Goal: Information Seeking & Learning: Learn about a topic

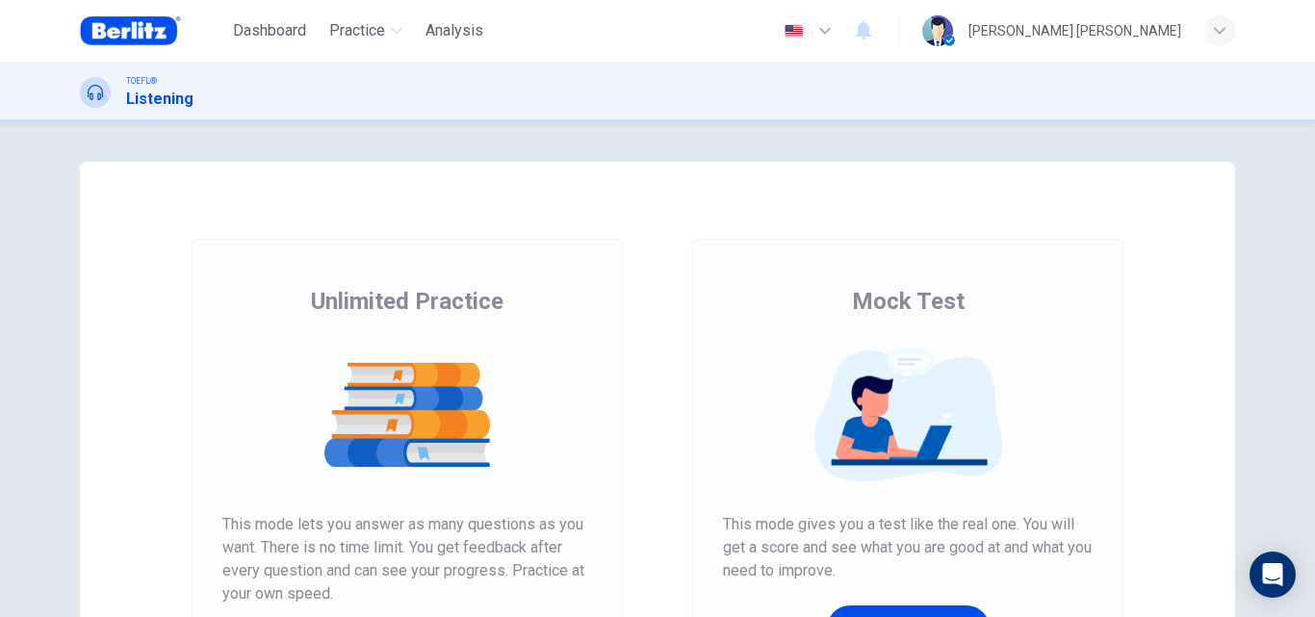
scroll to position [86, 0]
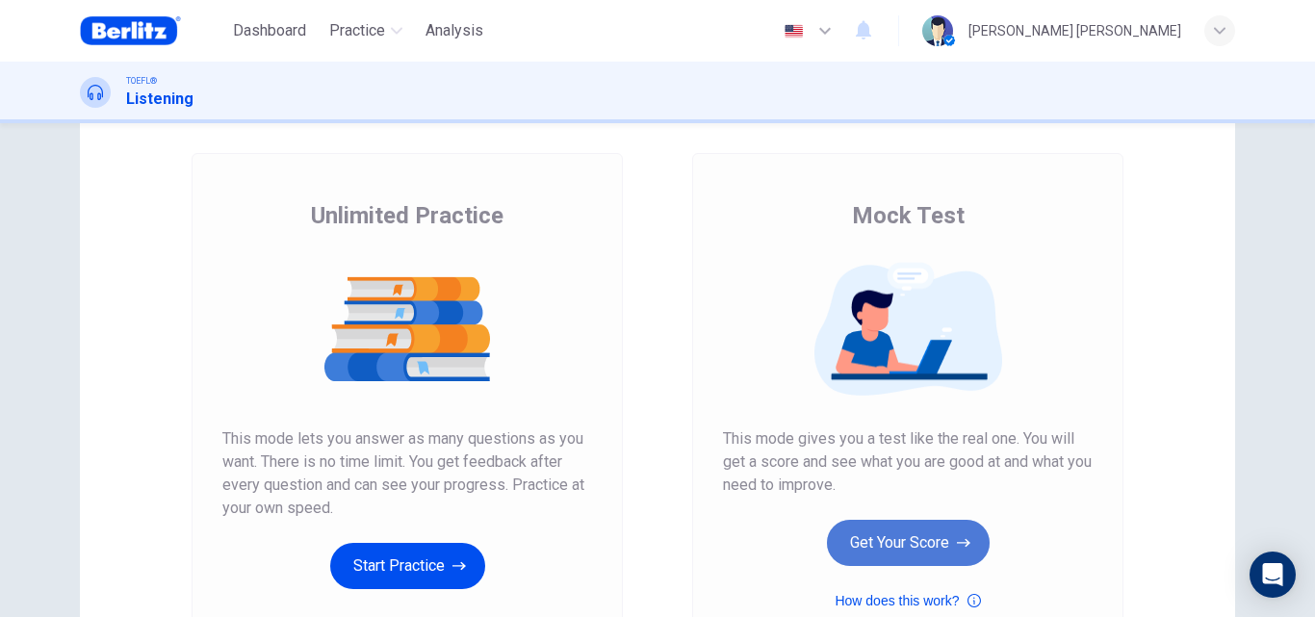
click at [906, 542] on button "Get Your Score" at bounding box center [908, 543] width 163 height 46
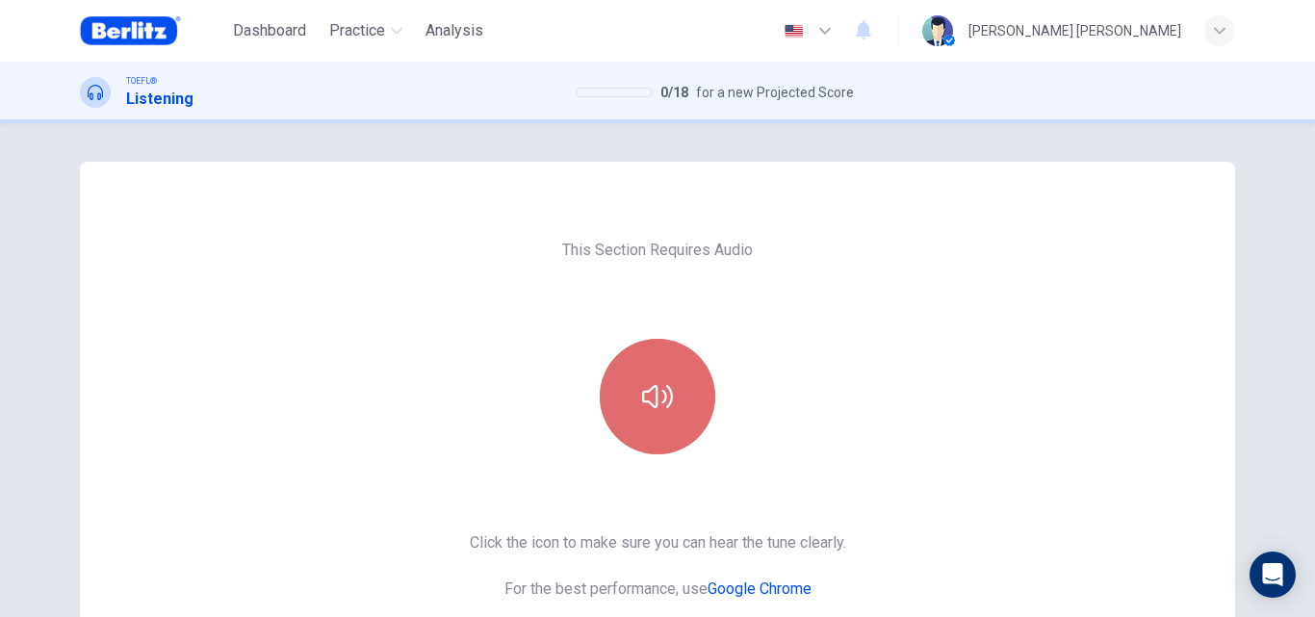
click at [661, 380] on button "button" at bounding box center [658, 397] width 116 height 116
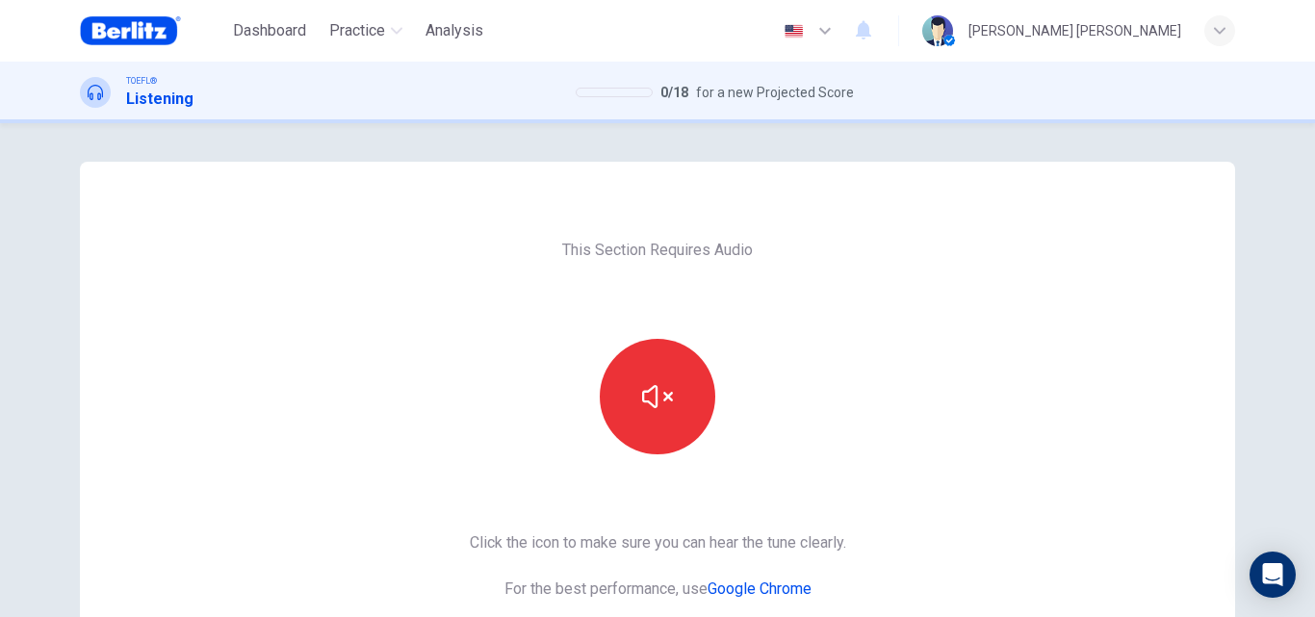
scroll to position [120, 0]
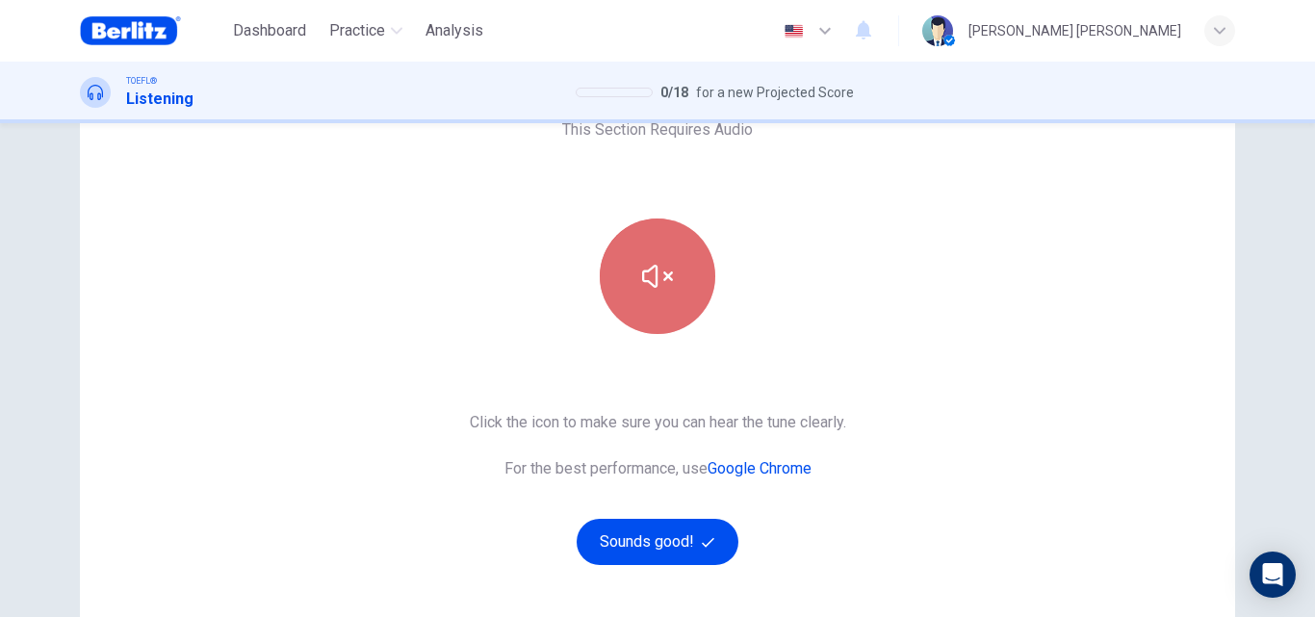
click at [649, 250] on button "button" at bounding box center [658, 277] width 116 height 116
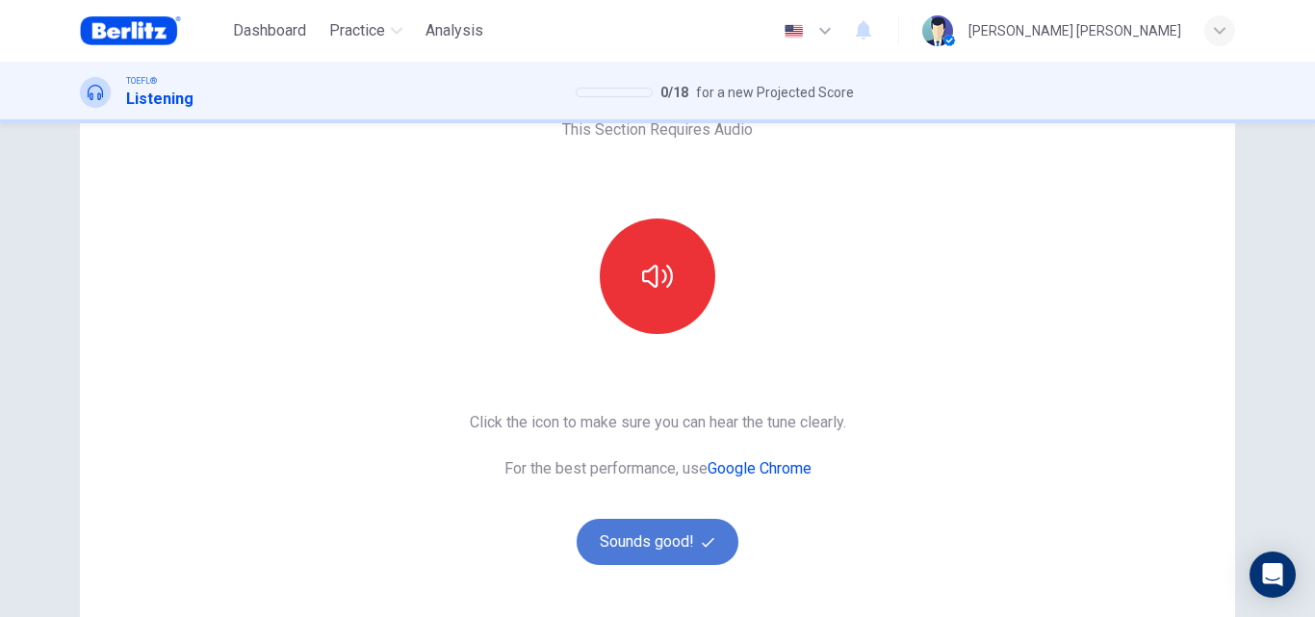
click at [660, 537] on button "Sounds good!" at bounding box center [658, 542] width 162 height 46
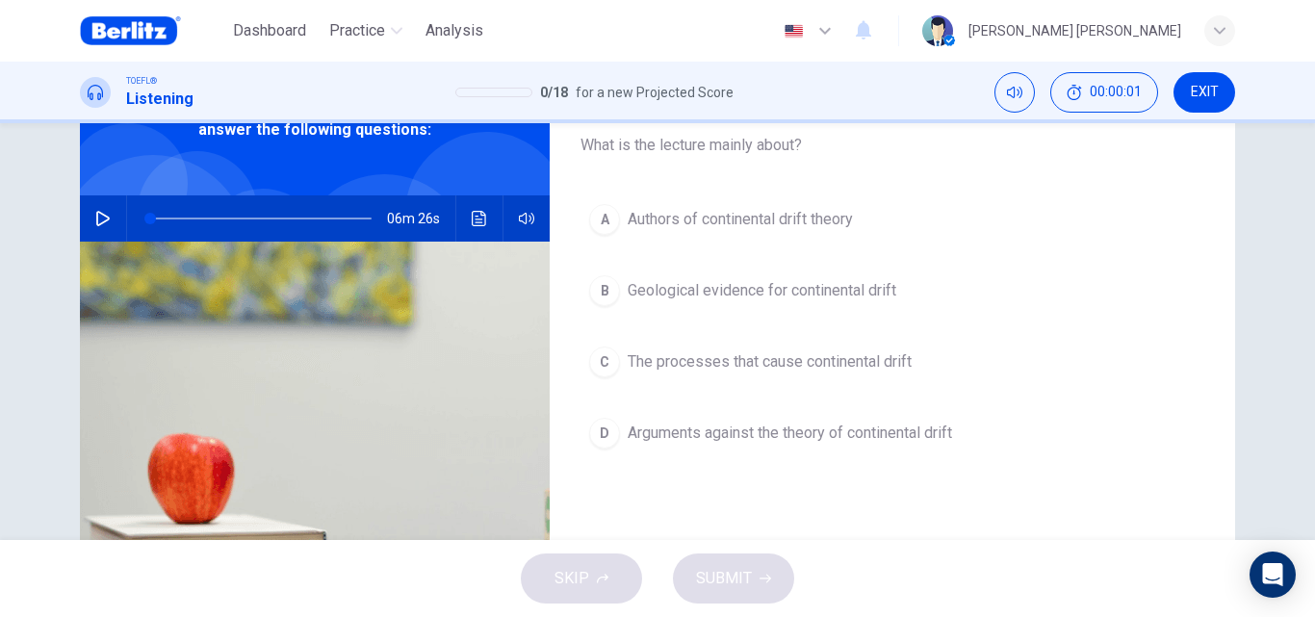
scroll to position [25, 0]
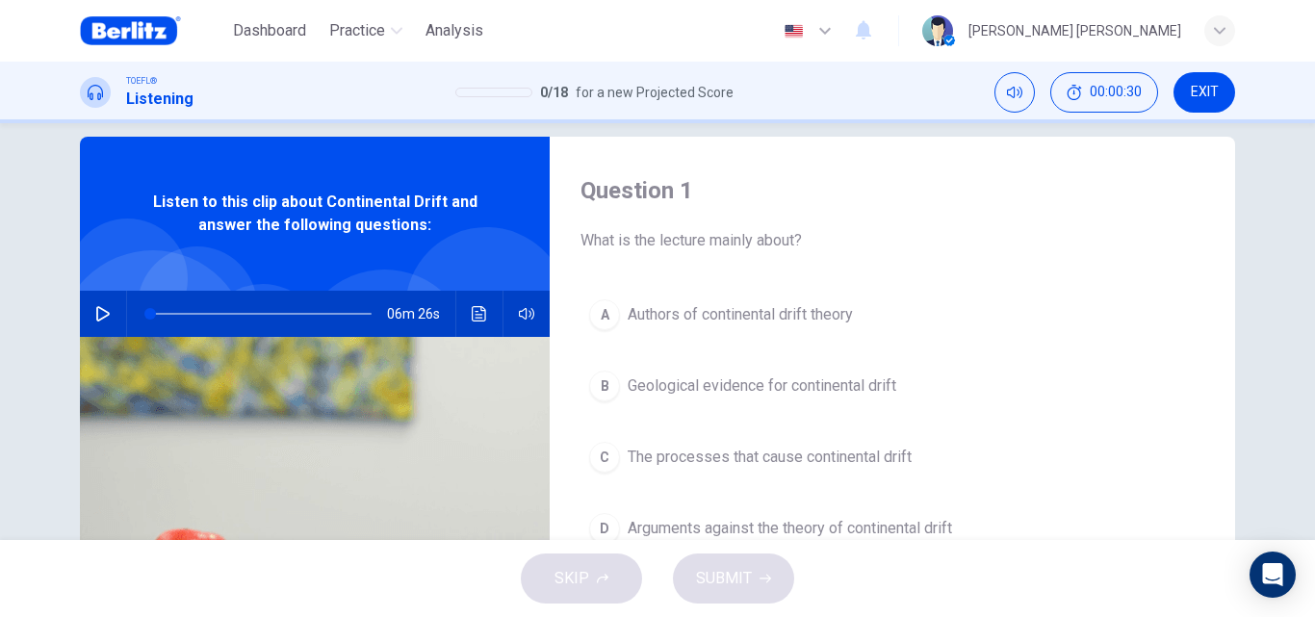
click at [108, 317] on button "button" at bounding box center [103, 314] width 31 height 46
click at [1267, 411] on div "Question 1 What is the lecture mainly about? A Authors of continental drift the…" at bounding box center [657, 331] width 1315 height 417
click at [1274, 415] on div "Question 1 What is the lecture mainly about? A Authors of continental drift the…" at bounding box center [657, 331] width 1315 height 417
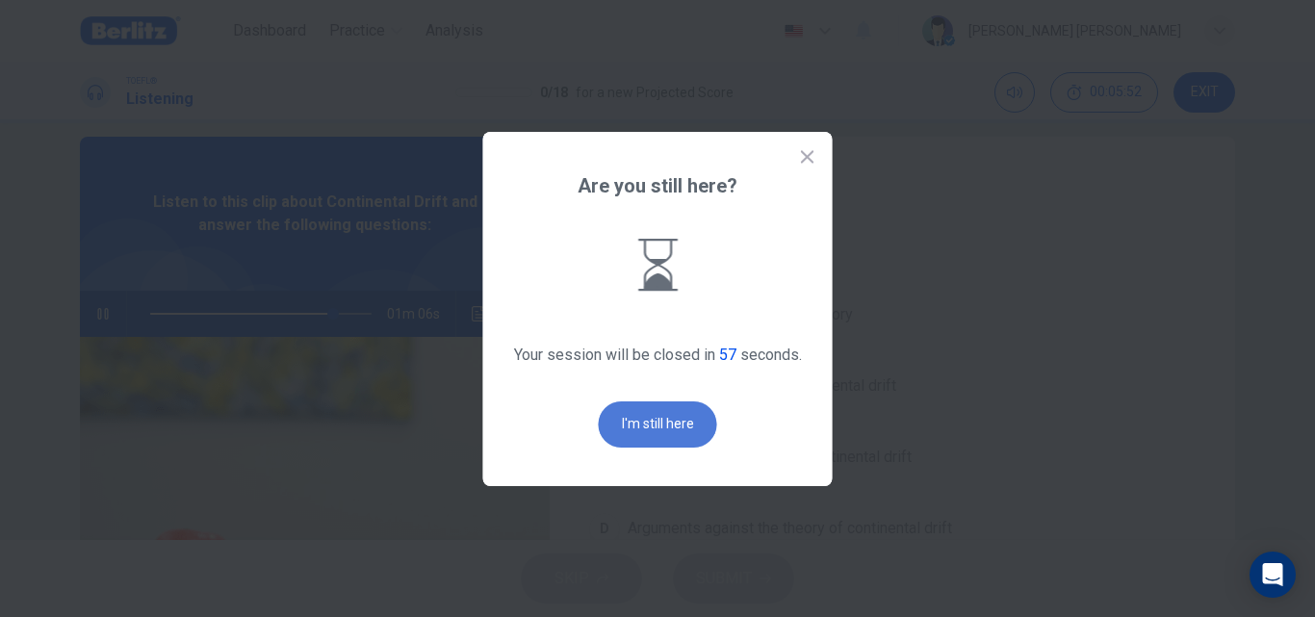
click at [622, 421] on button "I'm still here" at bounding box center [658, 424] width 118 height 46
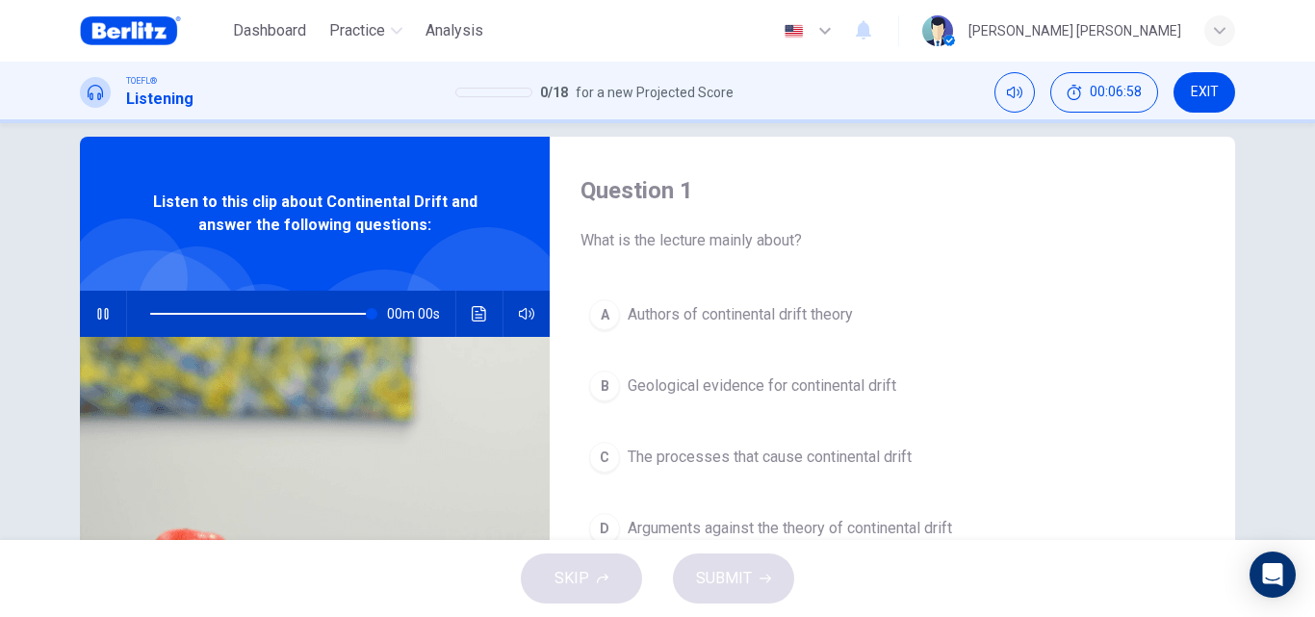
type input "*"
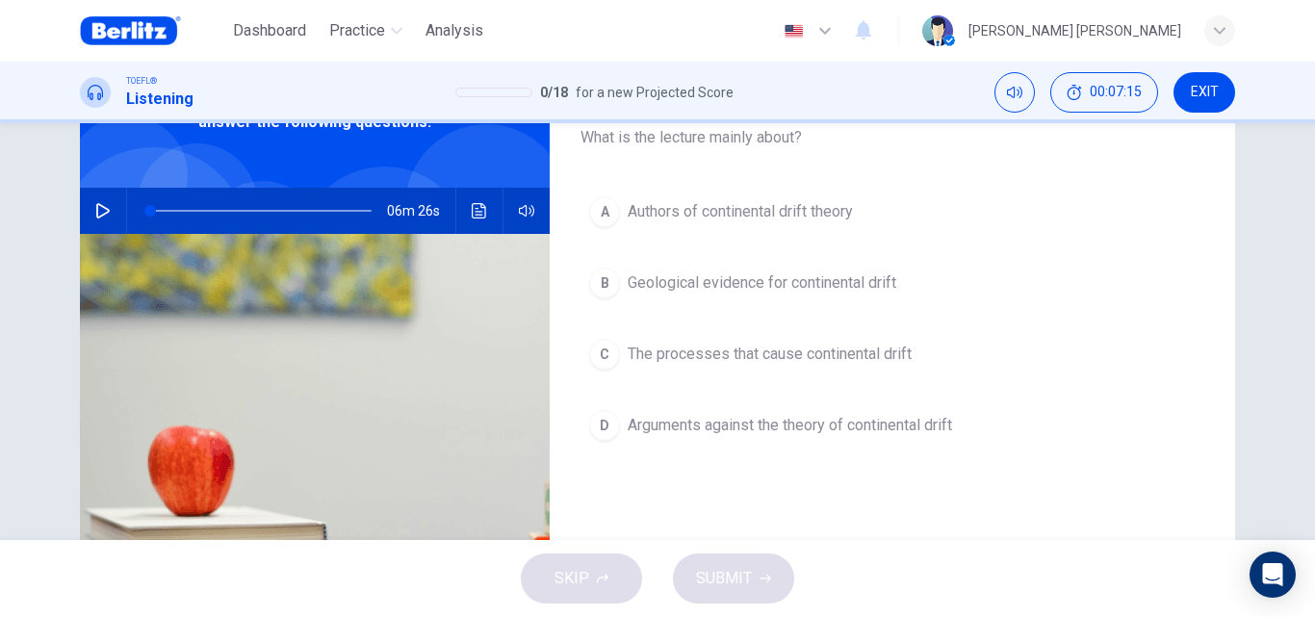
scroll to position [161, 0]
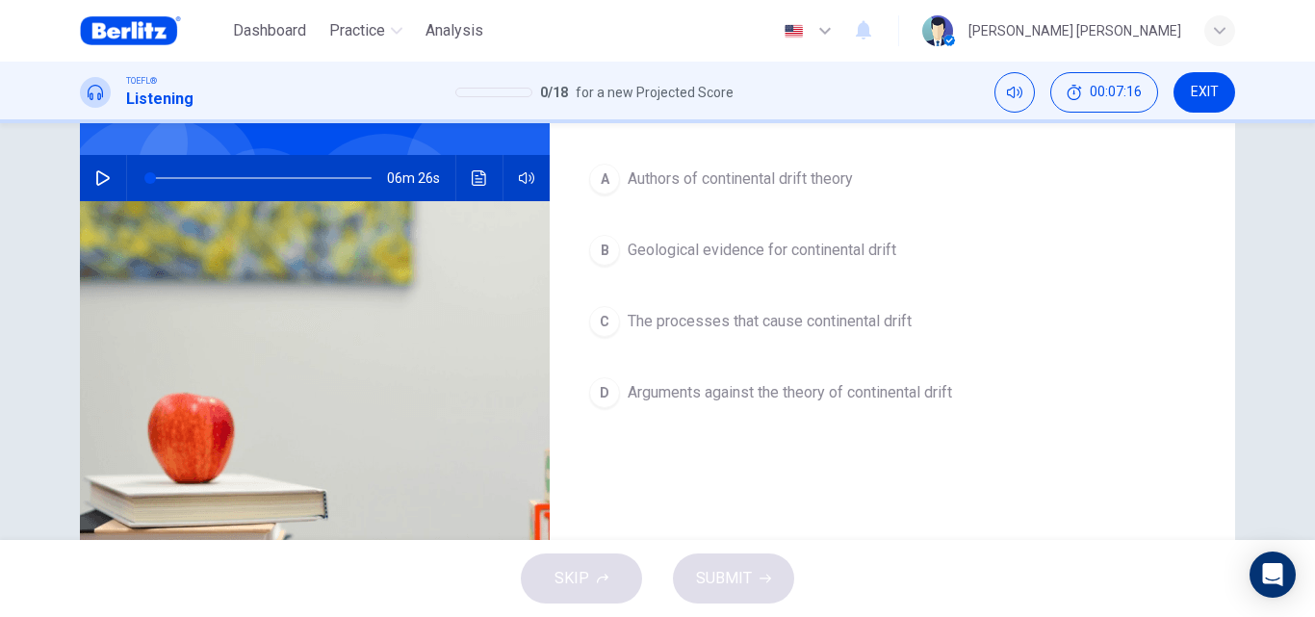
click at [961, 323] on button "C The processes that cause continental drift" at bounding box center [893, 321] width 624 height 48
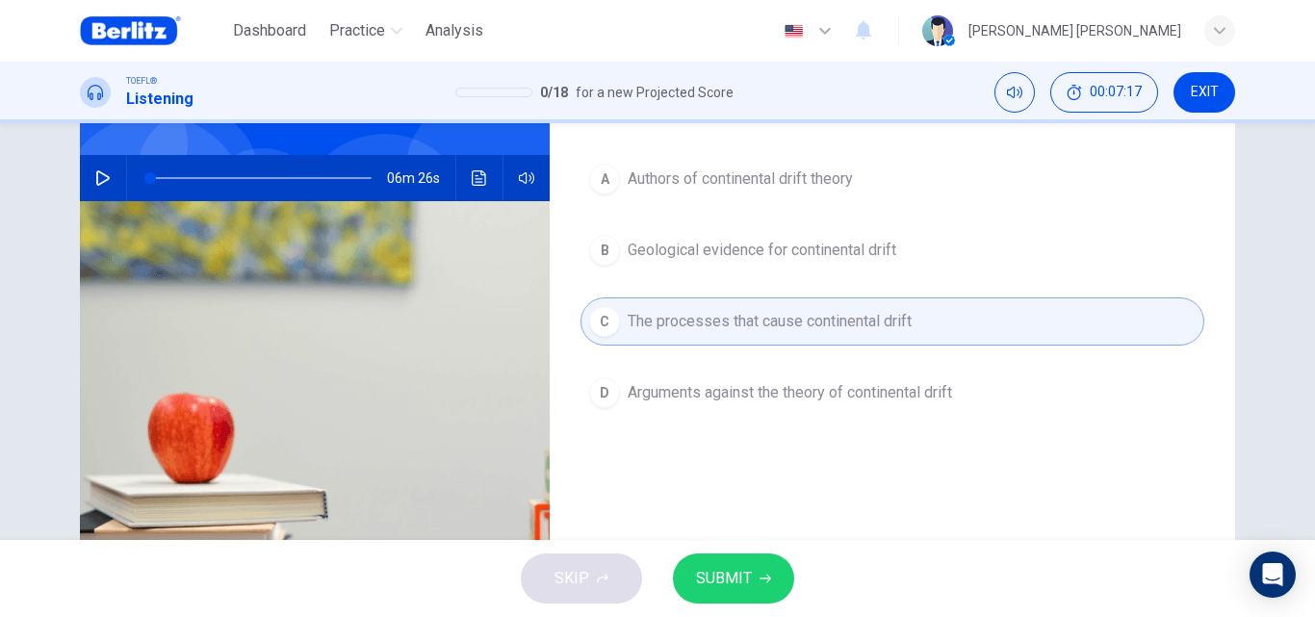
click at [912, 407] on button "D Arguments against the theory of continental drift" at bounding box center [893, 393] width 624 height 48
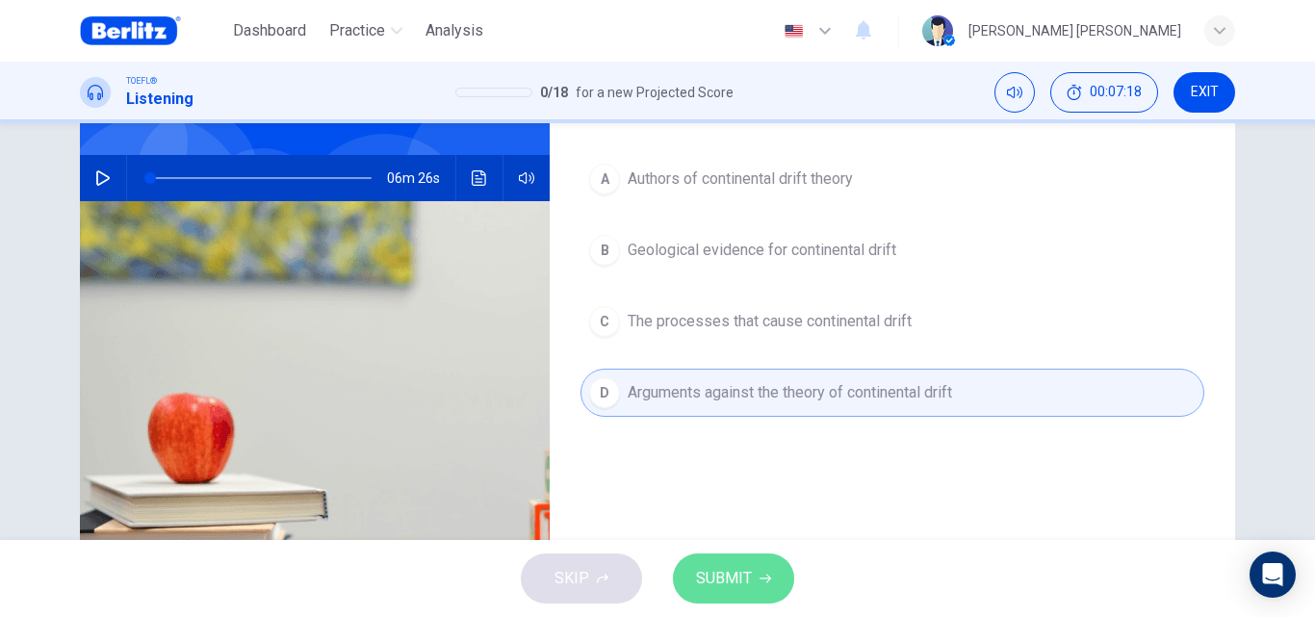
click at [717, 561] on button "SUBMIT" at bounding box center [733, 579] width 121 height 50
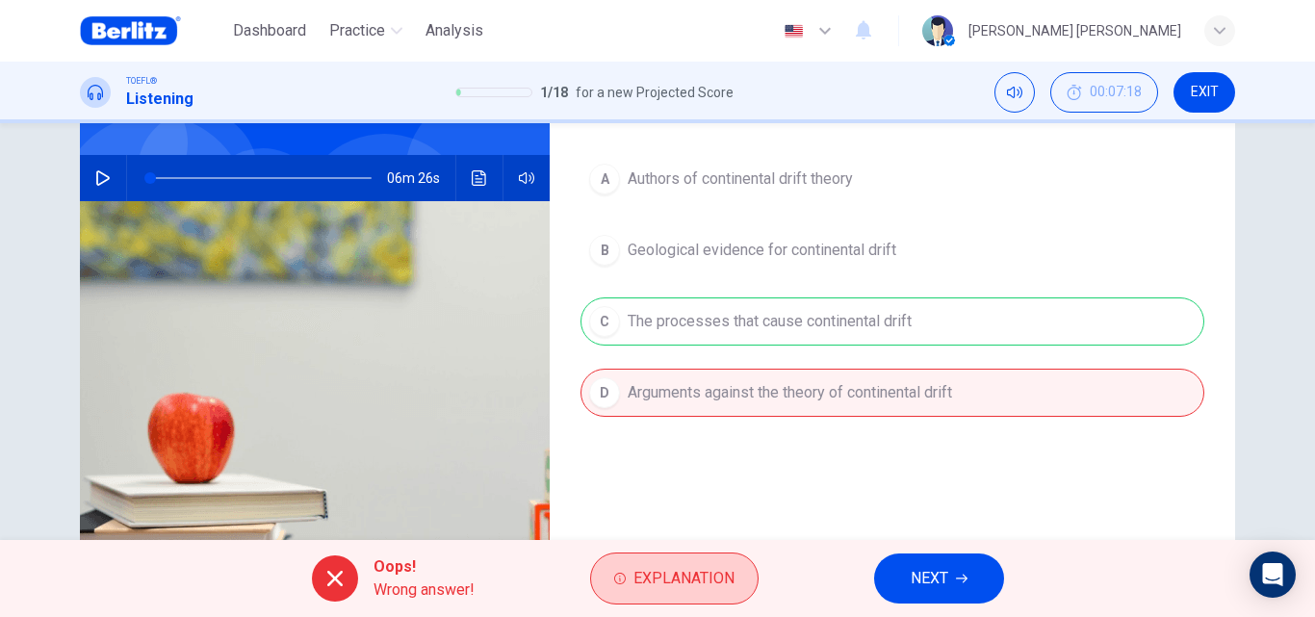
click at [613, 564] on button "Explanation" at bounding box center [674, 579] width 168 height 52
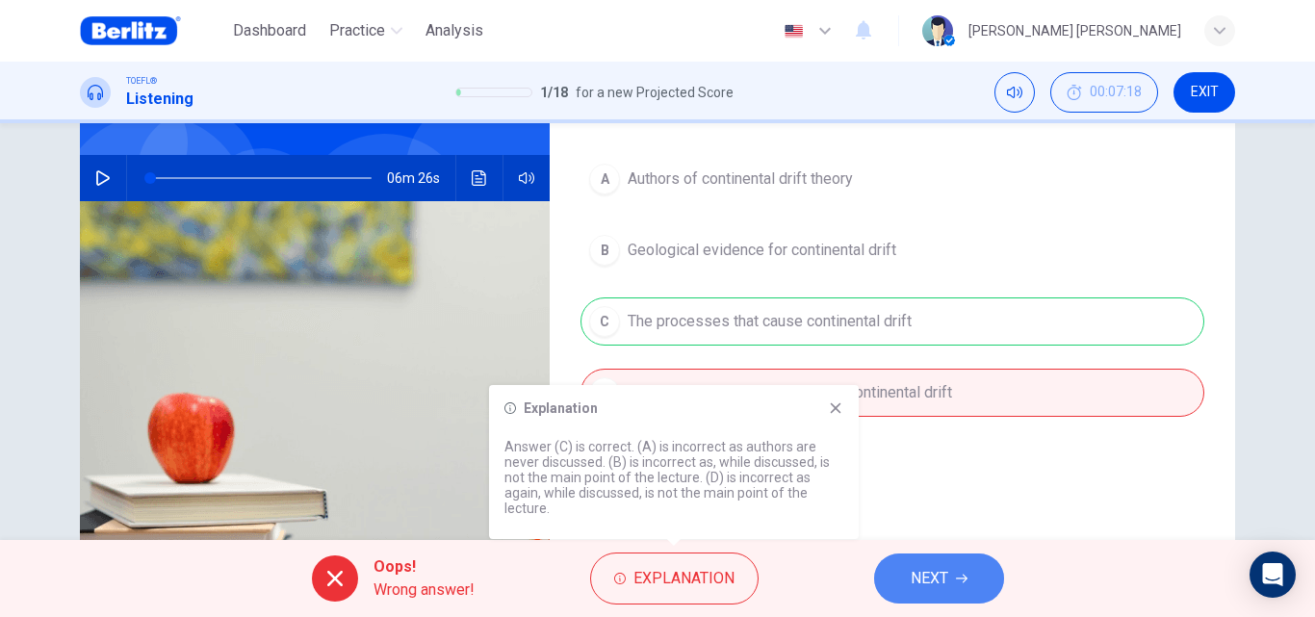
click at [906, 579] on button "NEXT" at bounding box center [939, 579] width 130 height 50
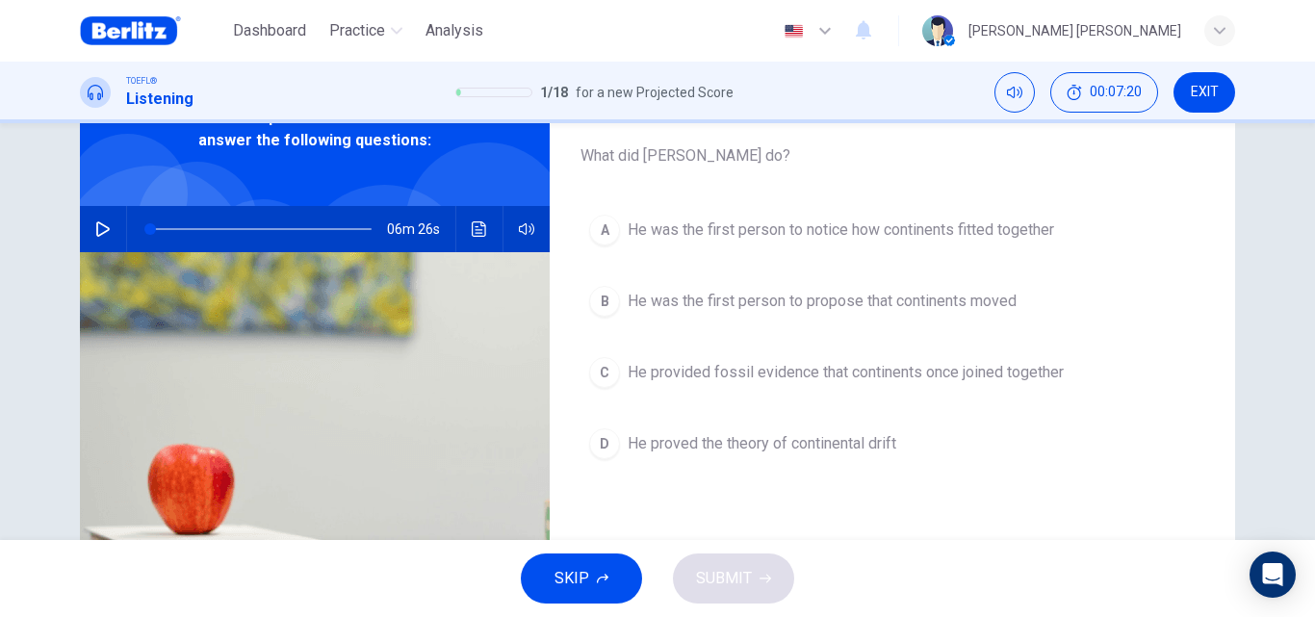
scroll to position [114, 0]
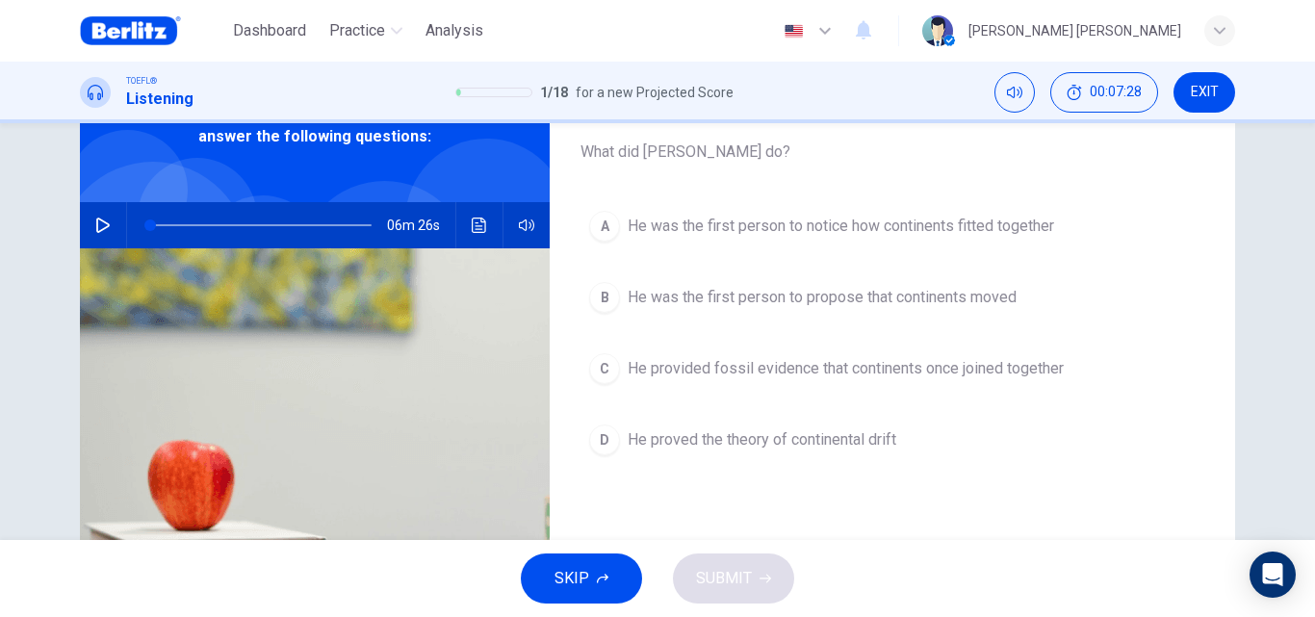
click at [891, 304] on span "He was the first person to propose that continents moved" at bounding box center [822, 297] width 389 height 23
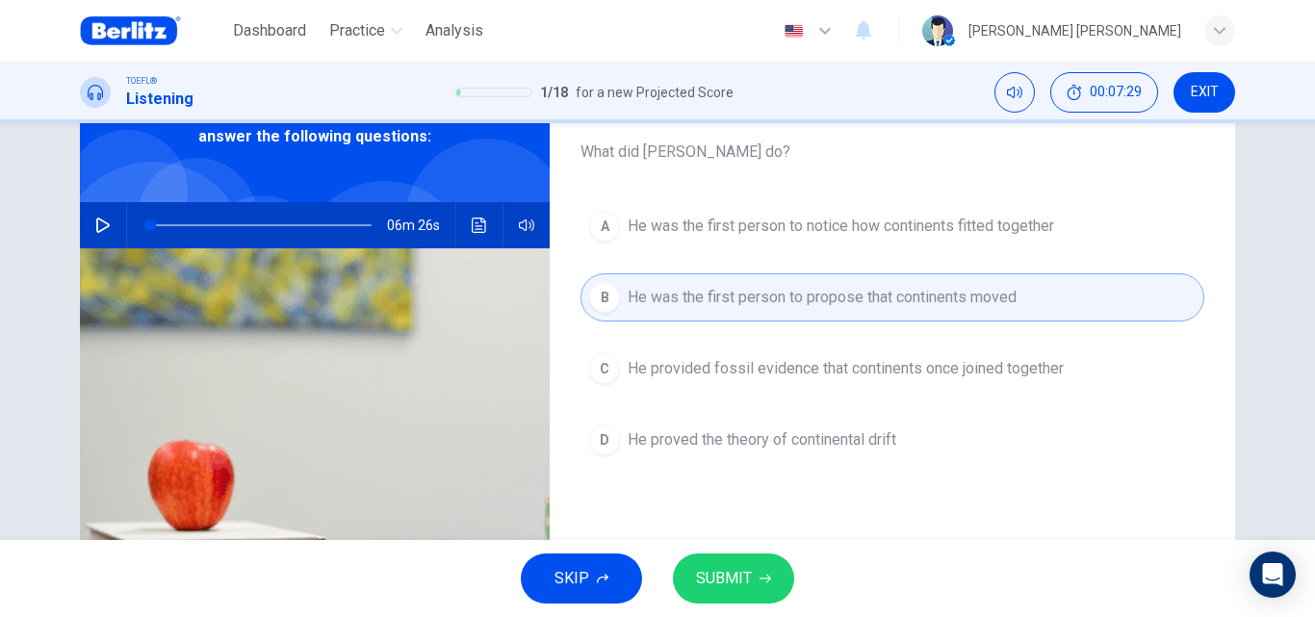
click at [727, 578] on span "SUBMIT" at bounding box center [724, 578] width 56 height 27
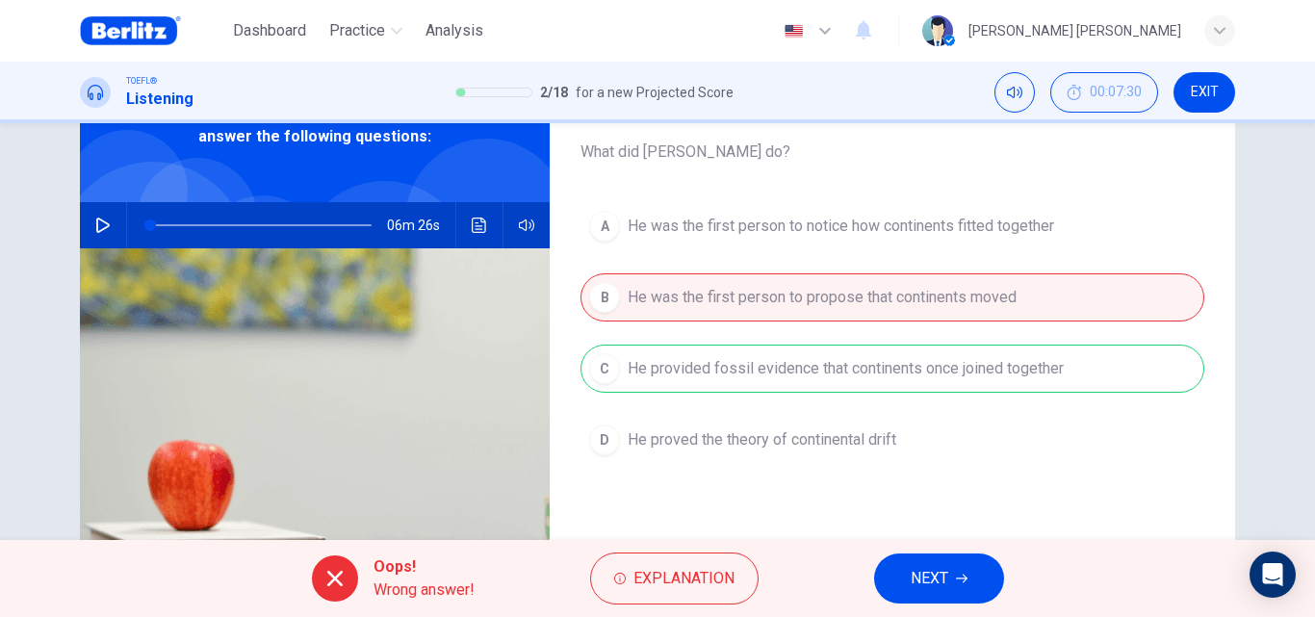
click at [918, 564] on button "NEXT" at bounding box center [939, 579] width 130 height 50
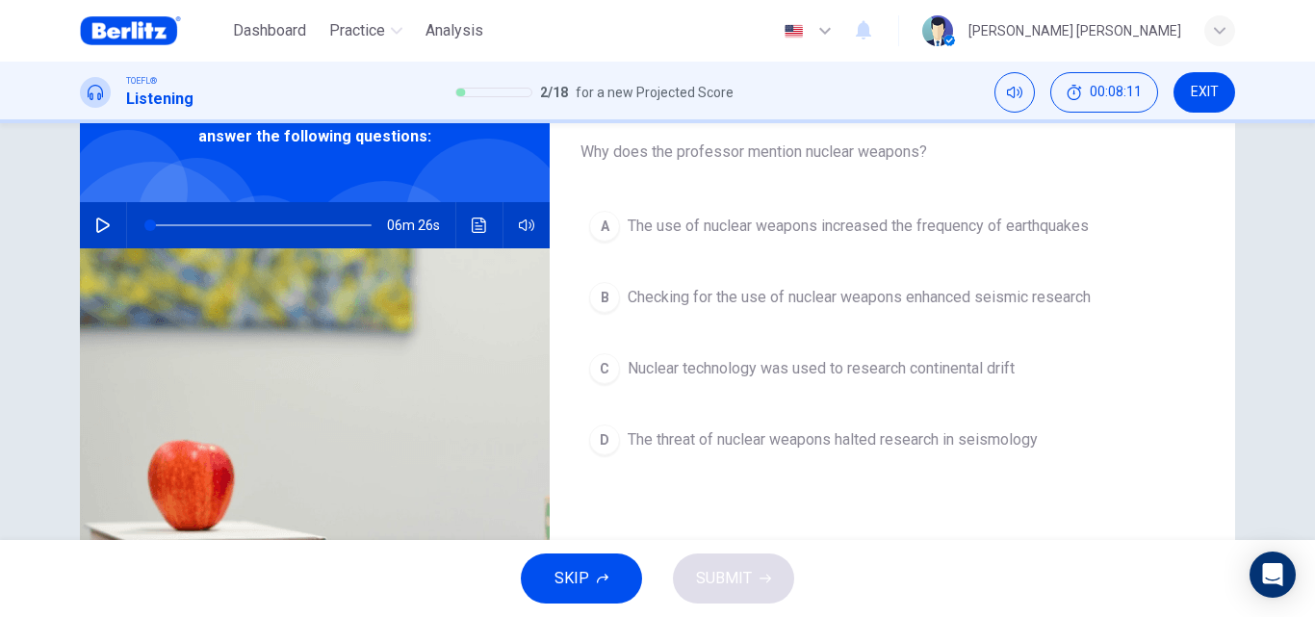
click at [826, 308] on span "Checking for the use of nuclear weapons enhanced seismic research" at bounding box center [859, 297] width 463 height 23
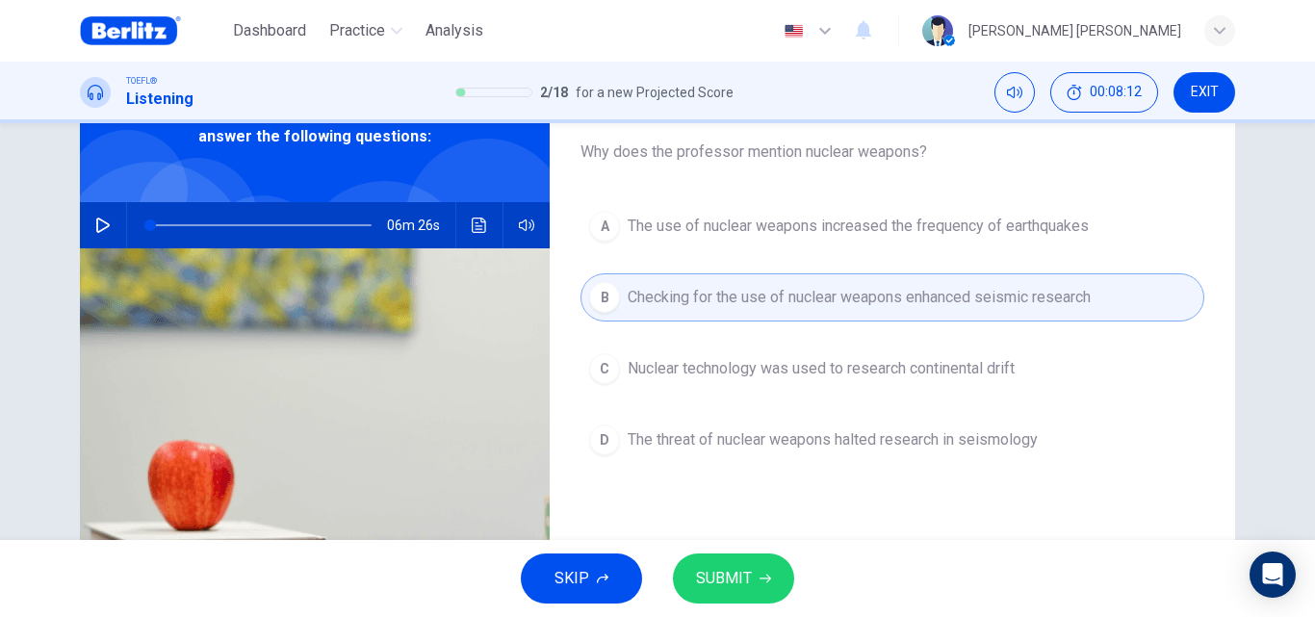
click at [714, 579] on span "SUBMIT" at bounding box center [724, 578] width 56 height 27
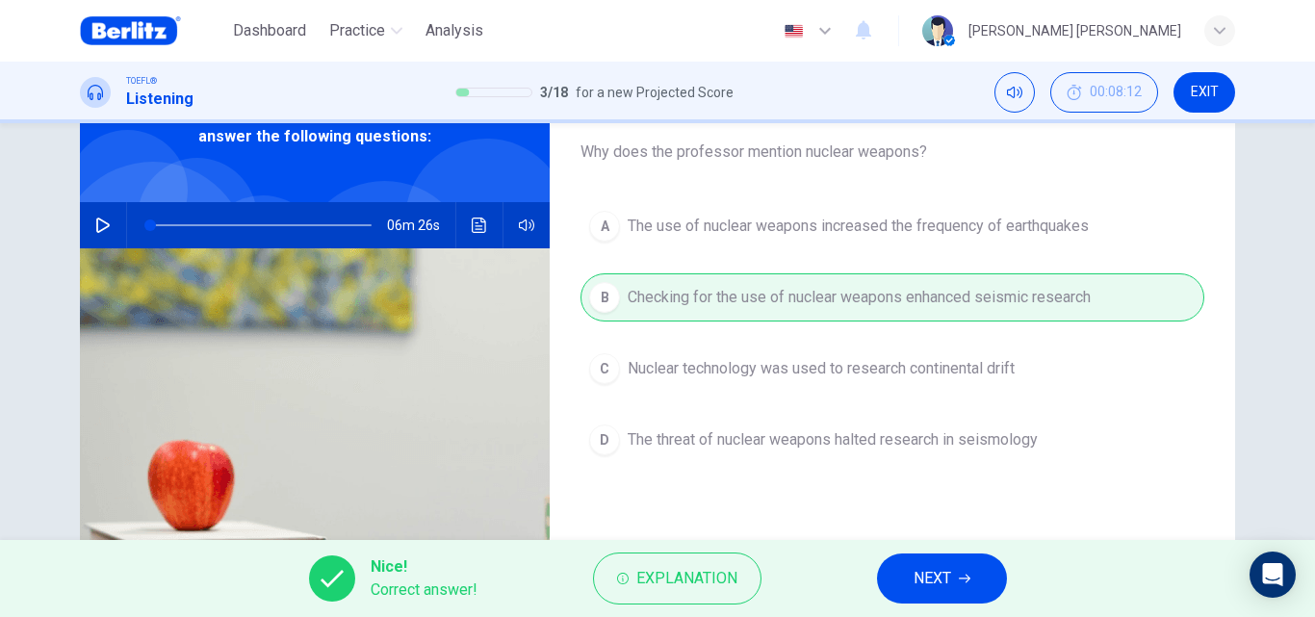
click at [910, 570] on button "NEXT" at bounding box center [942, 579] width 130 height 50
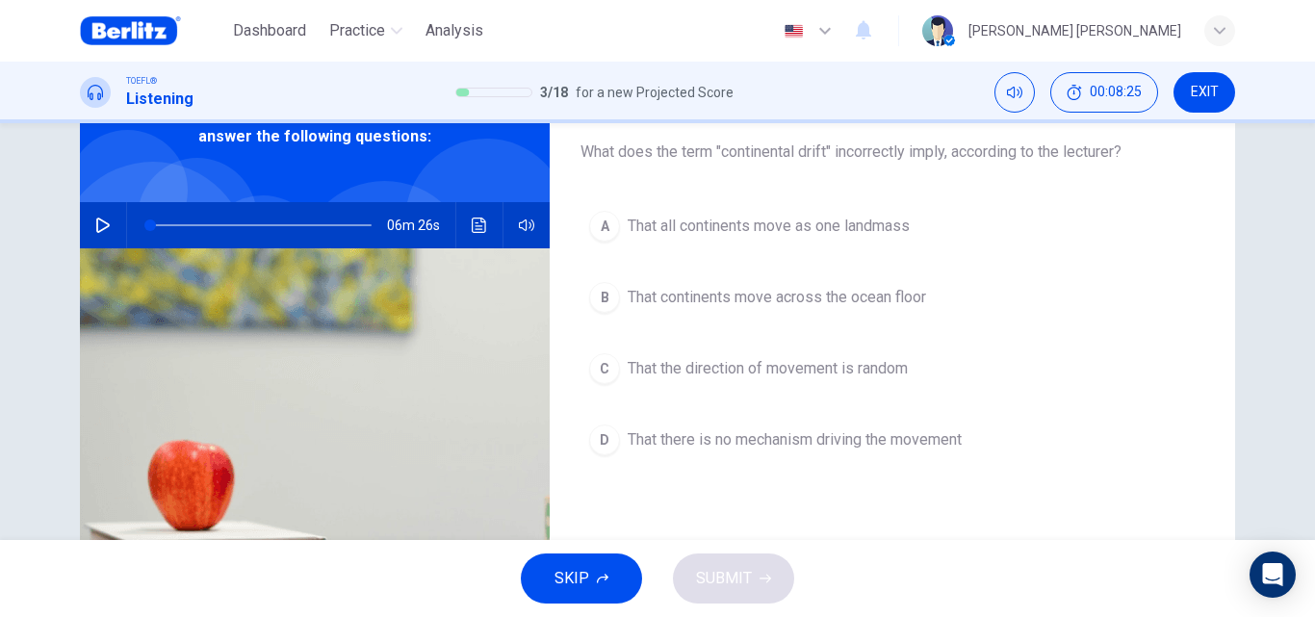
click at [722, 306] on span "That continents move across the ocean floor" at bounding box center [777, 297] width 298 height 23
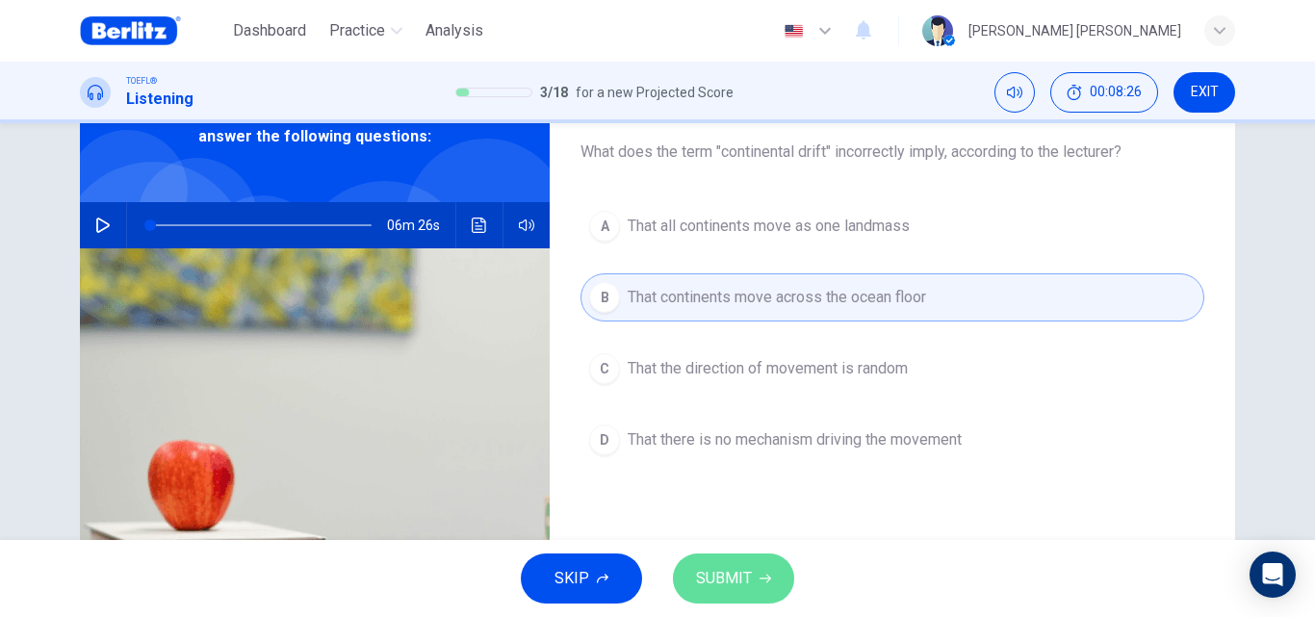
click at [762, 584] on button "SUBMIT" at bounding box center [733, 579] width 121 height 50
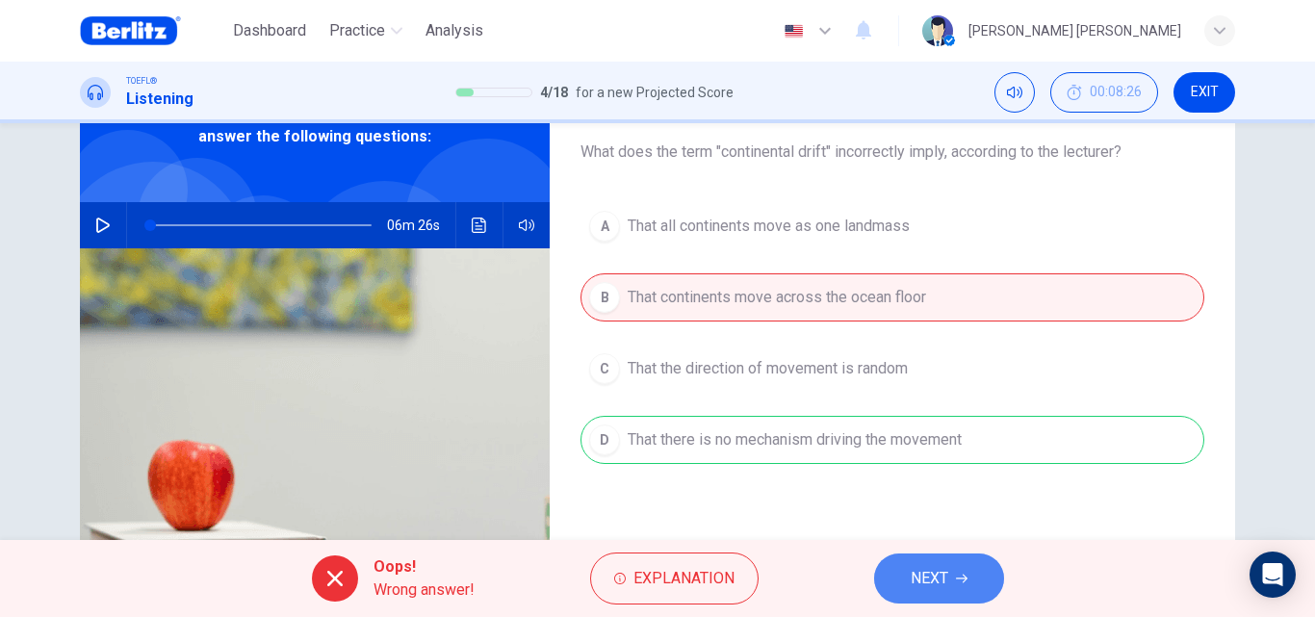
click at [959, 586] on button "NEXT" at bounding box center [939, 579] width 130 height 50
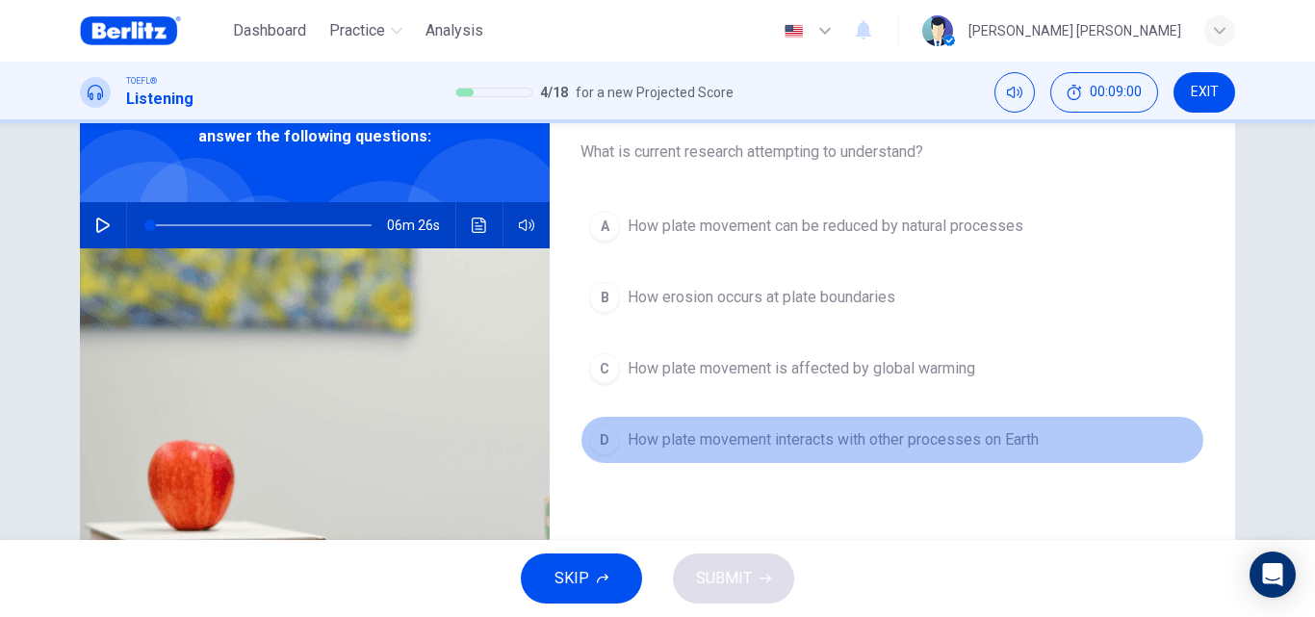
click at [876, 438] on span "How plate movement interacts with other processes on Earth" at bounding box center [833, 439] width 411 height 23
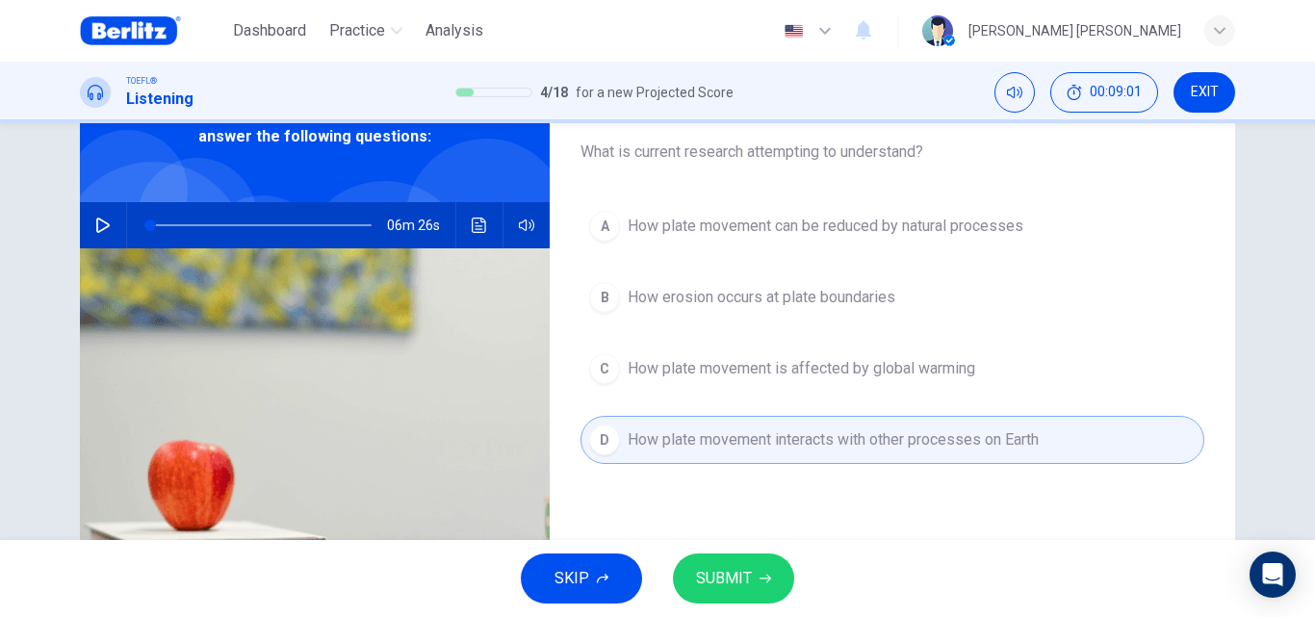
click at [724, 577] on span "SUBMIT" at bounding box center [724, 578] width 56 height 27
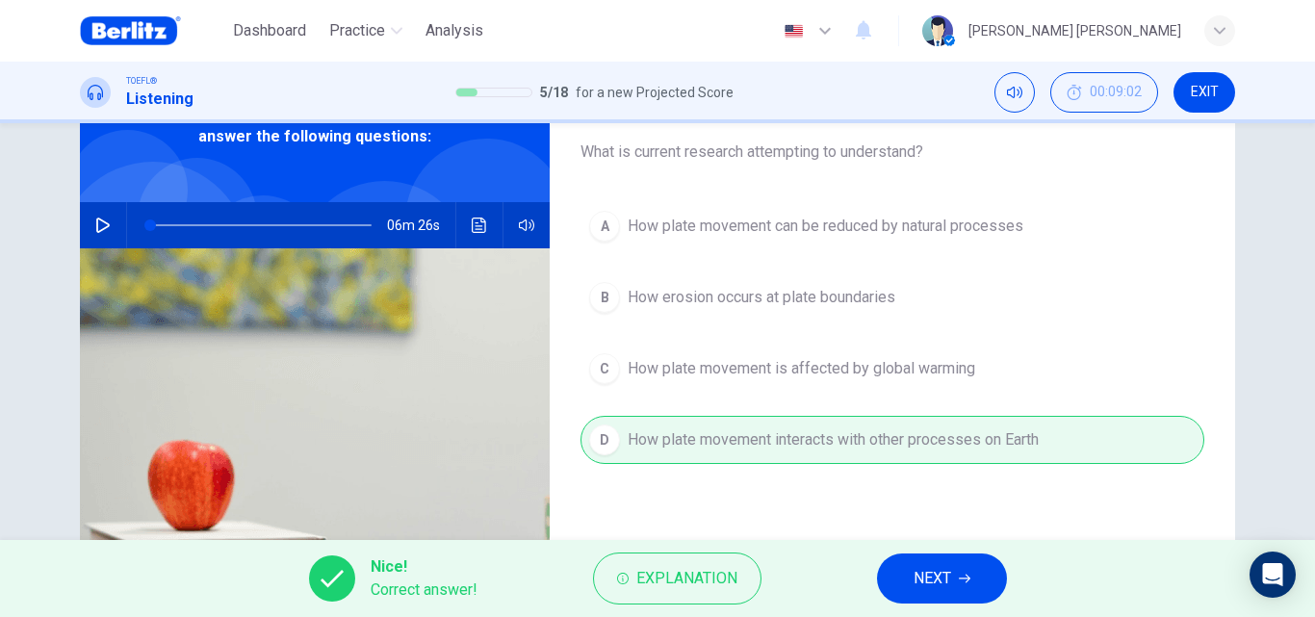
click at [914, 600] on button "NEXT" at bounding box center [942, 579] width 130 height 50
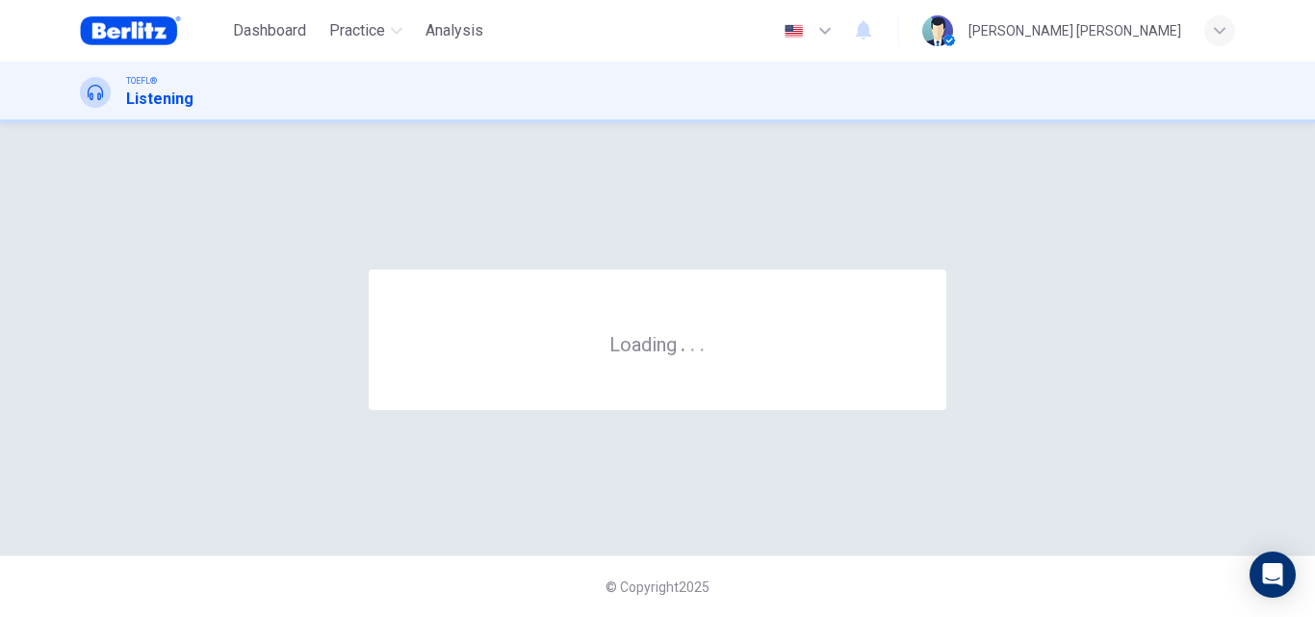
scroll to position [0, 0]
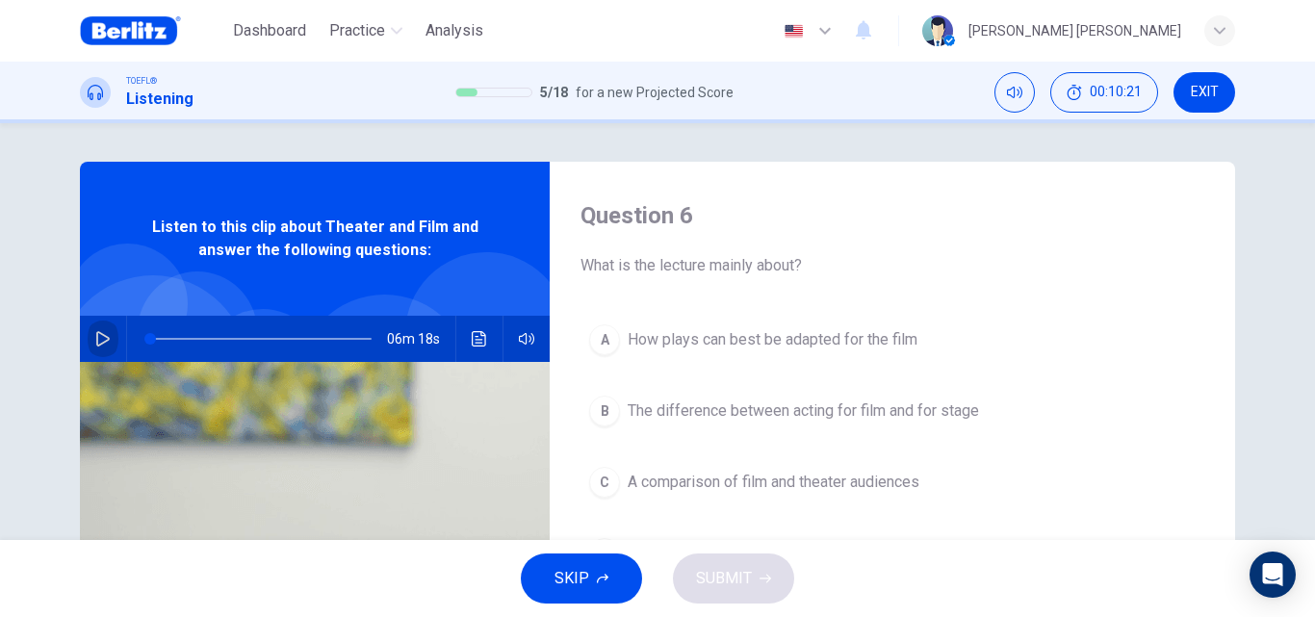
click at [99, 331] on icon "button" at bounding box center [102, 338] width 15 height 15
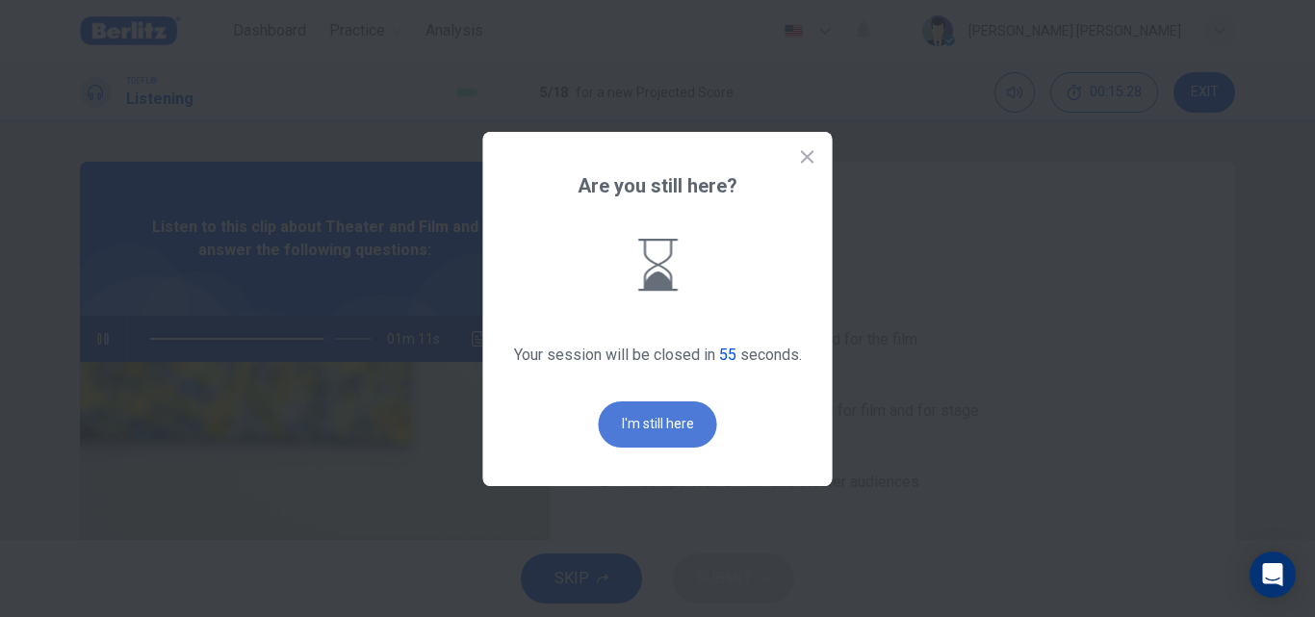
click at [685, 436] on button "I'm still here" at bounding box center [658, 424] width 118 height 46
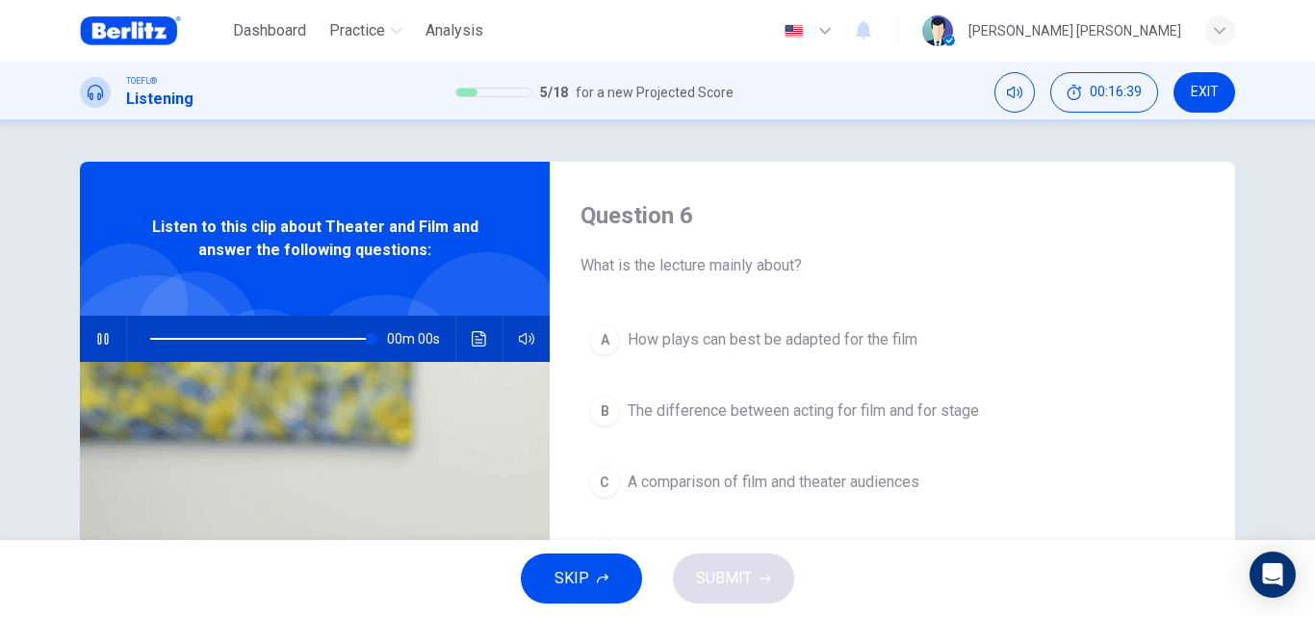
type input "*"
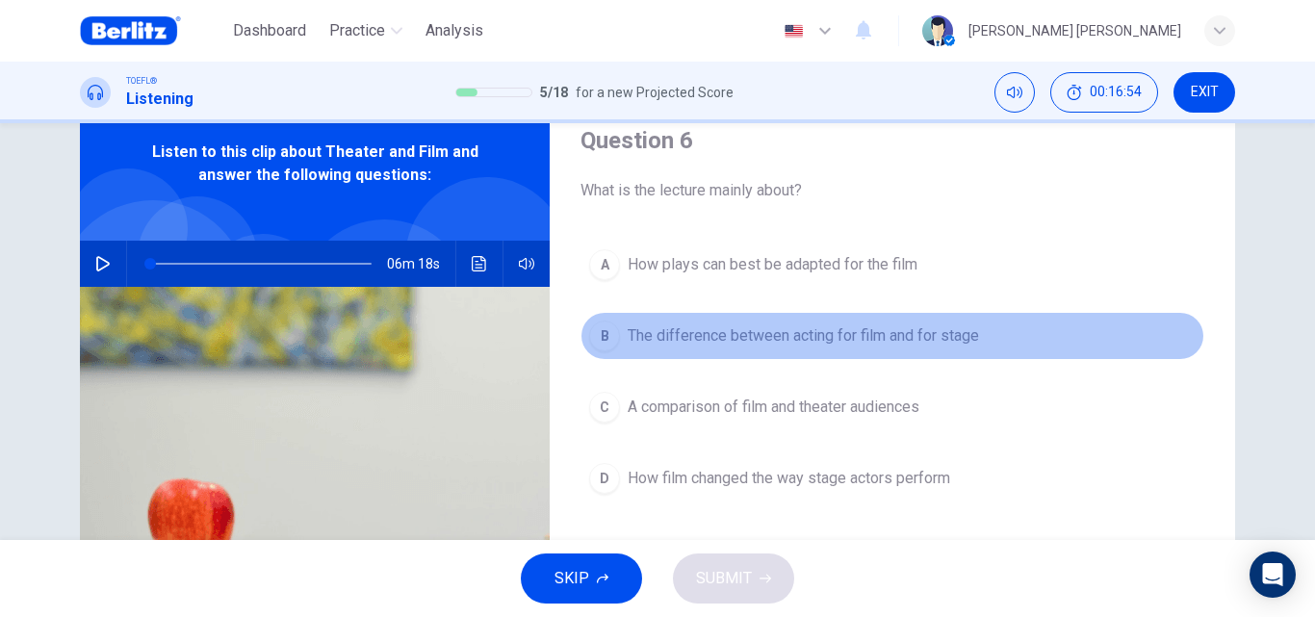
click at [901, 335] on span "The difference between acting for film and for stage" at bounding box center [803, 335] width 351 height 23
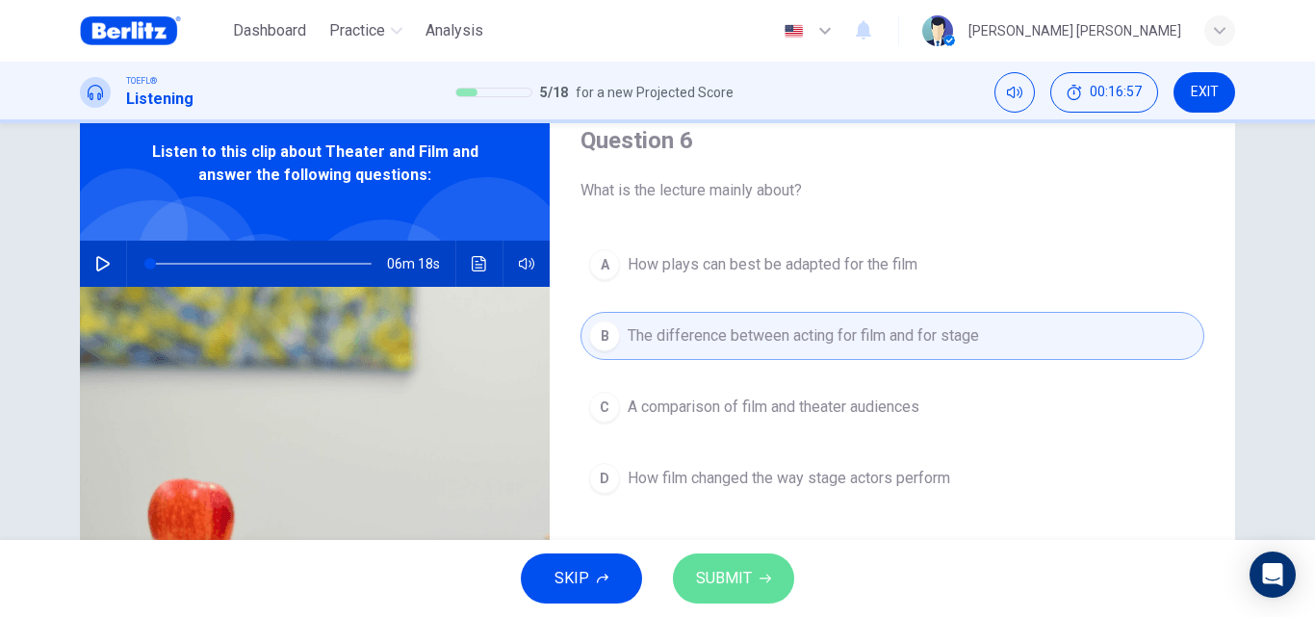
click at [738, 592] on button "SUBMIT" at bounding box center [733, 579] width 121 height 50
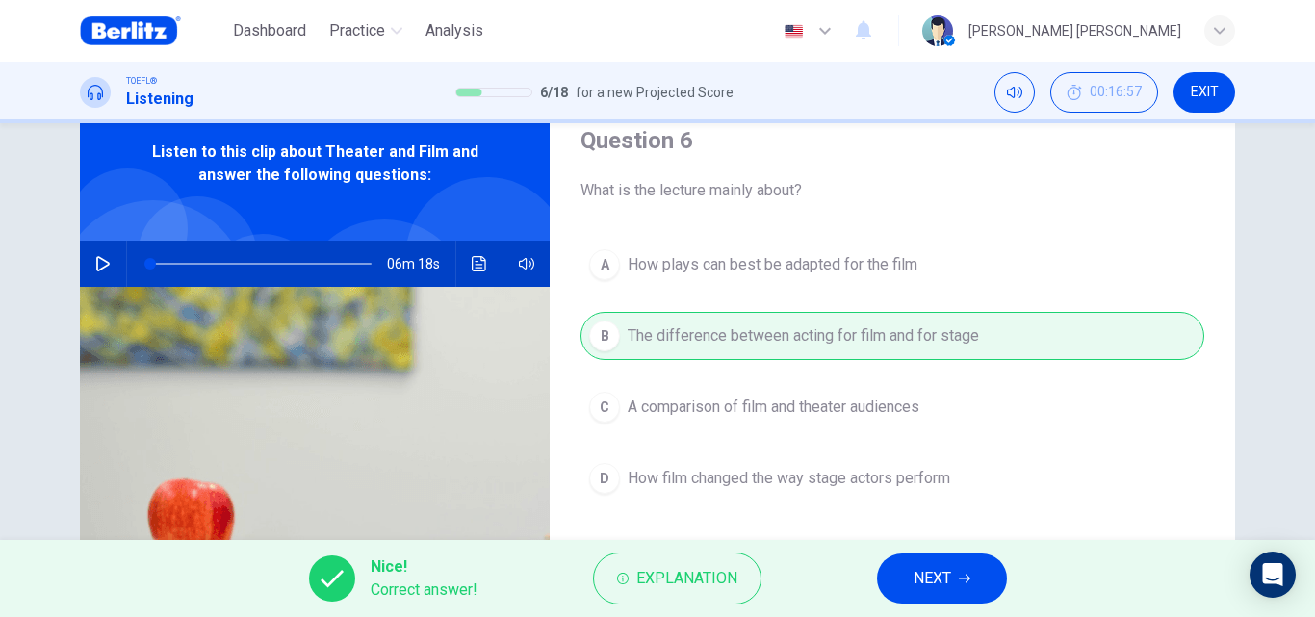
click at [942, 582] on span "NEXT" at bounding box center [933, 578] width 38 height 27
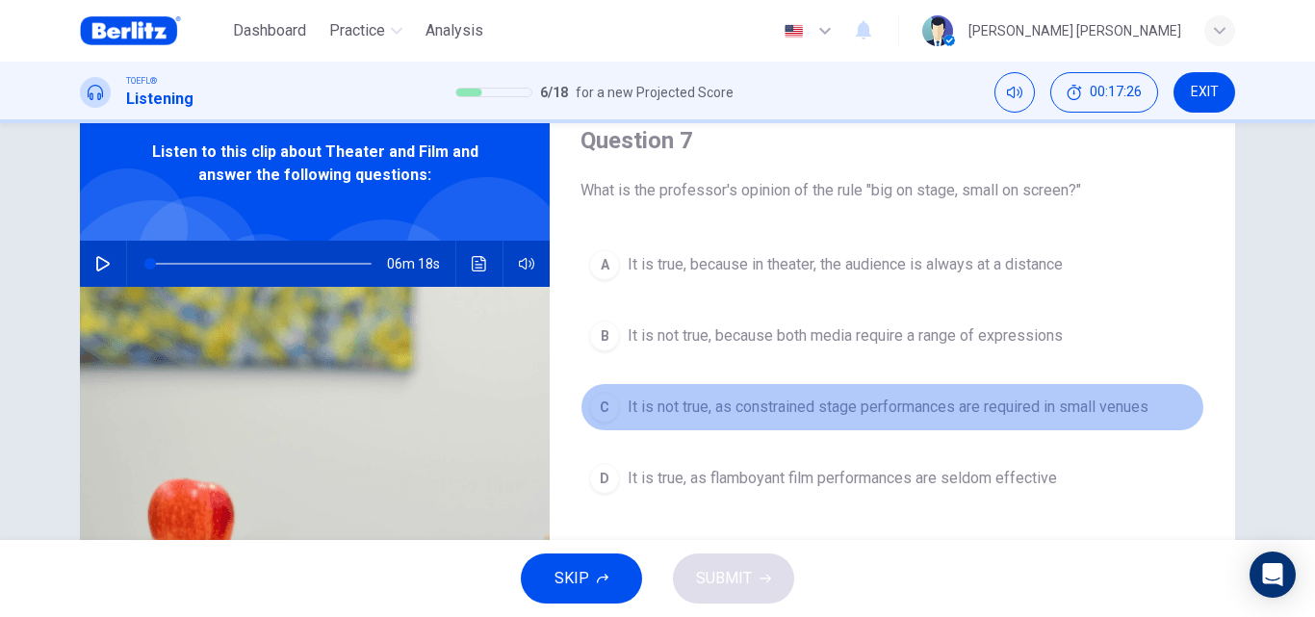
click at [1100, 404] on span "It is not true, as constrained stage performances are required in small venues" at bounding box center [888, 407] width 521 height 23
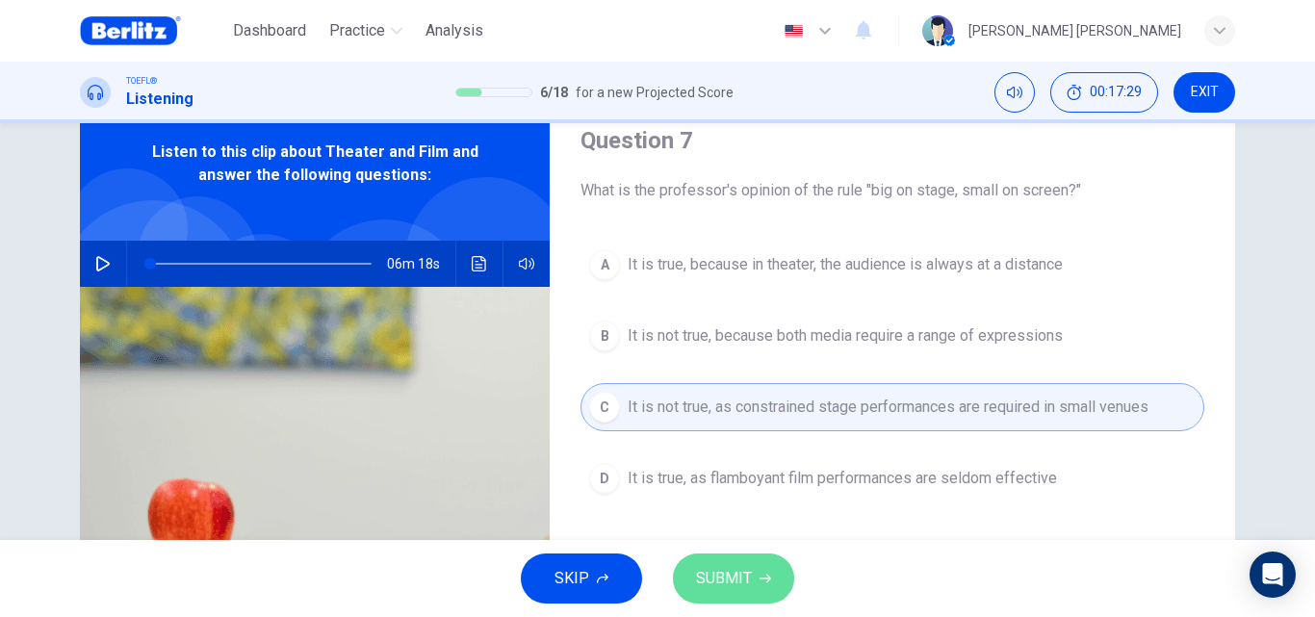
click at [736, 578] on span "SUBMIT" at bounding box center [724, 578] width 56 height 27
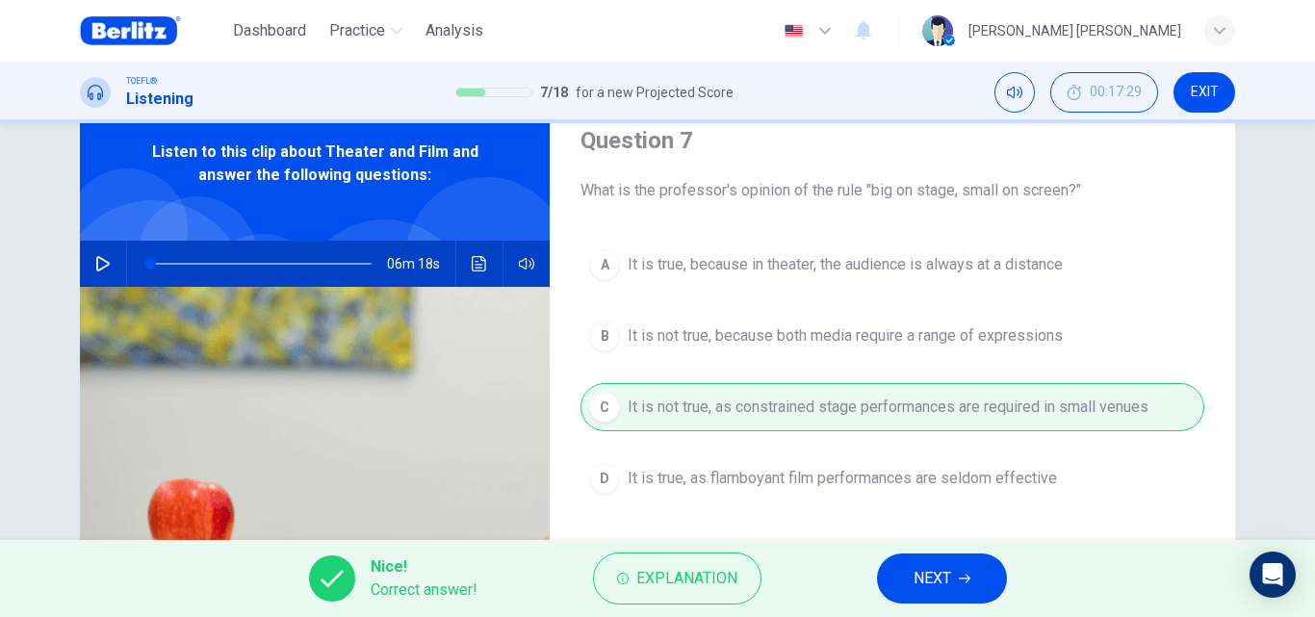
click at [948, 563] on button "NEXT" at bounding box center [942, 579] width 130 height 50
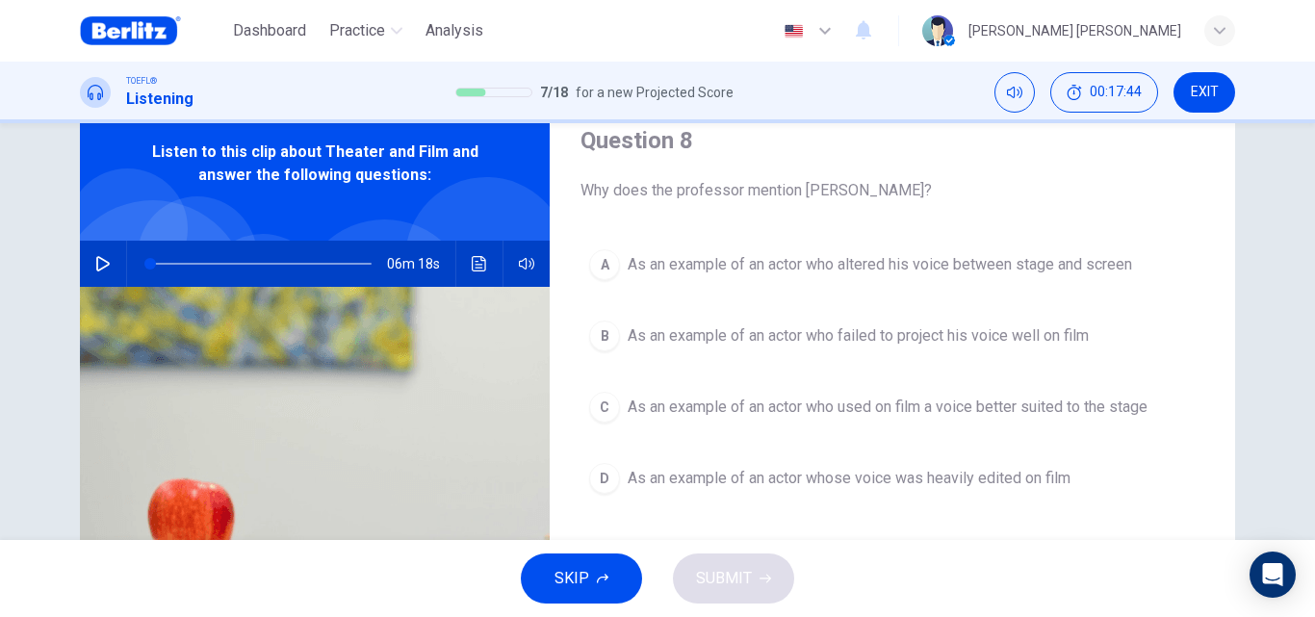
click at [1059, 265] on span "As an example of an actor who altered his voice between stage and screen" at bounding box center [880, 264] width 504 height 23
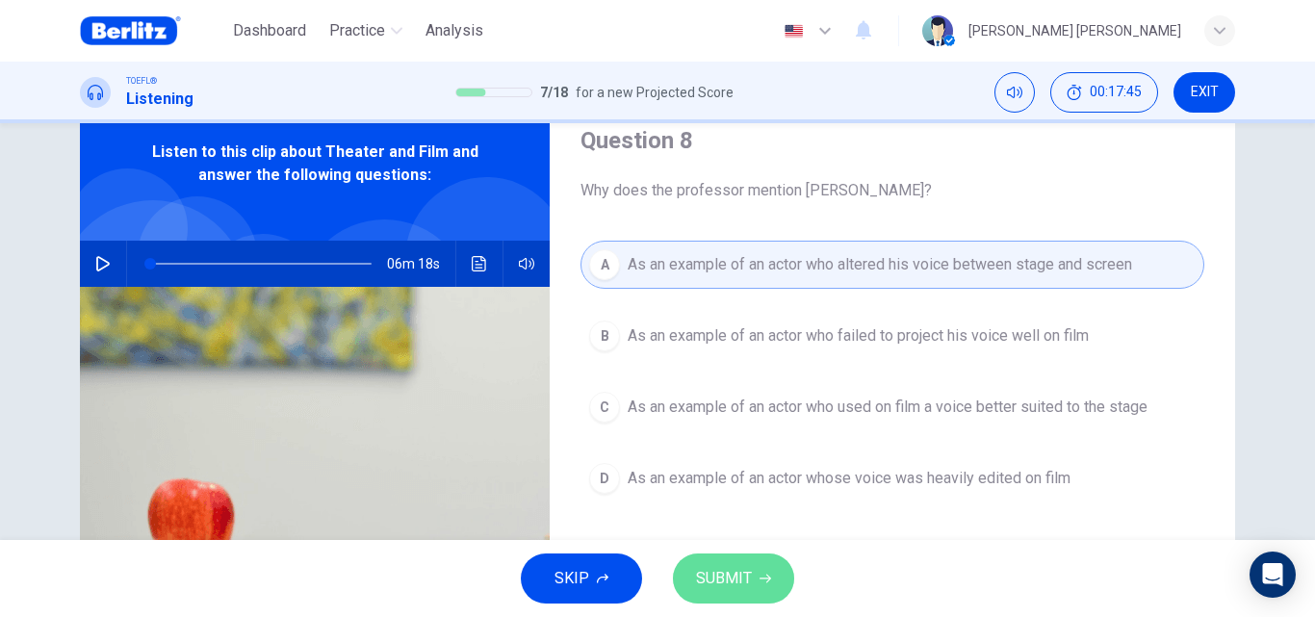
click at [775, 570] on button "SUBMIT" at bounding box center [733, 579] width 121 height 50
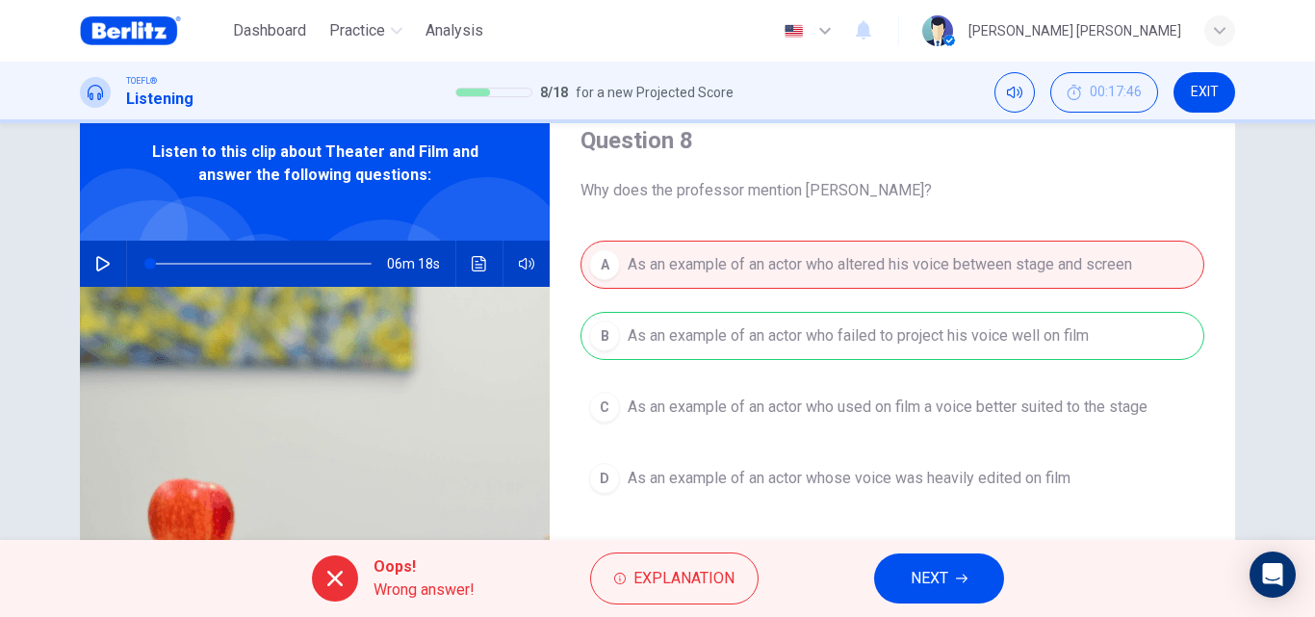
click at [961, 583] on icon "button" at bounding box center [962, 579] width 12 height 12
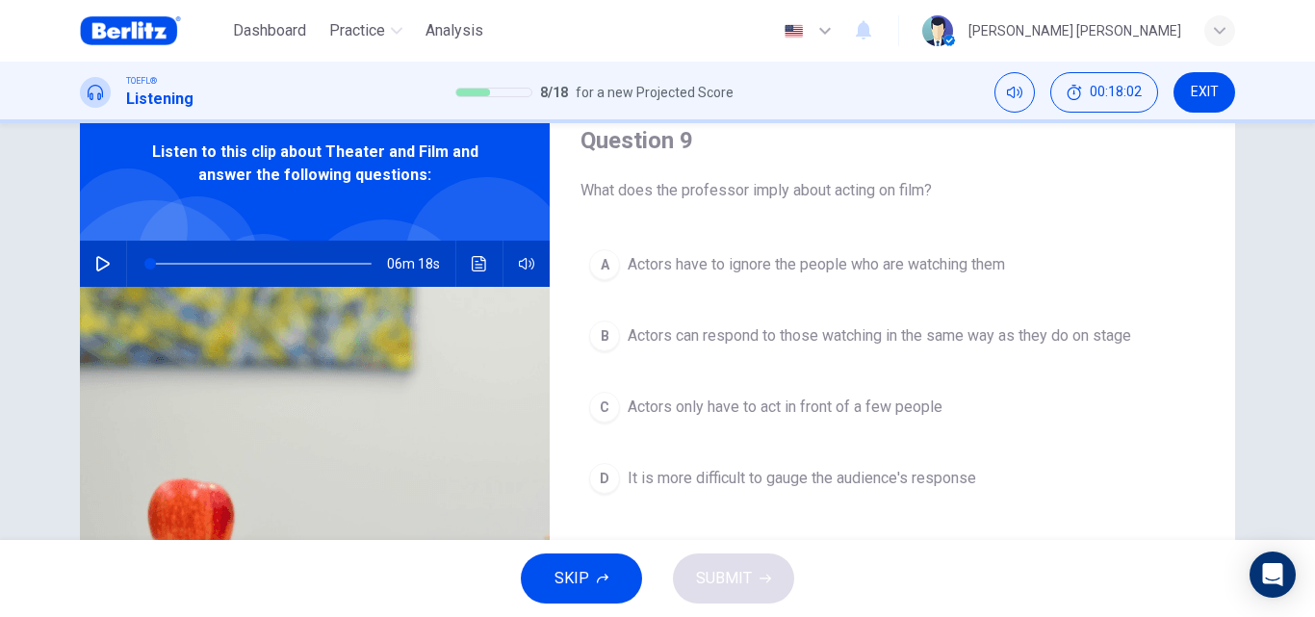
click at [933, 421] on button "C Actors only have to act in front of a few people" at bounding box center [893, 407] width 624 height 48
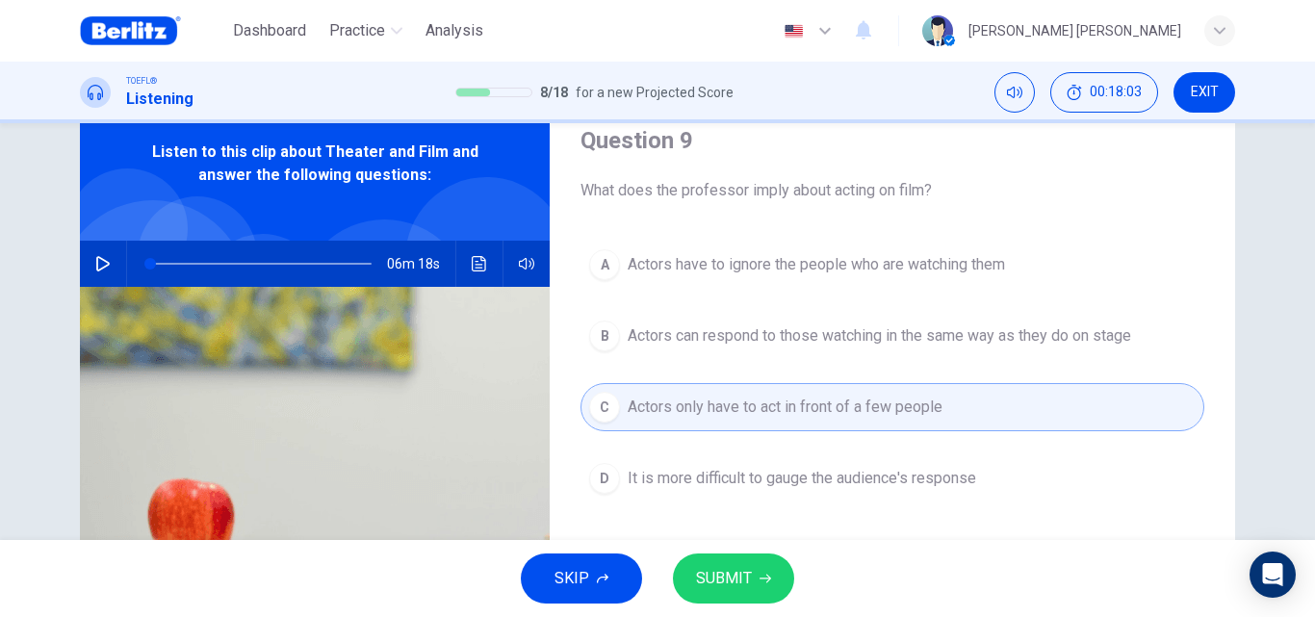
click at [736, 572] on span "SUBMIT" at bounding box center [724, 578] width 56 height 27
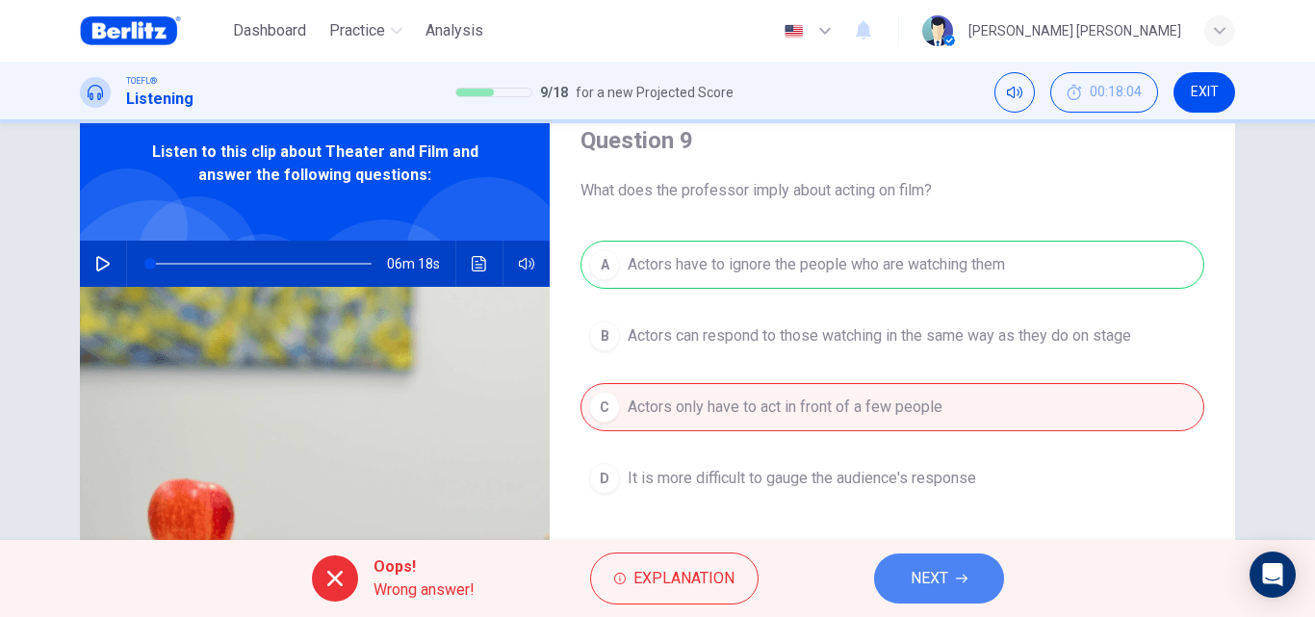
click at [914, 571] on span "NEXT" at bounding box center [930, 578] width 38 height 27
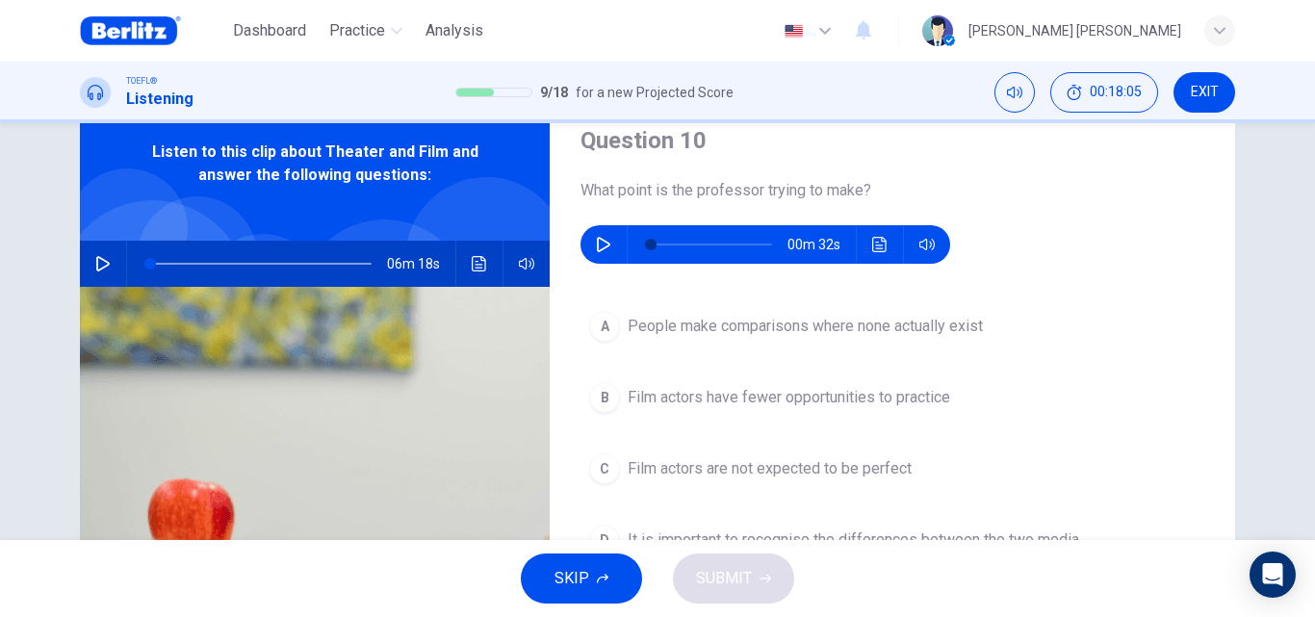
click at [588, 252] on button "button" at bounding box center [603, 244] width 31 height 39
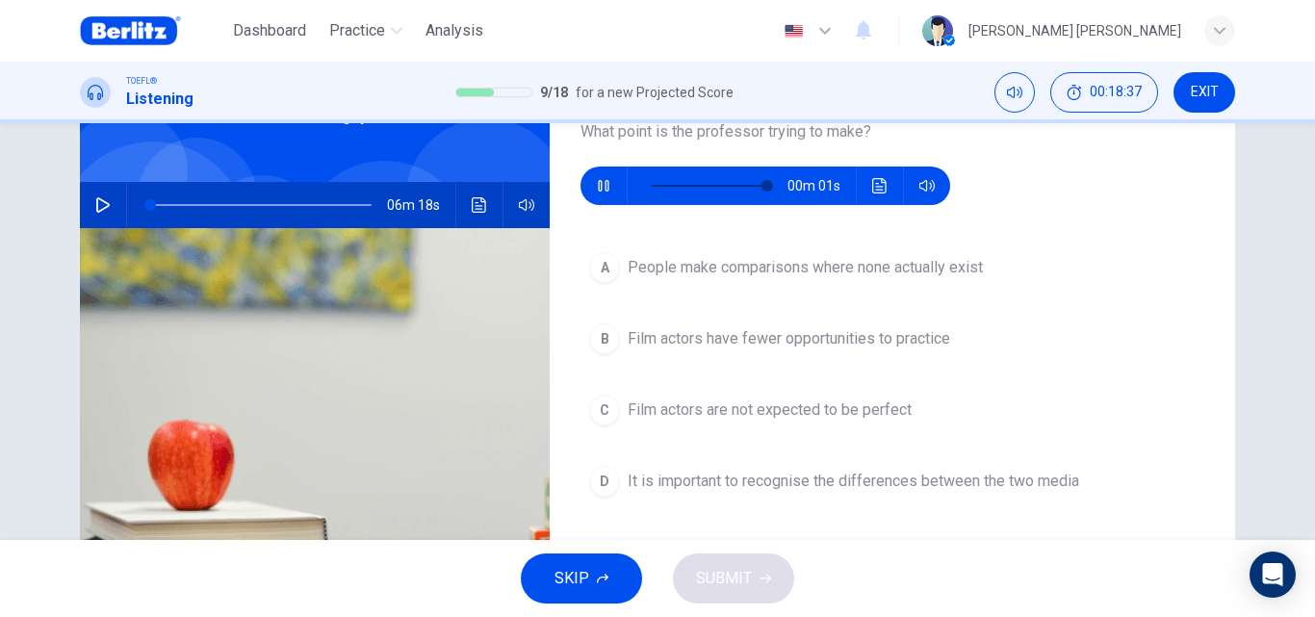
scroll to position [174, 0]
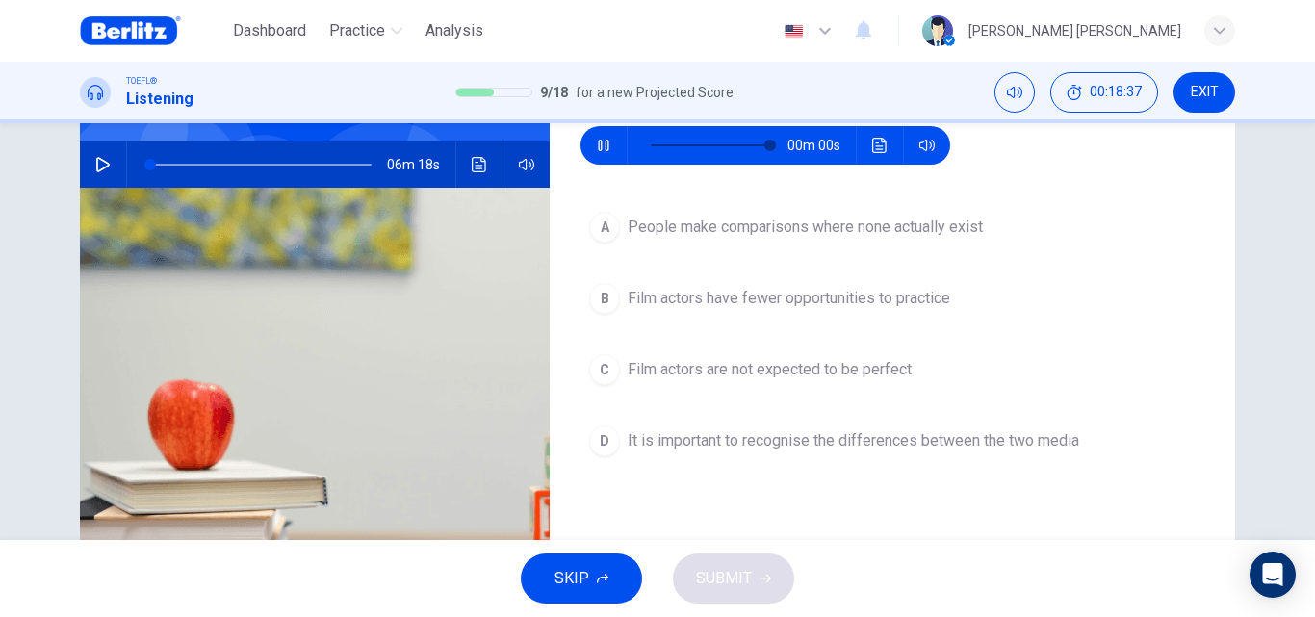
type input "*"
click at [954, 244] on button "A People make comparisons where none actually exist" at bounding box center [893, 227] width 624 height 48
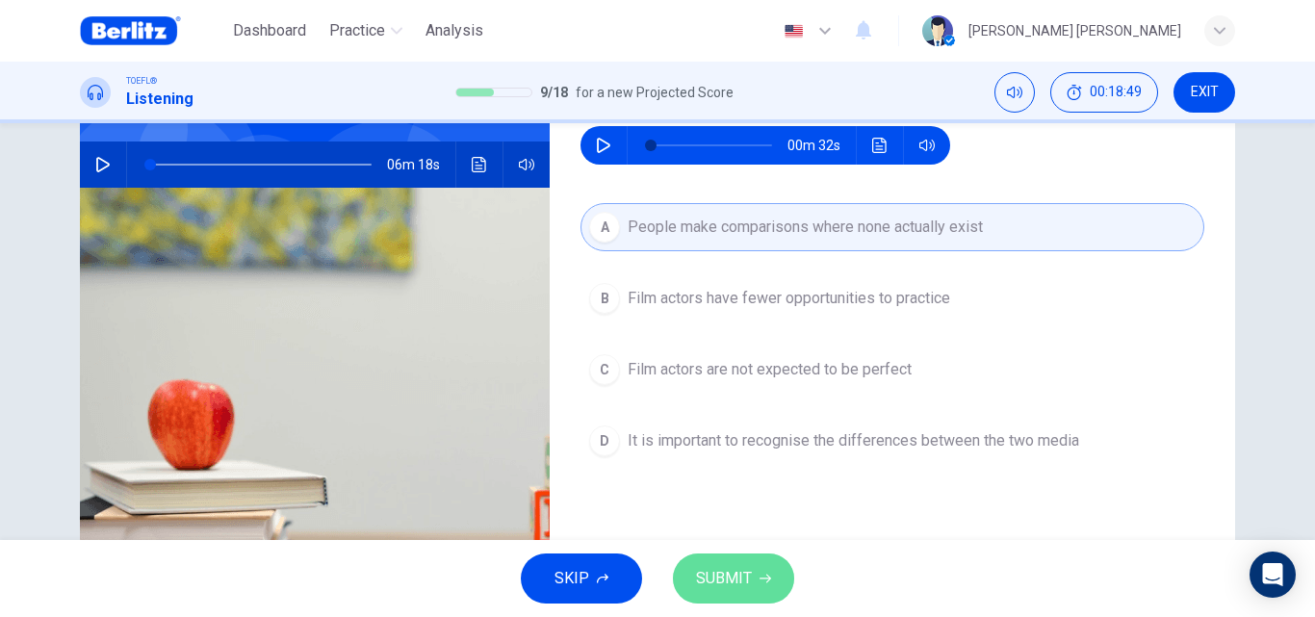
click at [748, 589] on span "SUBMIT" at bounding box center [724, 578] width 56 height 27
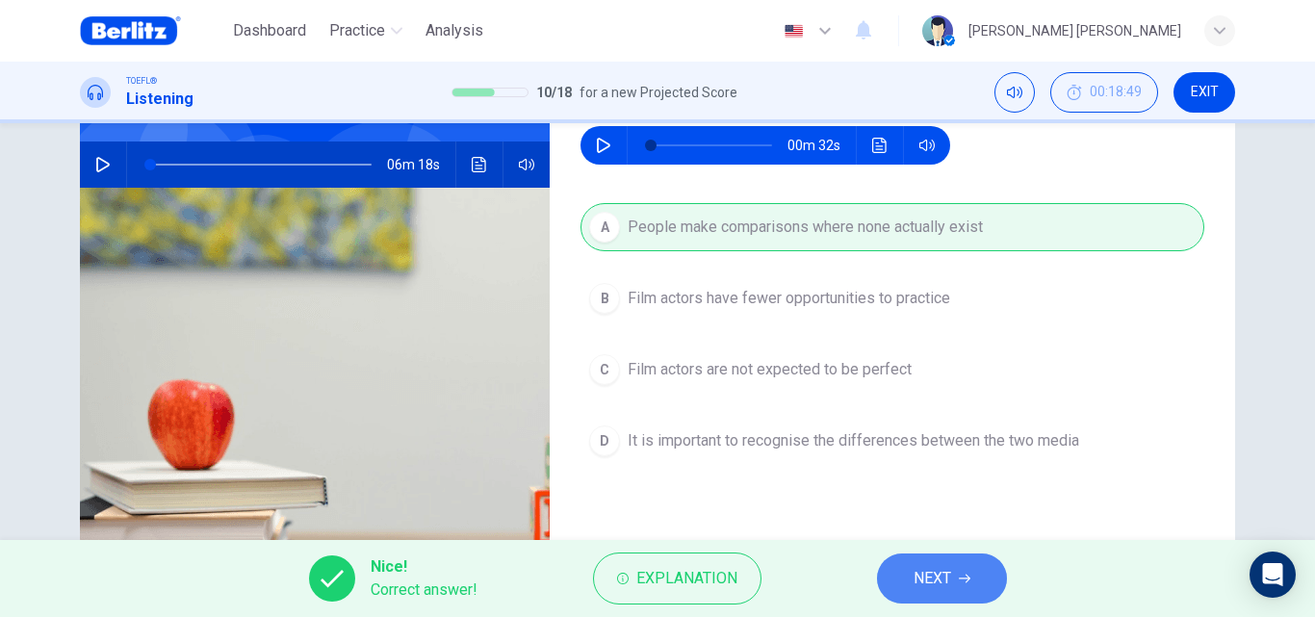
click at [907, 585] on button "NEXT" at bounding box center [942, 579] width 130 height 50
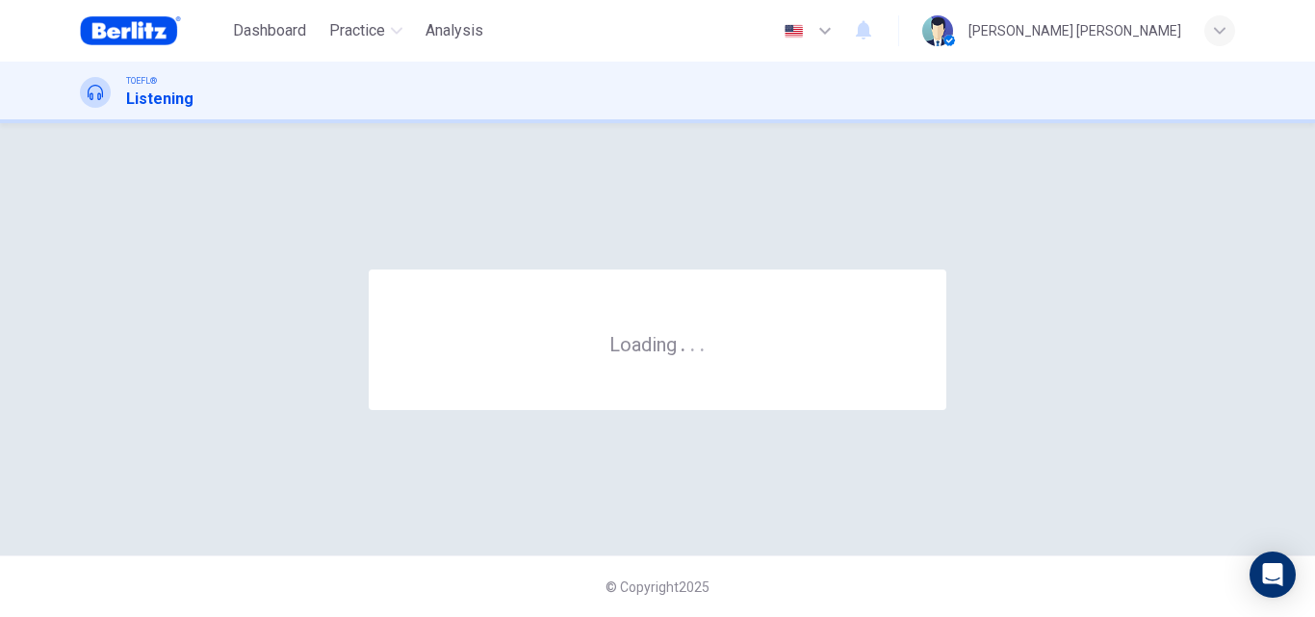
scroll to position [0, 0]
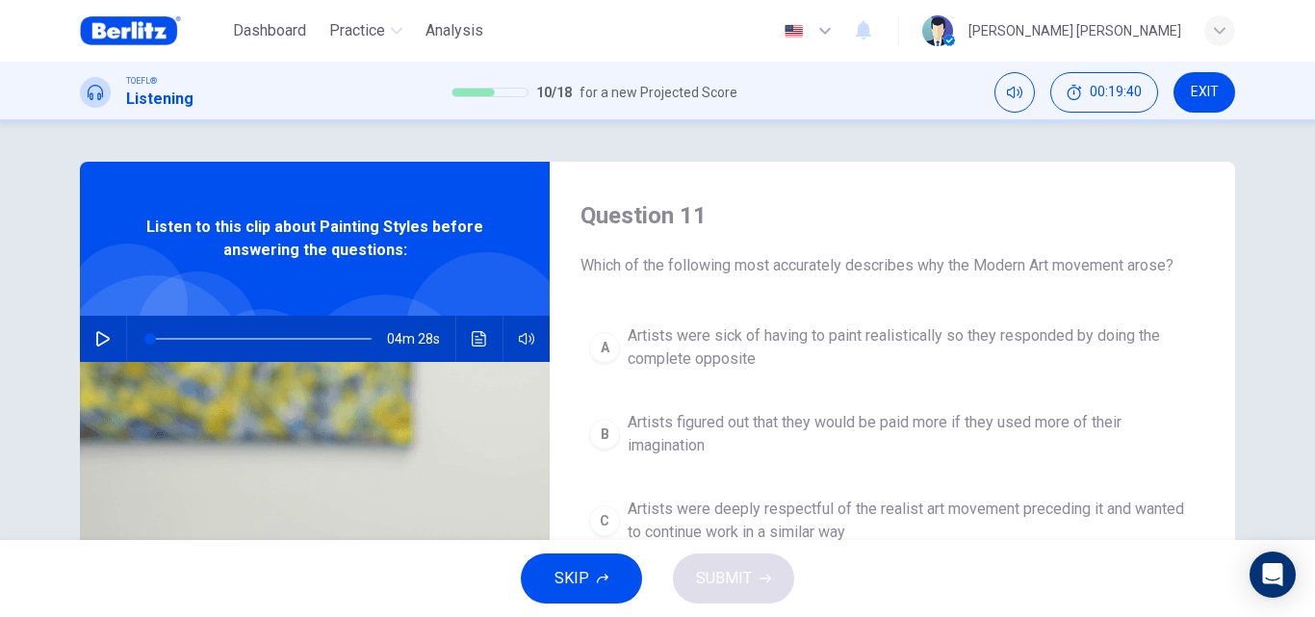
click at [88, 337] on button "button" at bounding box center [103, 339] width 31 height 46
click at [109, 339] on button "button" at bounding box center [103, 339] width 31 height 46
click at [95, 317] on button "button" at bounding box center [103, 339] width 31 height 46
type input "*"
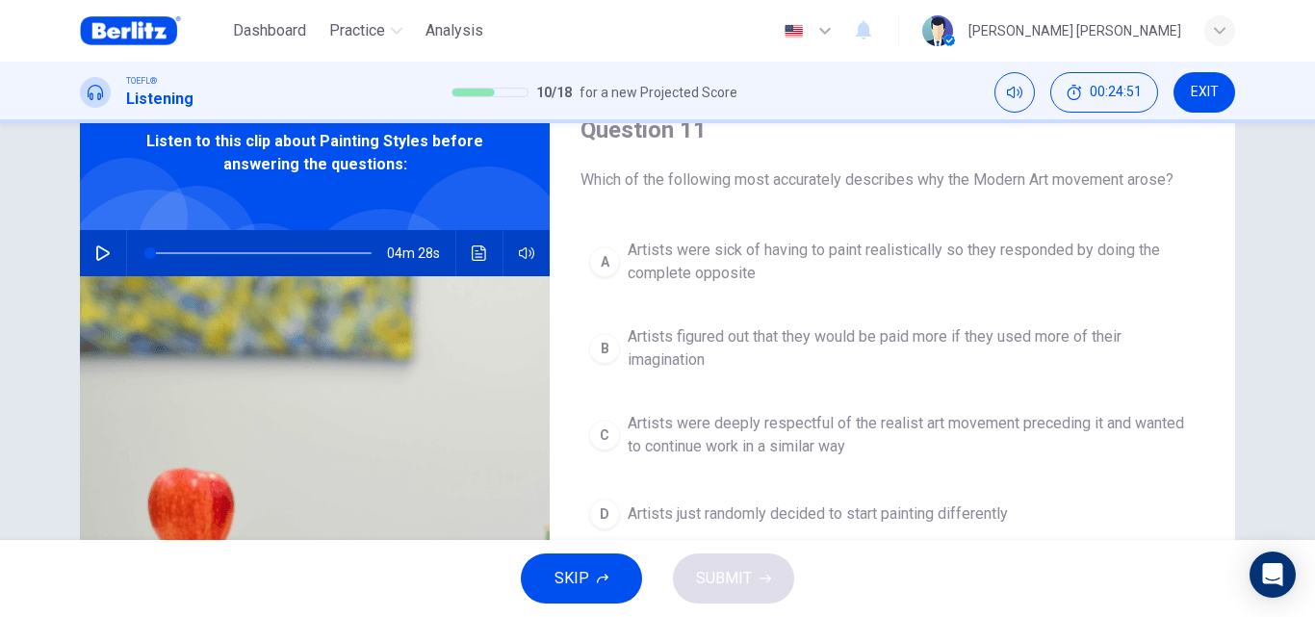
scroll to position [154, 0]
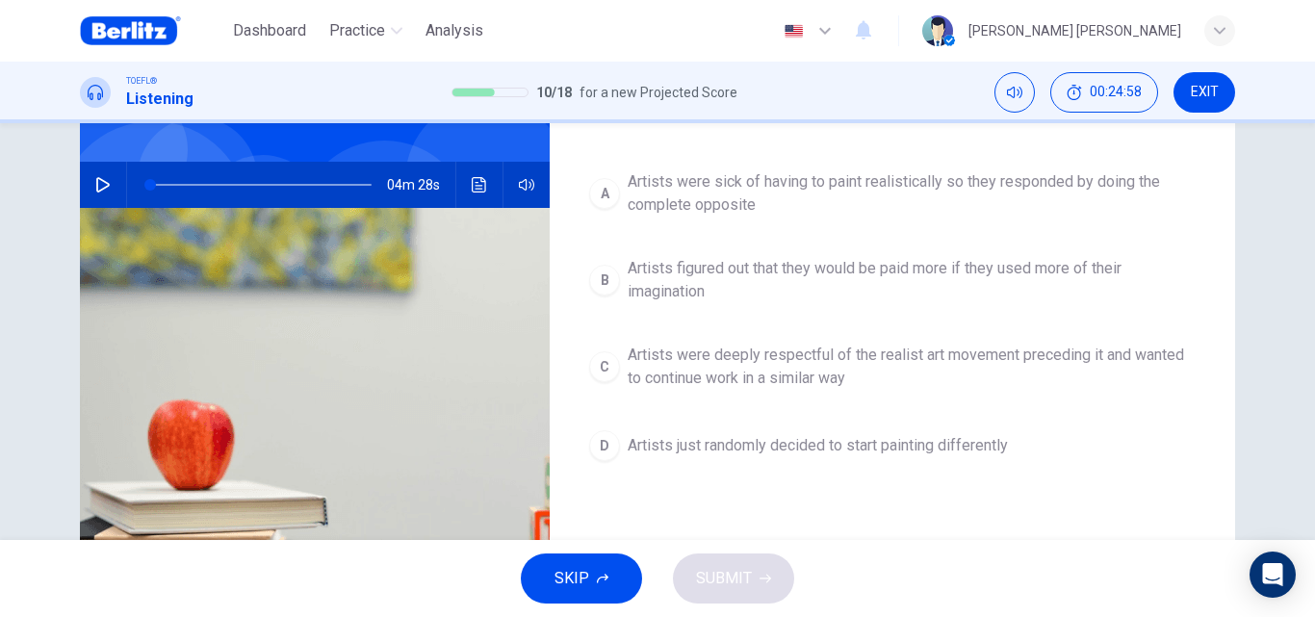
click at [955, 209] on span "Artists were sick of having to paint realistically so they responded by doing t…" at bounding box center [912, 193] width 568 height 46
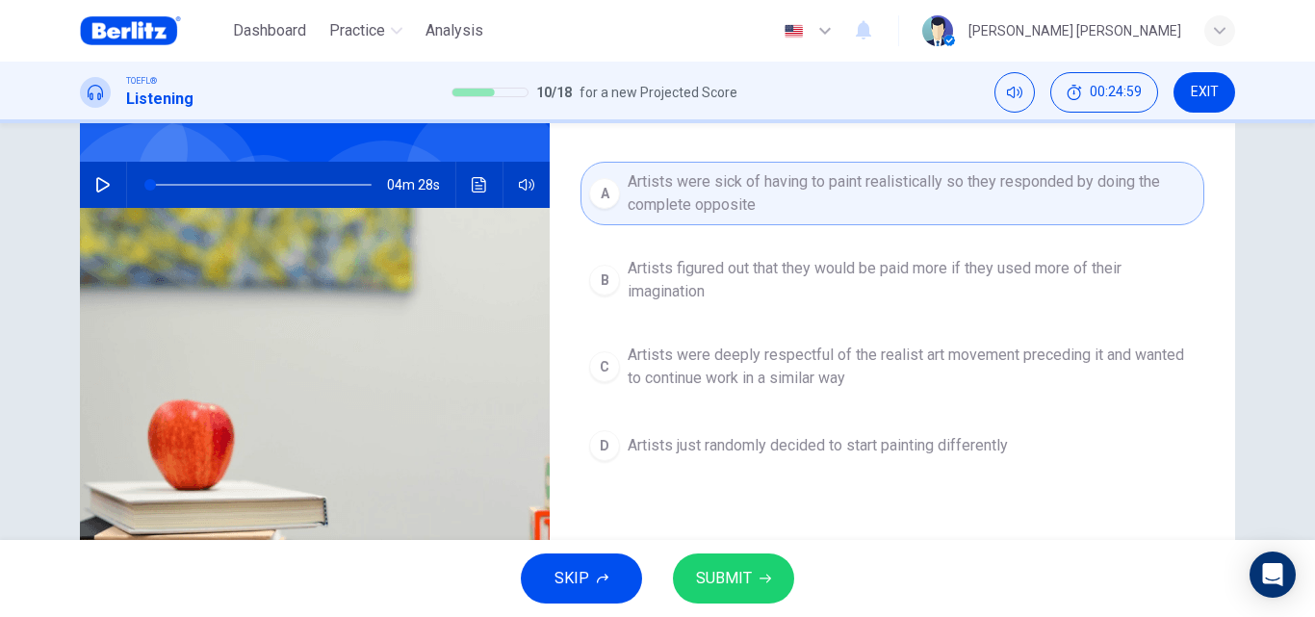
click at [777, 569] on button "SUBMIT" at bounding box center [733, 579] width 121 height 50
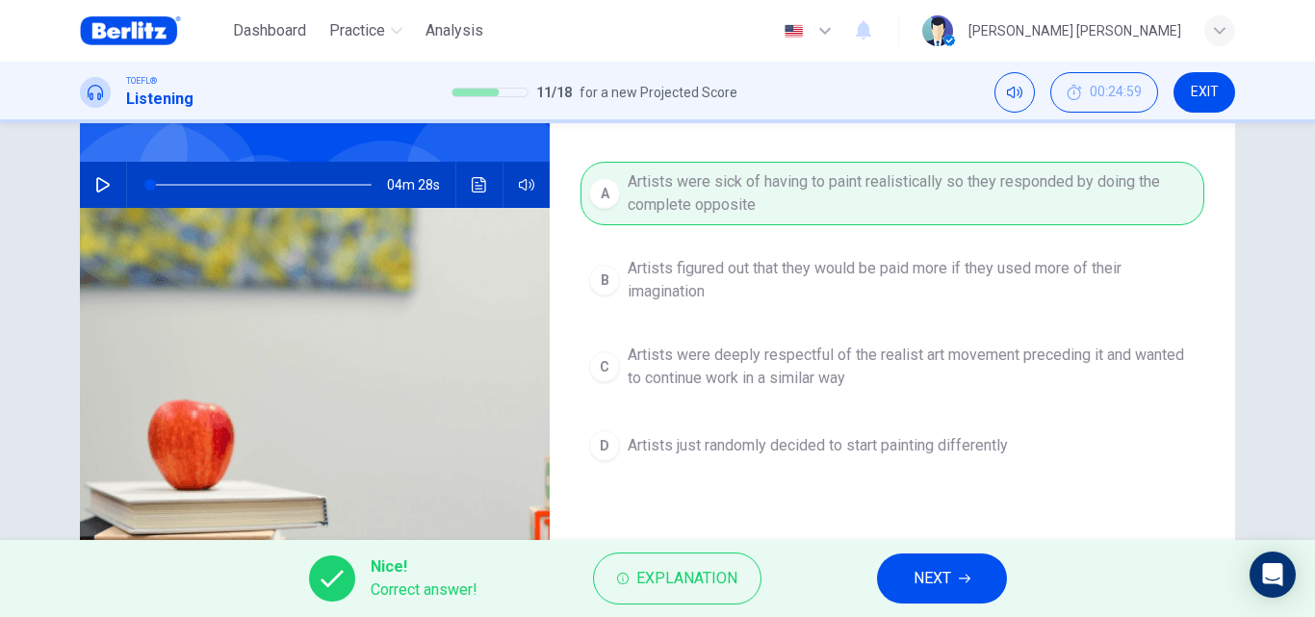
click at [914, 584] on span "NEXT" at bounding box center [933, 578] width 38 height 27
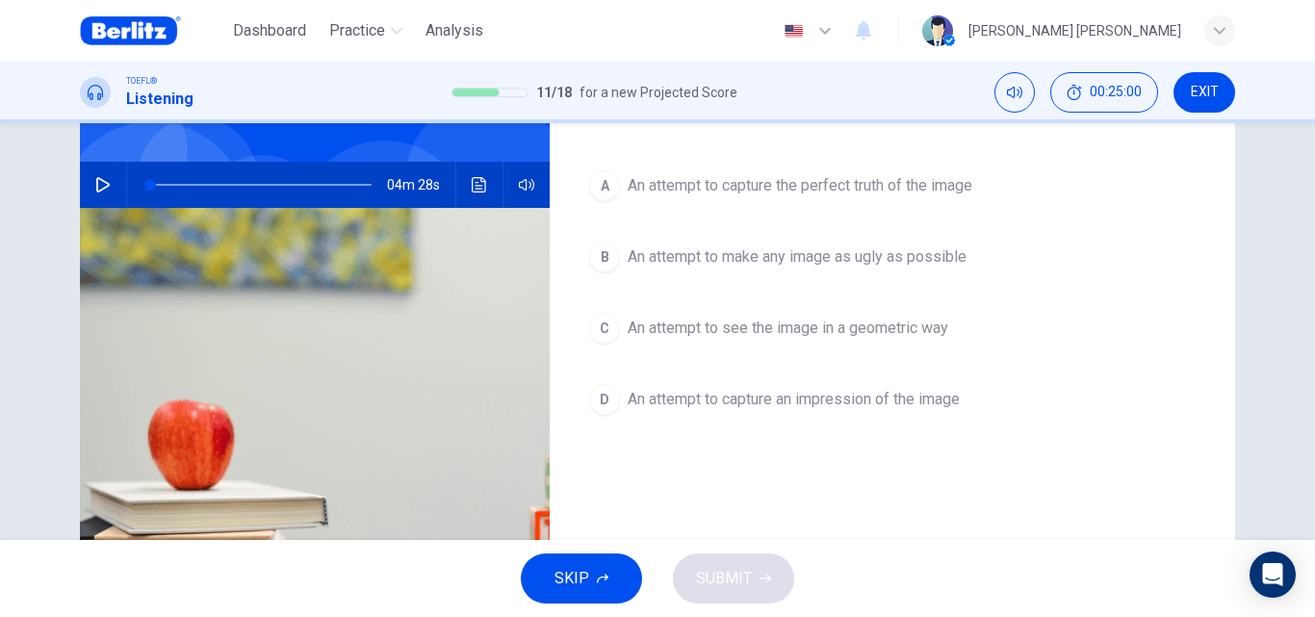
scroll to position [119, 0]
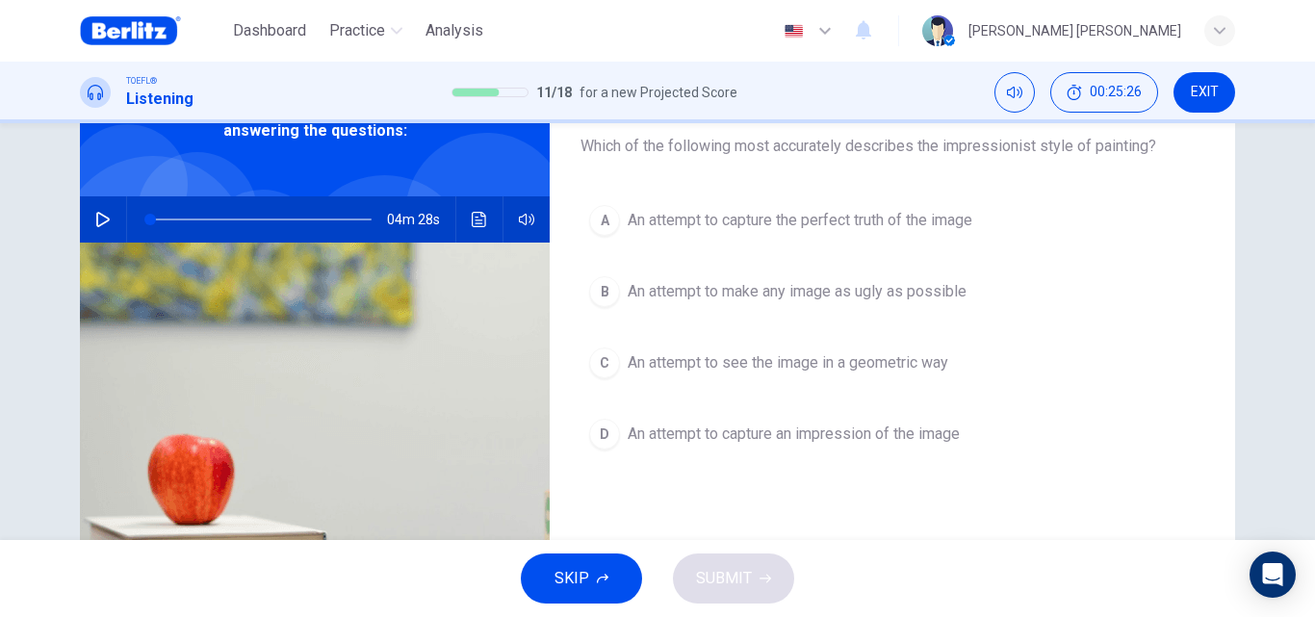
click at [943, 459] on div "A An attempt to capture the perfect truth of the image B An attempt to make any…" at bounding box center [893, 346] width 624 height 300
click at [880, 426] on span "An attempt to capture an impression of the image" at bounding box center [794, 434] width 332 height 23
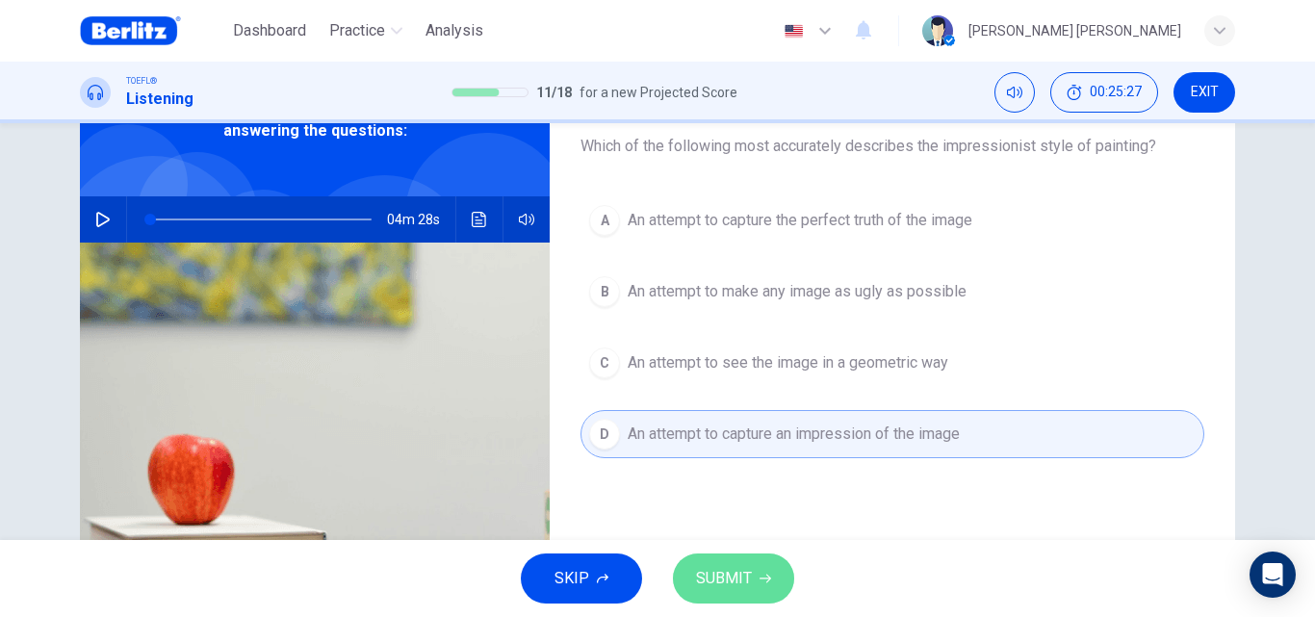
click at [704, 595] on button "SUBMIT" at bounding box center [733, 579] width 121 height 50
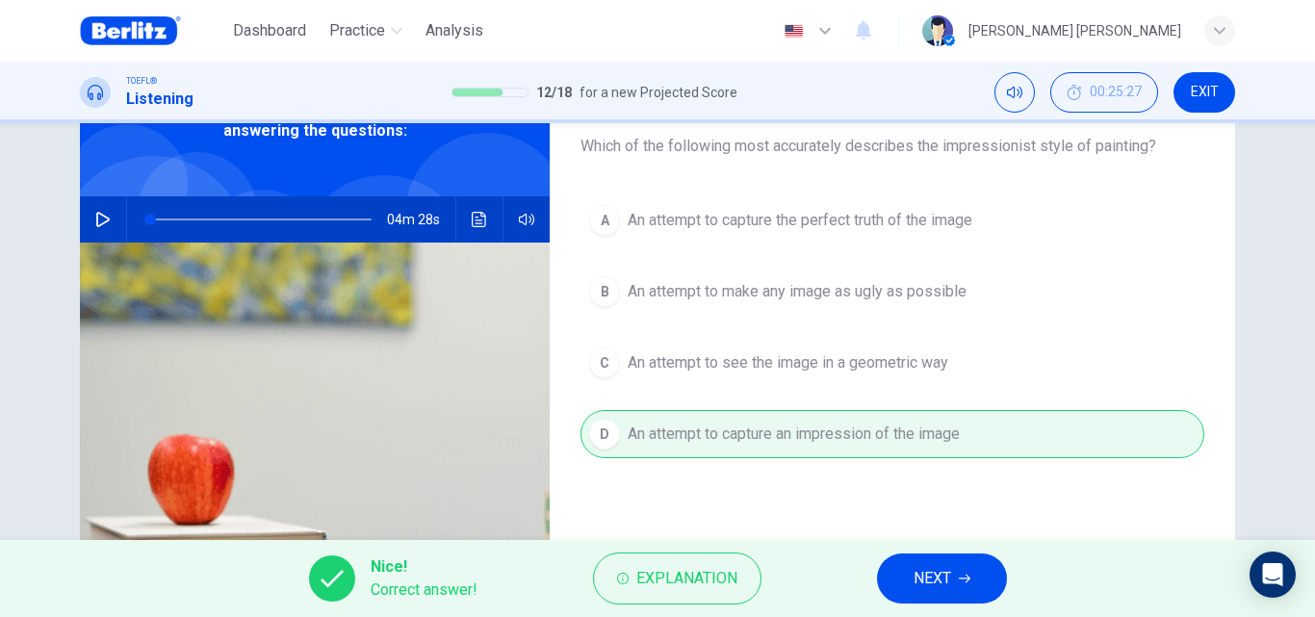
click at [913, 601] on button "NEXT" at bounding box center [942, 579] width 130 height 50
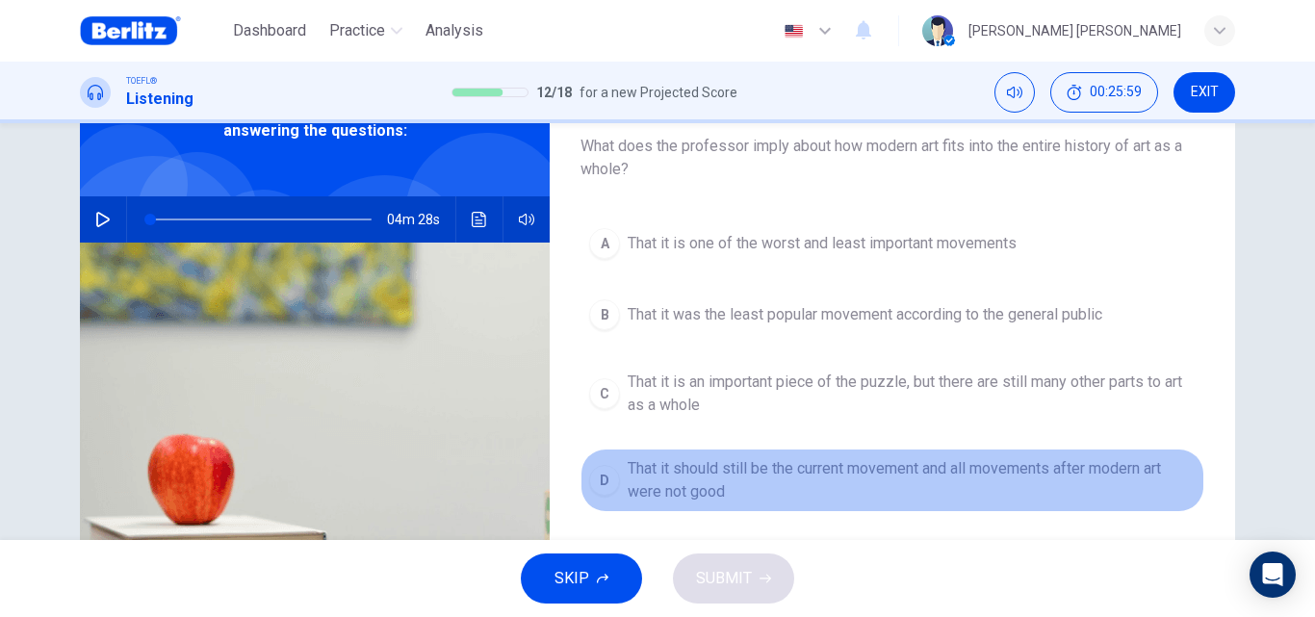
click at [970, 504] on button "D That it should still be the current movement and all movements after modern a…" at bounding box center [893, 481] width 624 height 64
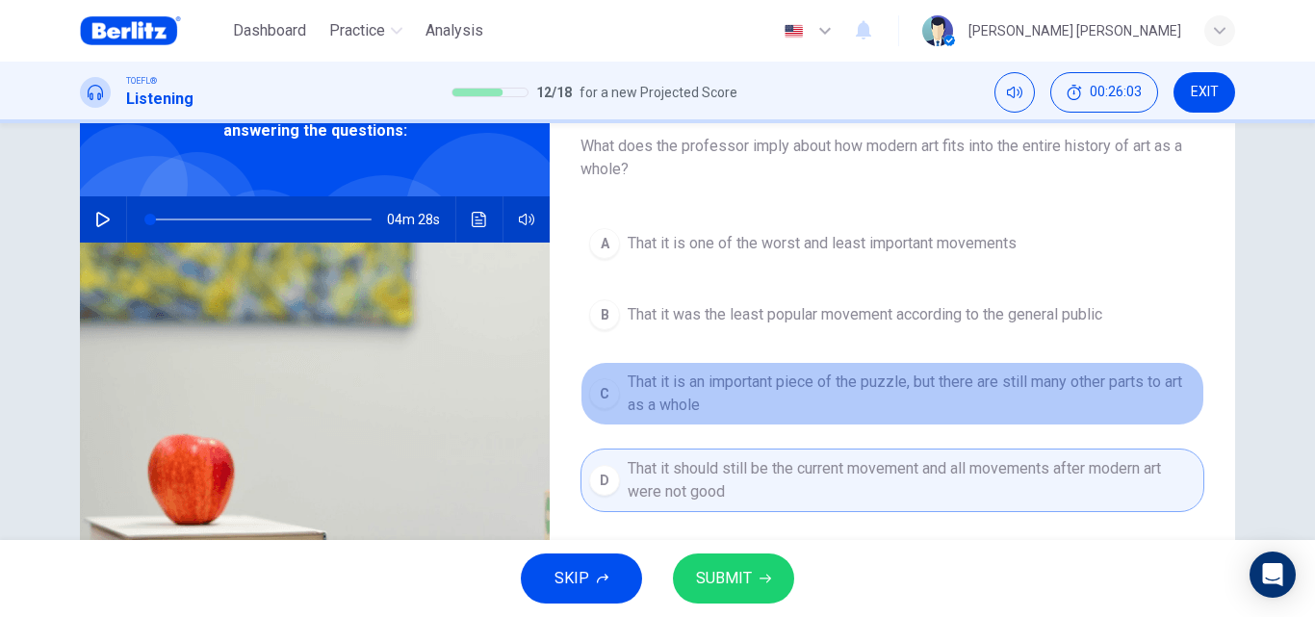
click at [832, 394] on span "That it is an important piece of the puzzle, but there are still many other par…" at bounding box center [912, 394] width 568 height 46
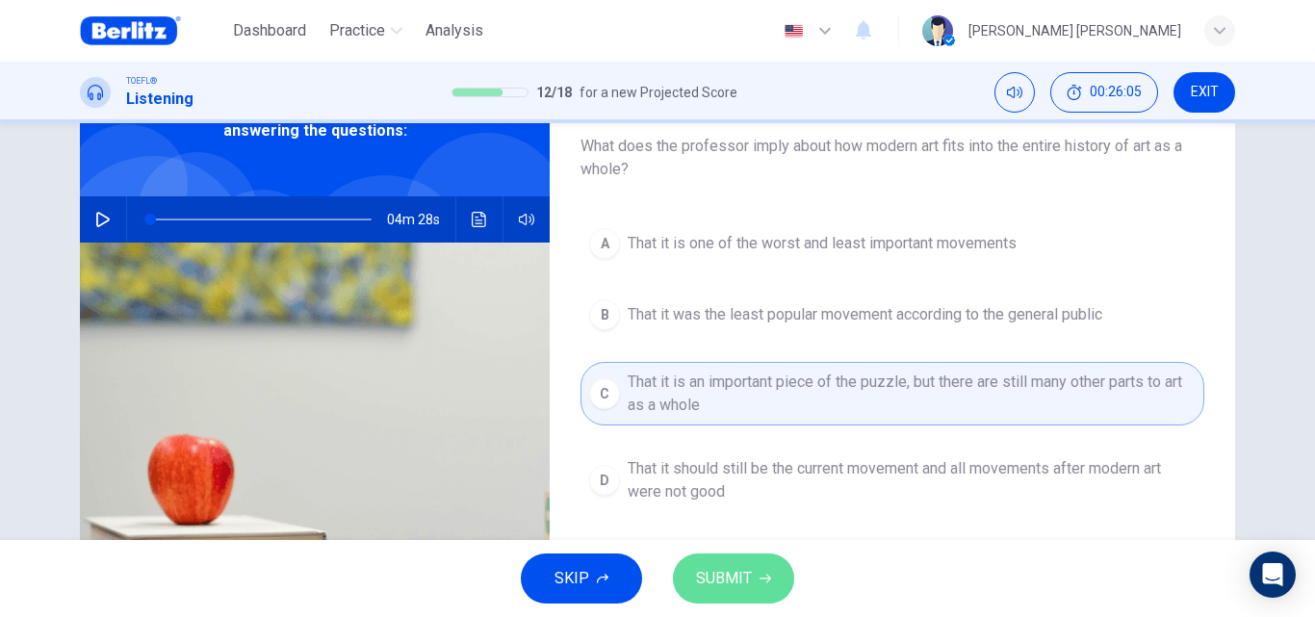
click at [745, 584] on span "SUBMIT" at bounding box center [724, 578] width 56 height 27
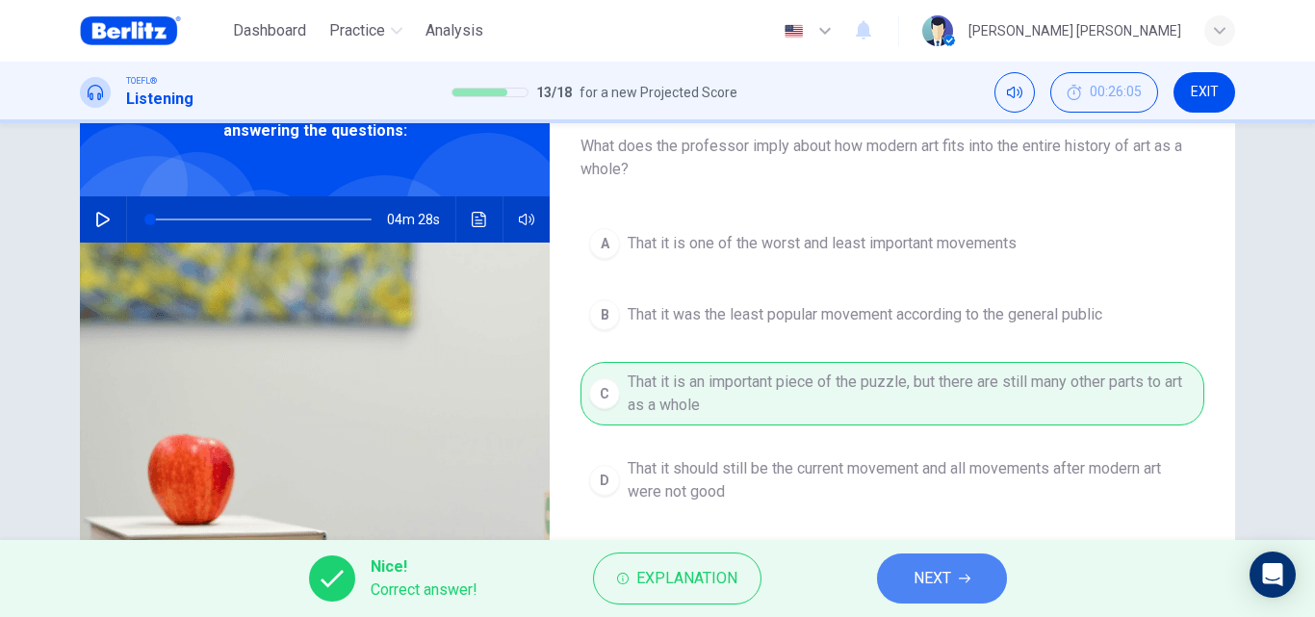
click at [975, 575] on button "NEXT" at bounding box center [942, 579] width 130 height 50
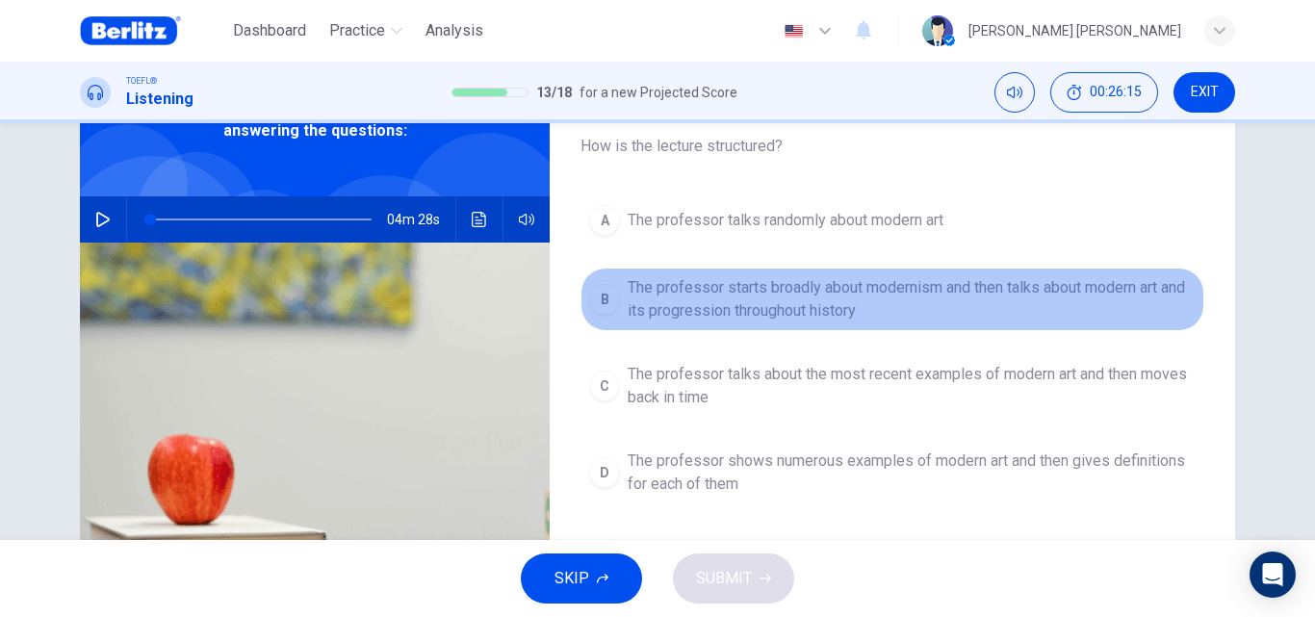
click at [1043, 310] on span "The professor starts broadly about modernism and then talks about modern art an…" at bounding box center [912, 299] width 568 height 46
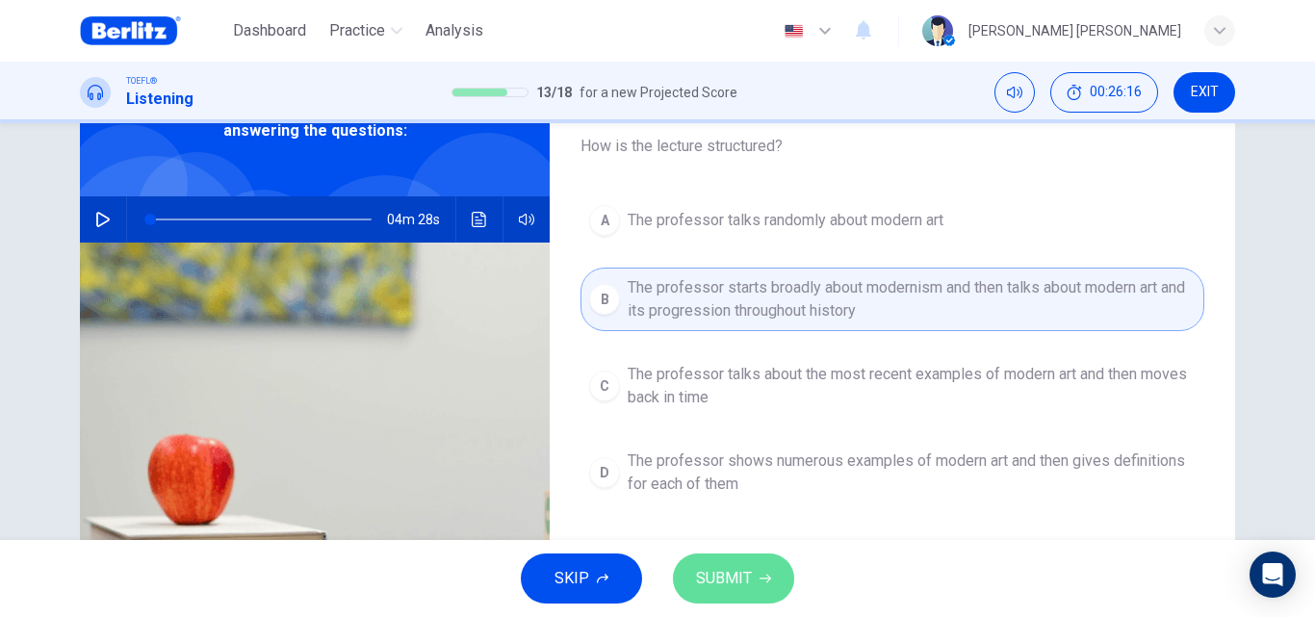
click at [745, 562] on button "SUBMIT" at bounding box center [733, 579] width 121 height 50
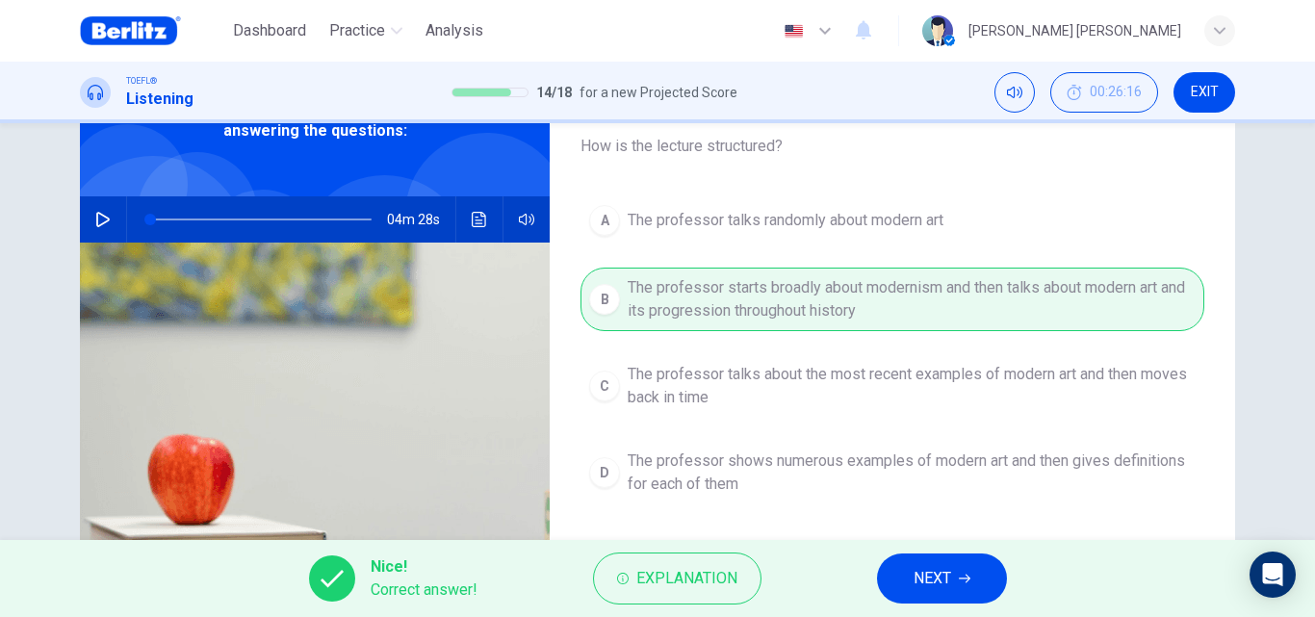
click at [986, 587] on button "NEXT" at bounding box center [942, 579] width 130 height 50
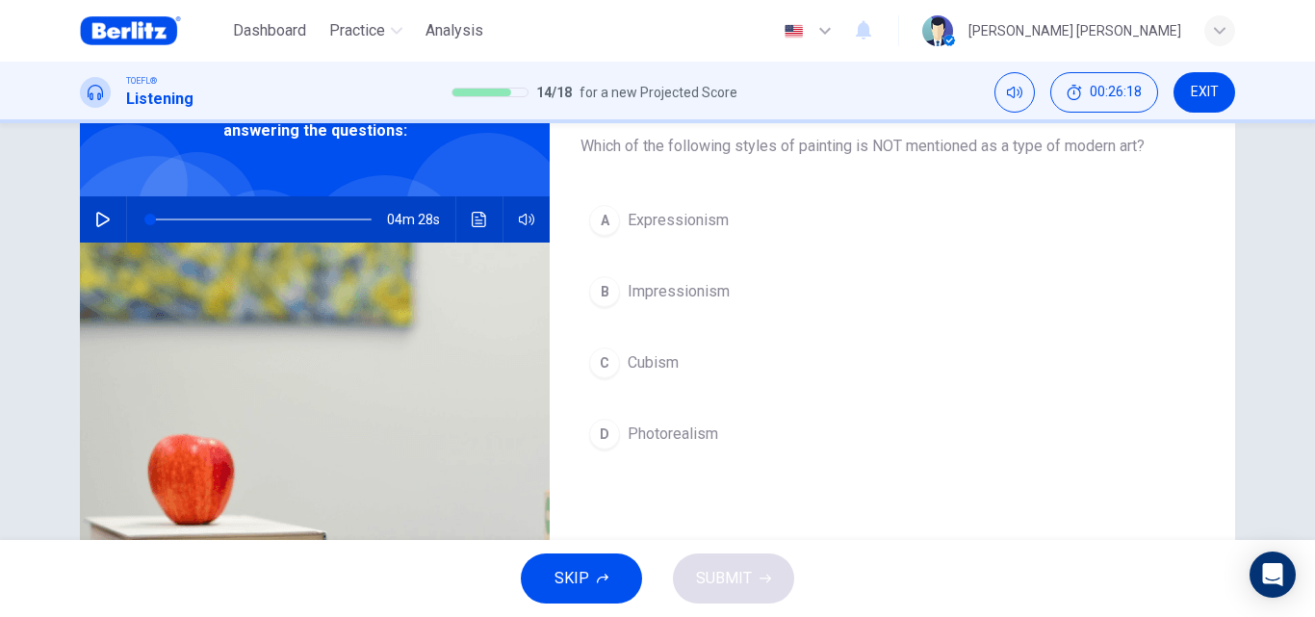
click at [705, 443] on span "Photorealism" at bounding box center [673, 434] width 90 height 23
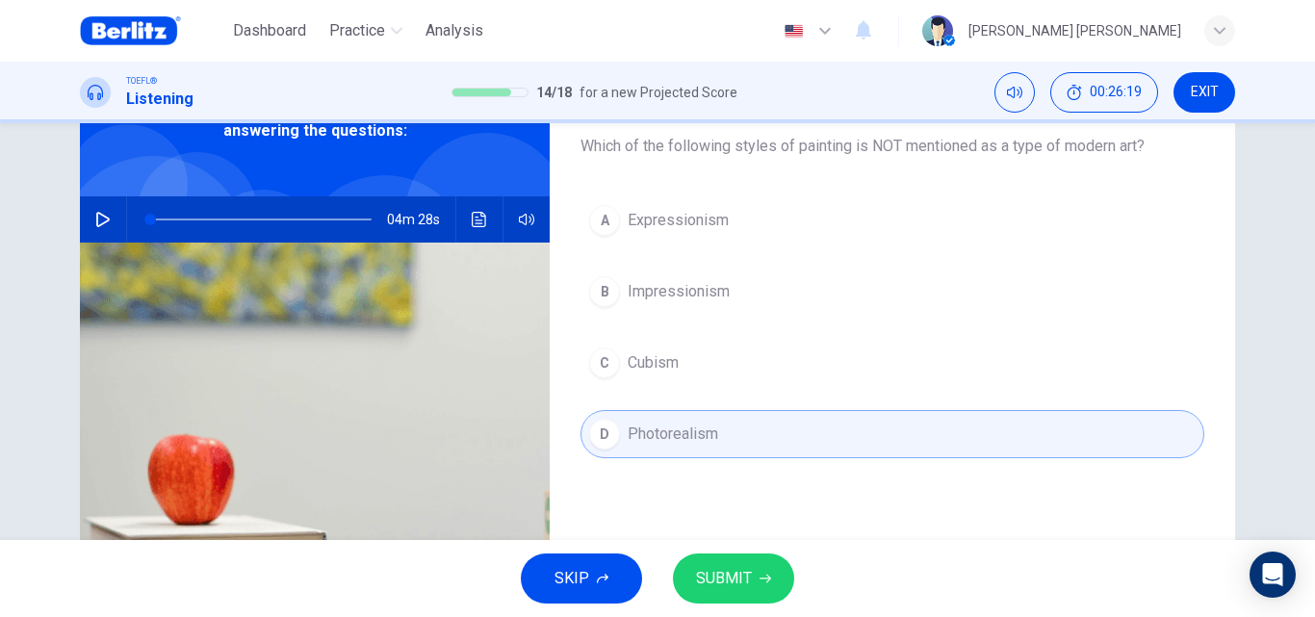
click at [732, 561] on button "SUBMIT" at bounding box center [733, 579] width 121 height 50
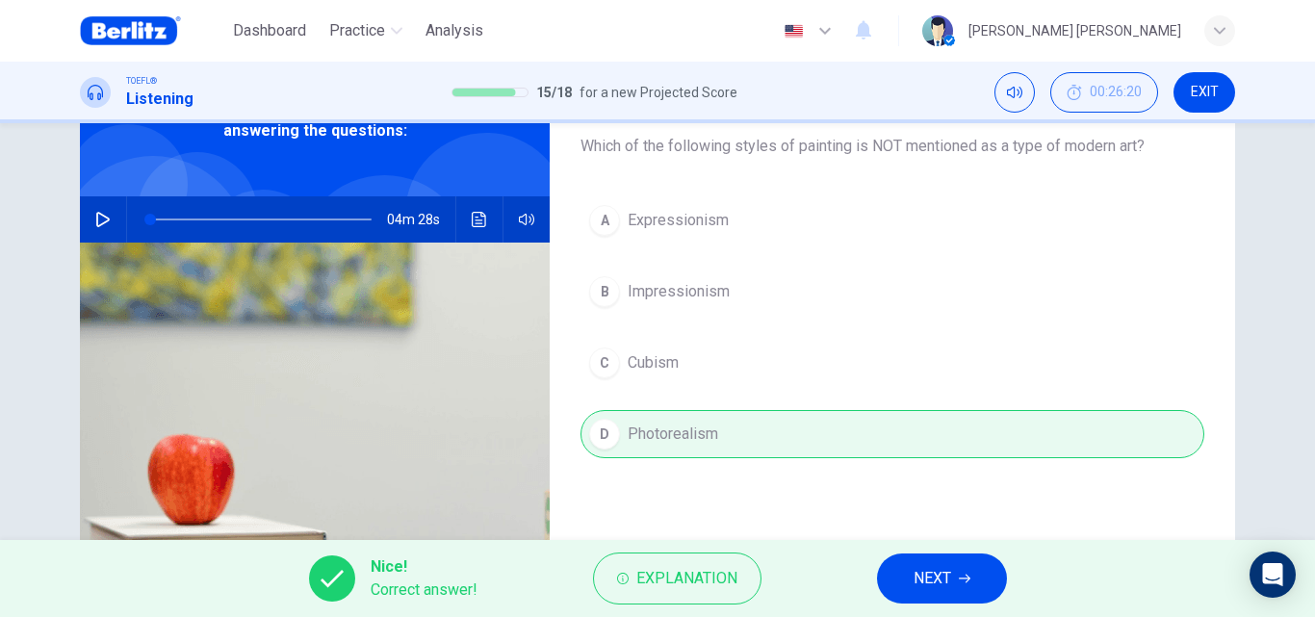
click at [962, 595] on button "NEXT" at bounding box center [942, 579] width 130 height 50
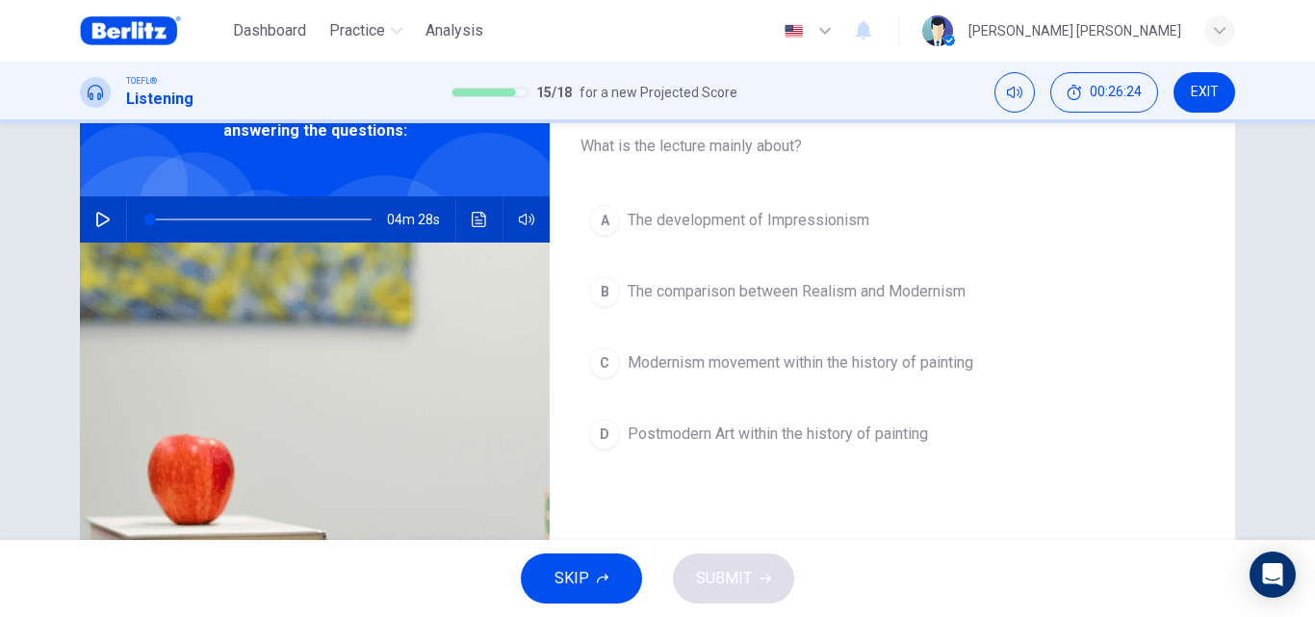
click at [857, 361] on span "Modernism movement within the history of painting" at bounding box center [801, 362] width 346 height 23
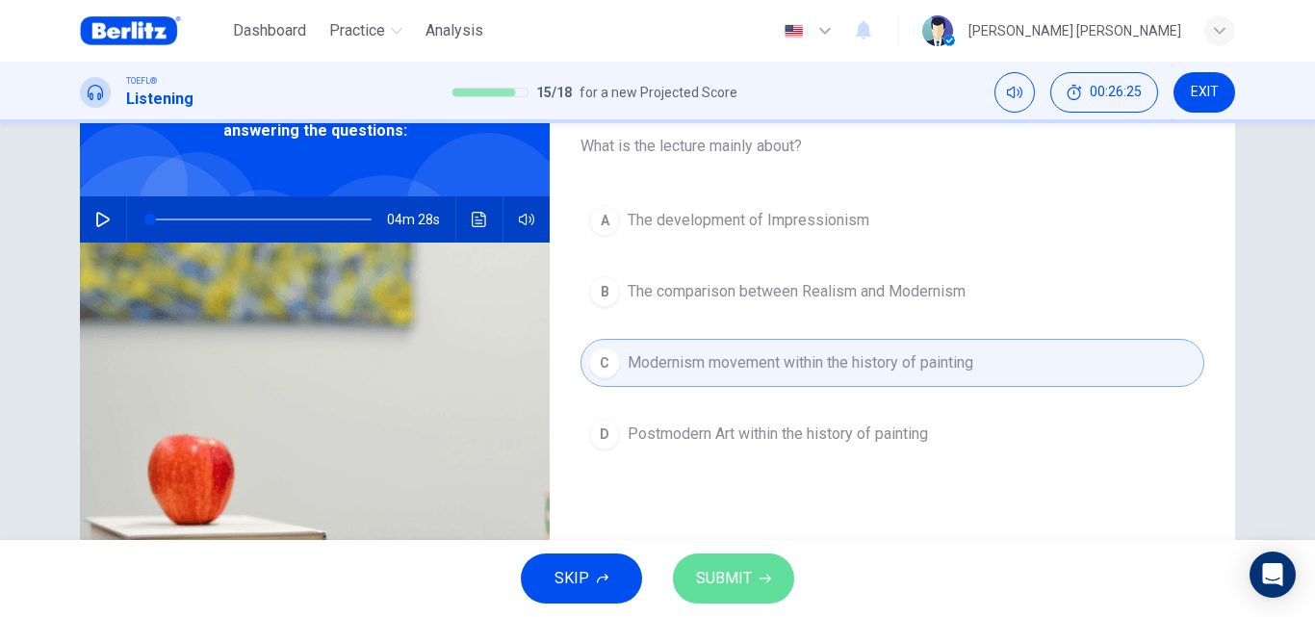
click at [706, 582] on span "SUBMIT" at bounding box center [724, 578] width 56 height 27
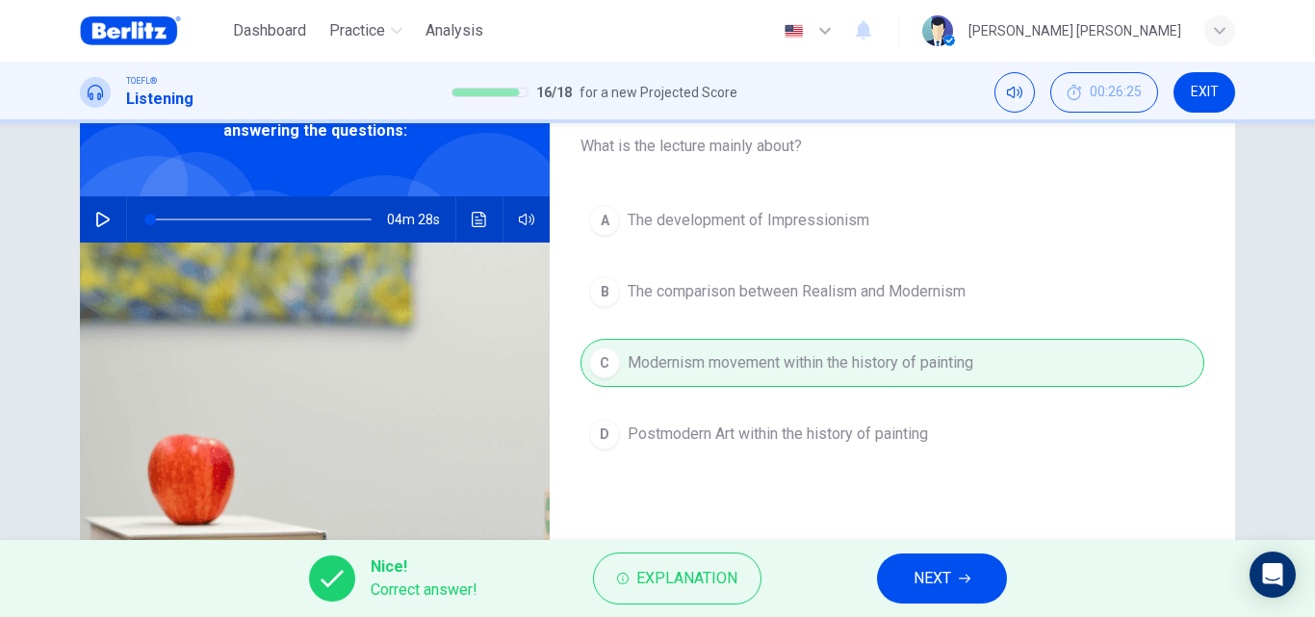
click at [1024, 572] on div "Nice! Correct answer! Explanation NEXT" at bounding box center [657, 578] width 1315 height 77
click at [945, 573] on span "NEXT" at bounding box center [933, 578] width 38 height 27
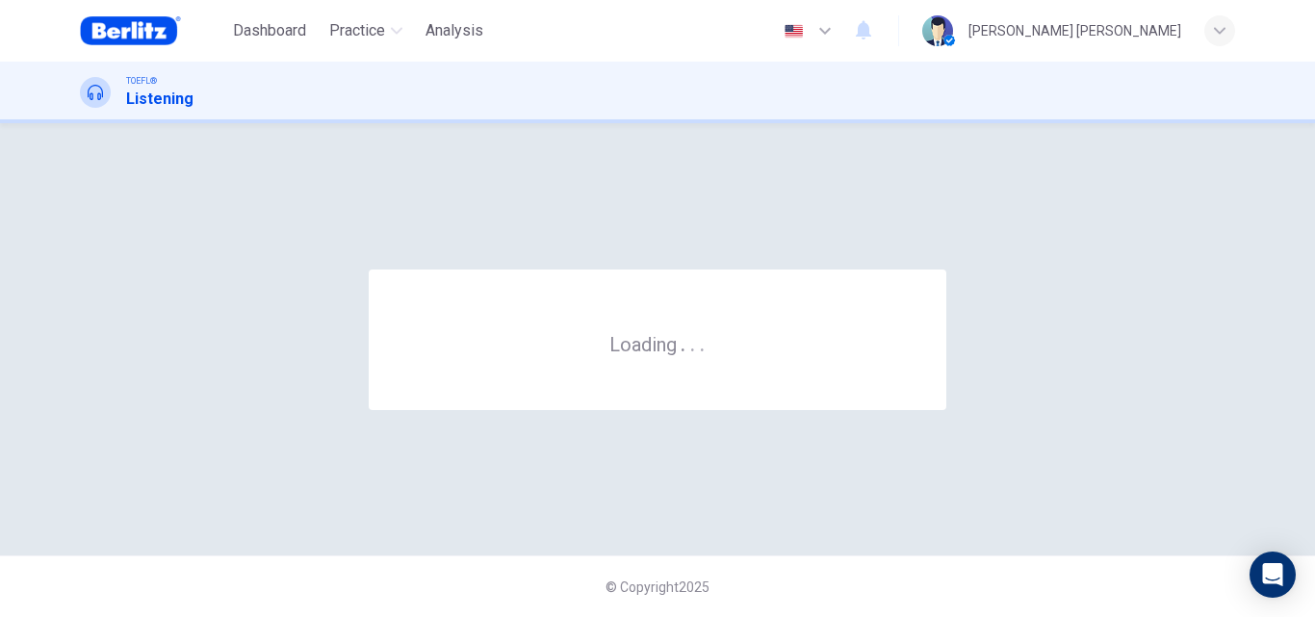
scroll to position [0, 0]
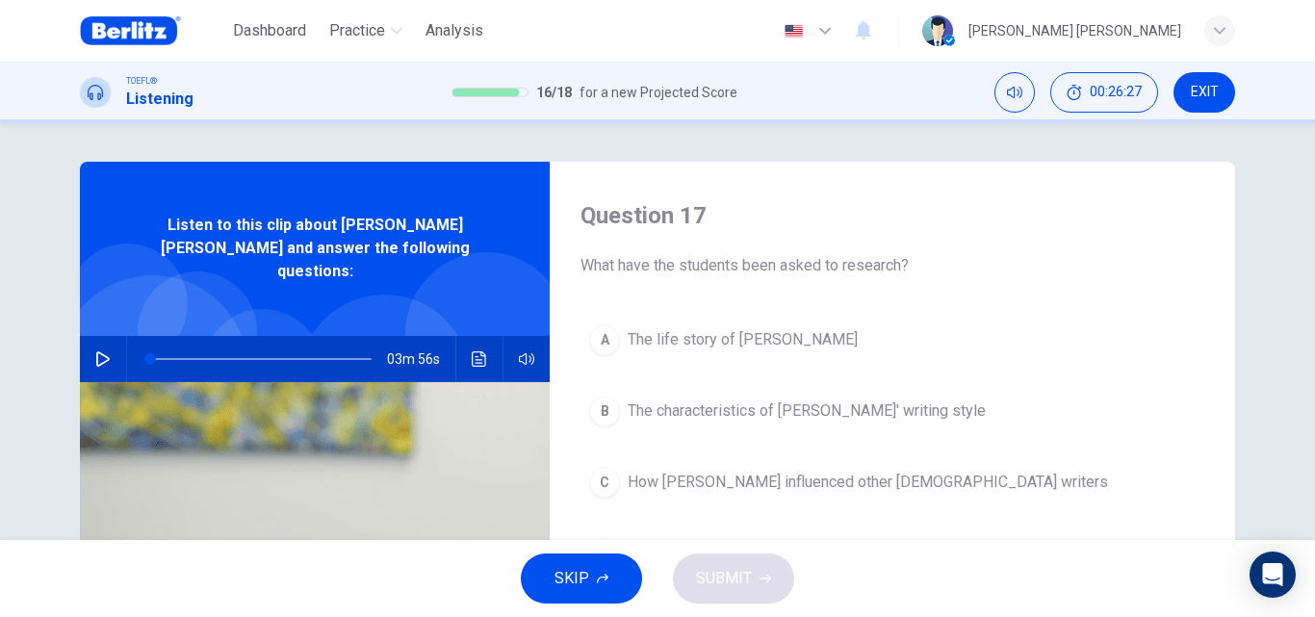
click at [1267, 460] on div "Question 17 What have the students been asked to research? A The life story of …" at bounding box center [657, 331] width 1315 height 417
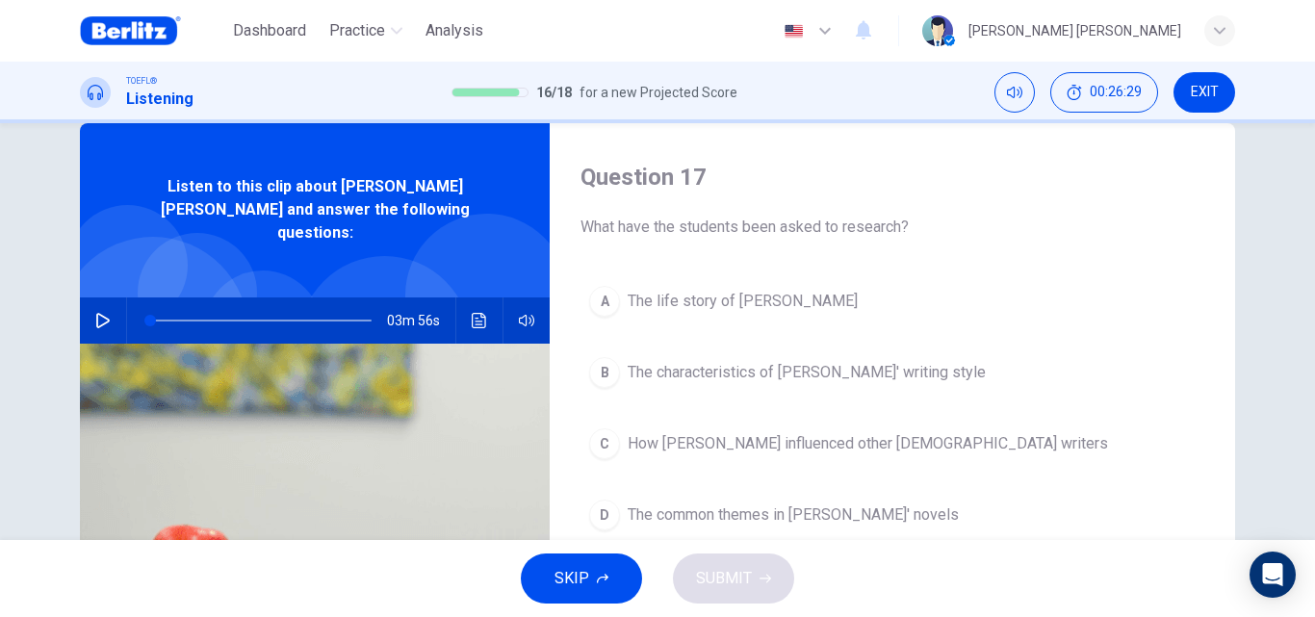
scroll to position [44, 0]
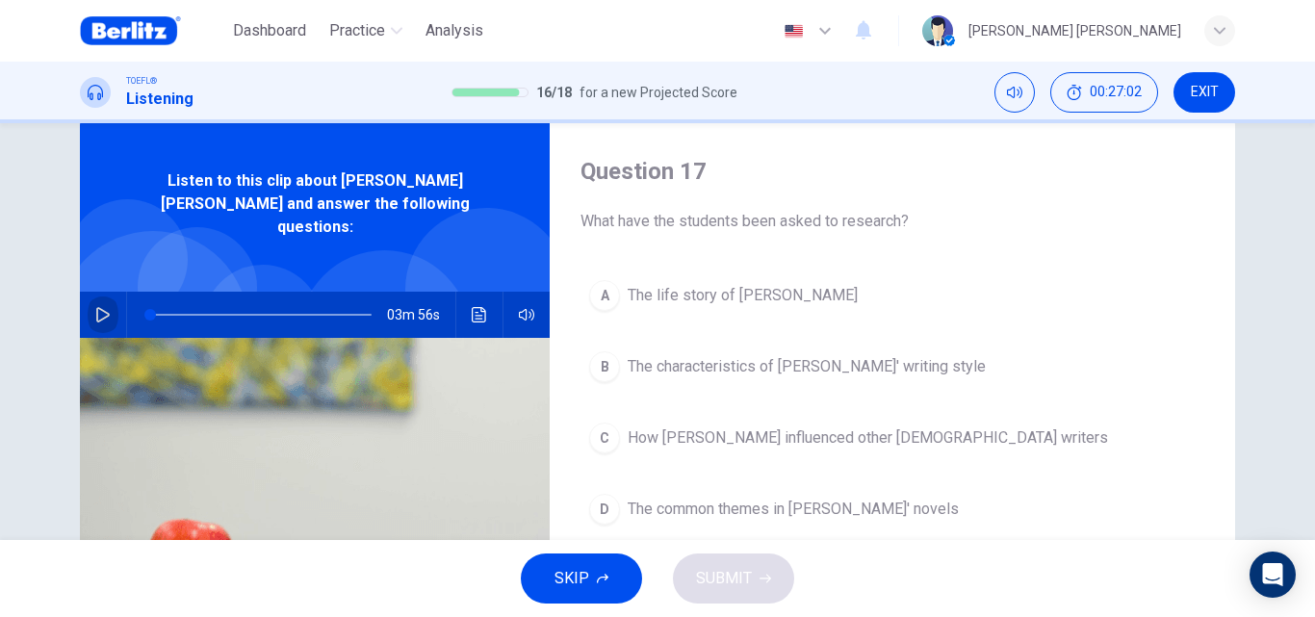
click at [111, 298] on button "button" at bounding box center [103, 315] width 31 height 46
click at [901, 380] on button "B The characteristics of [PERSON_NAME]' writing style" at bounding box center [893, 367] width 624 height 48
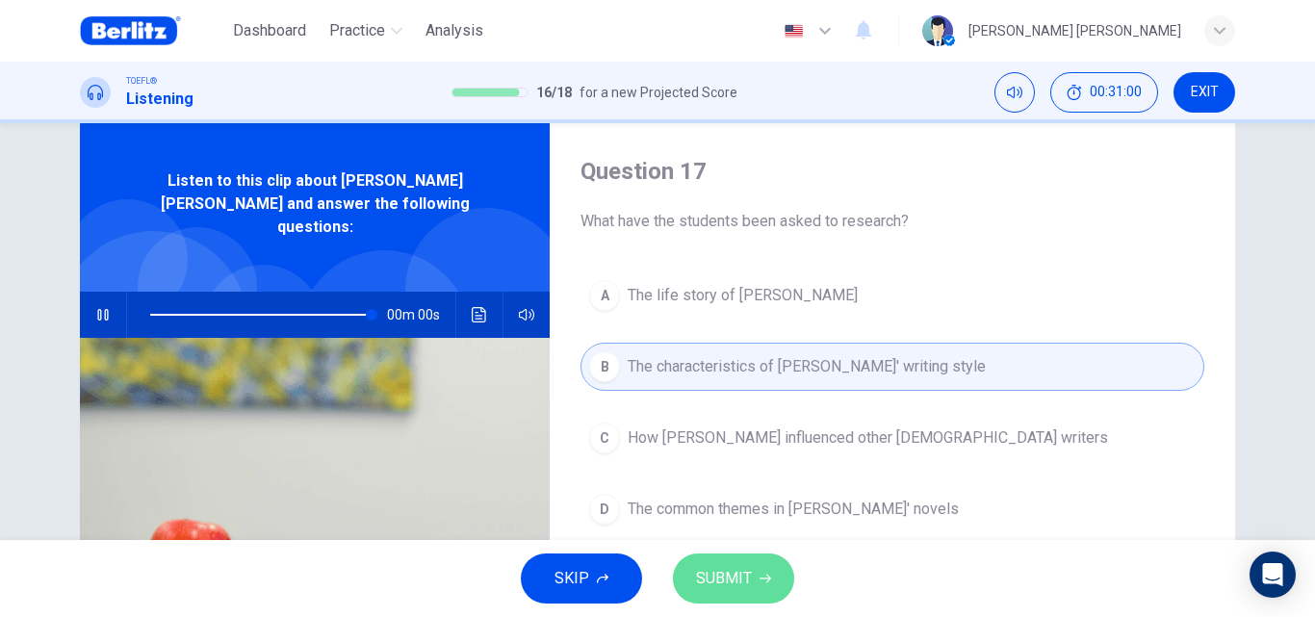
click at [750, 571] on span "SUBMIT" at bounding box center [724, 578] width 56 height 27
type input "*"
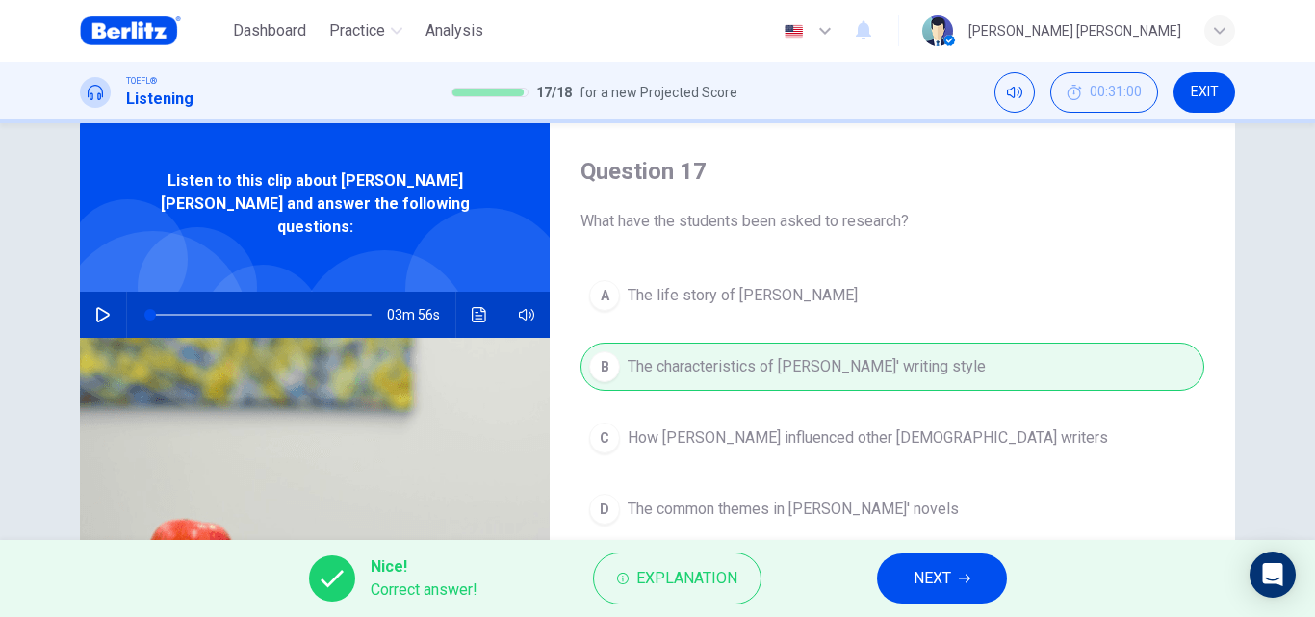
click at [910, 589] on button "NEXT" at bounding box center [942, 579] width 130 height 50
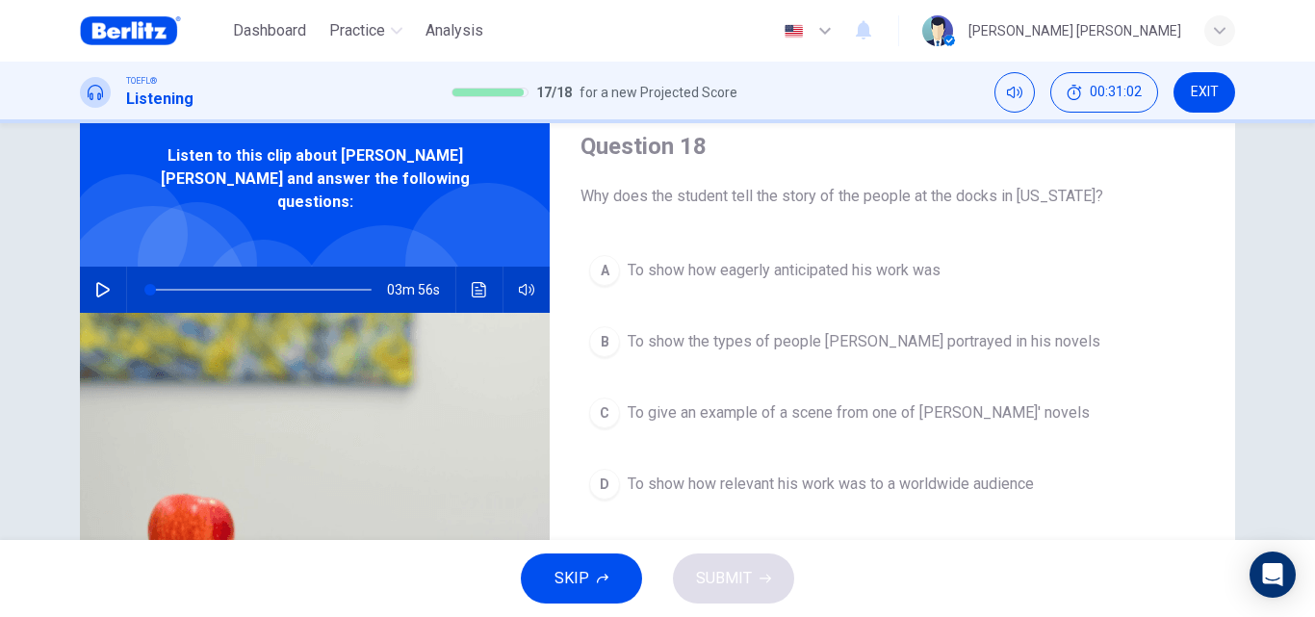
scroll to position [86, 0]
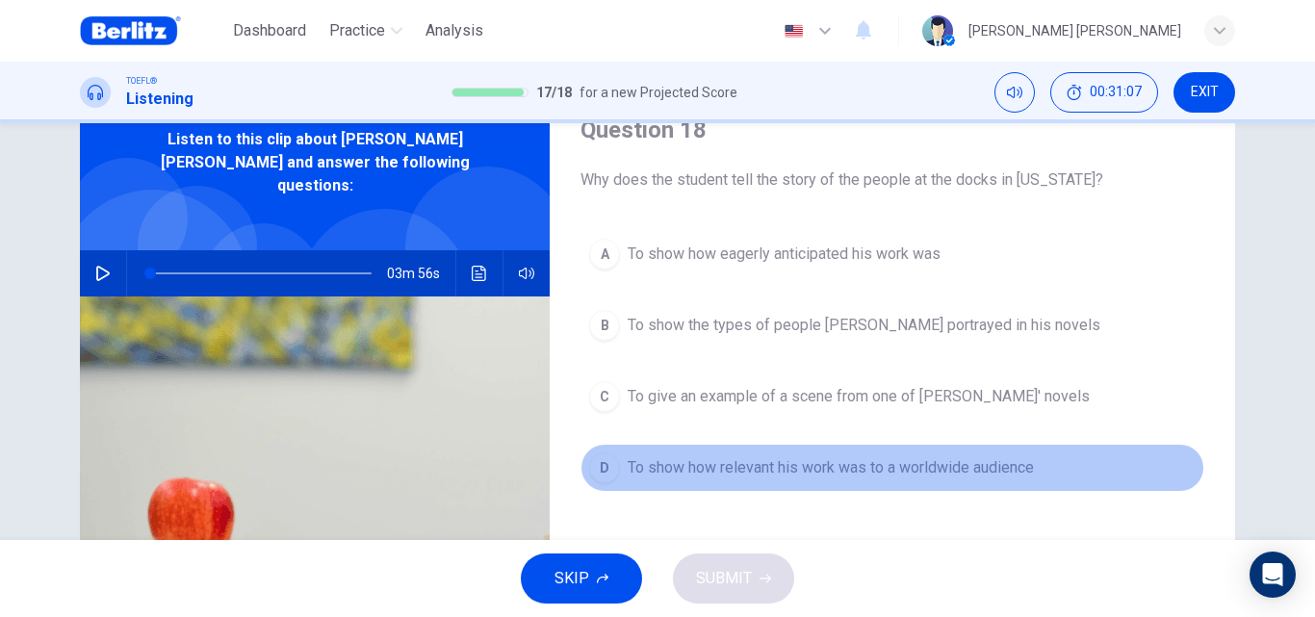
click at [961, 484] on button "D To show how relevant his work was to a worldwide audience" at bounding box center [893, 468] width 624 height 48
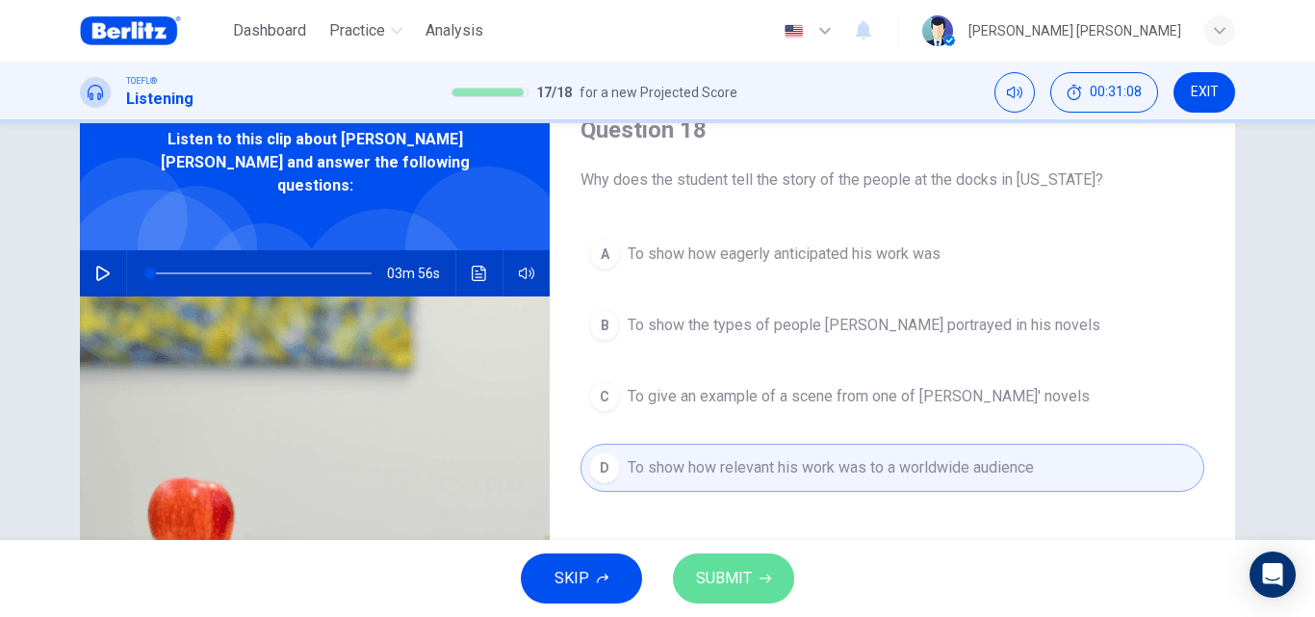
click at [744, 574] on span "SUBMIT" at bounding box center [724, 578] width 56 height 27
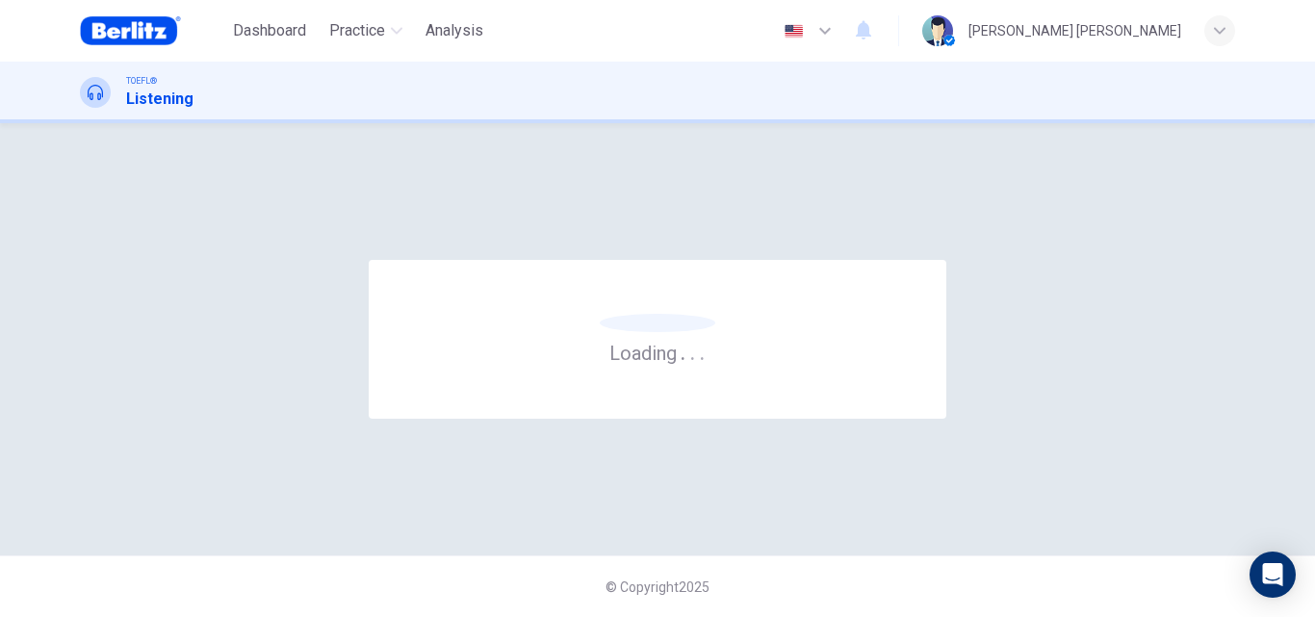
scroll to position [0, 0]
